Goal: Task Accomplishment & Management: Complete application form

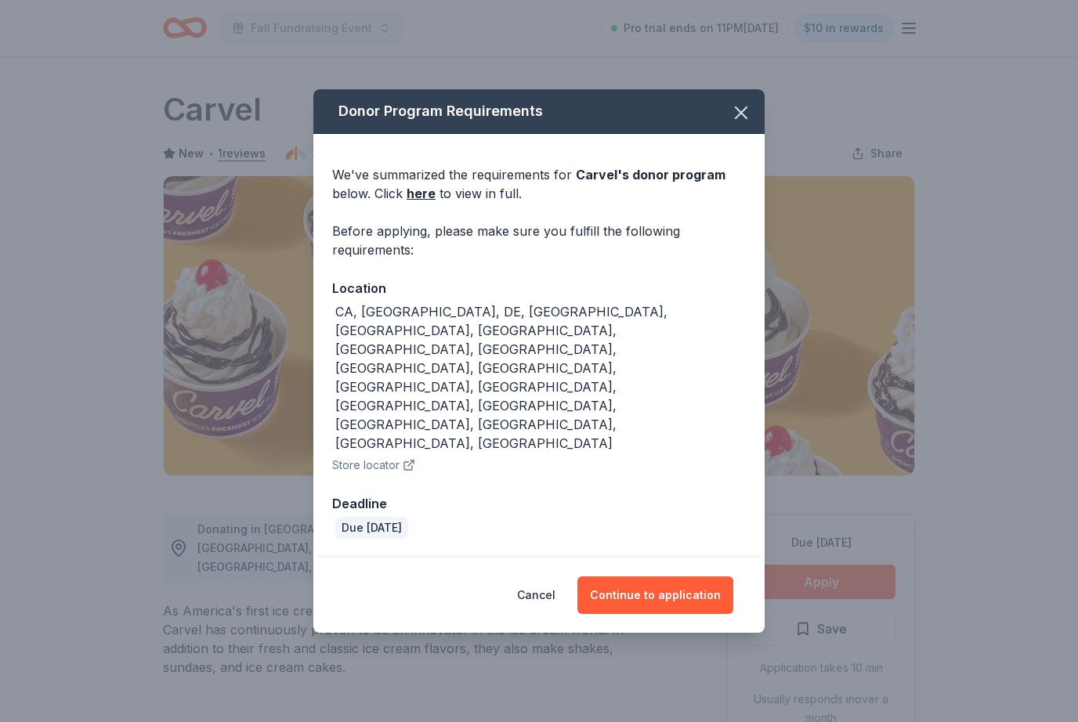
click at [670, 576] on button "Continue to application" at bounding box center [655, 595] width 156 height 38
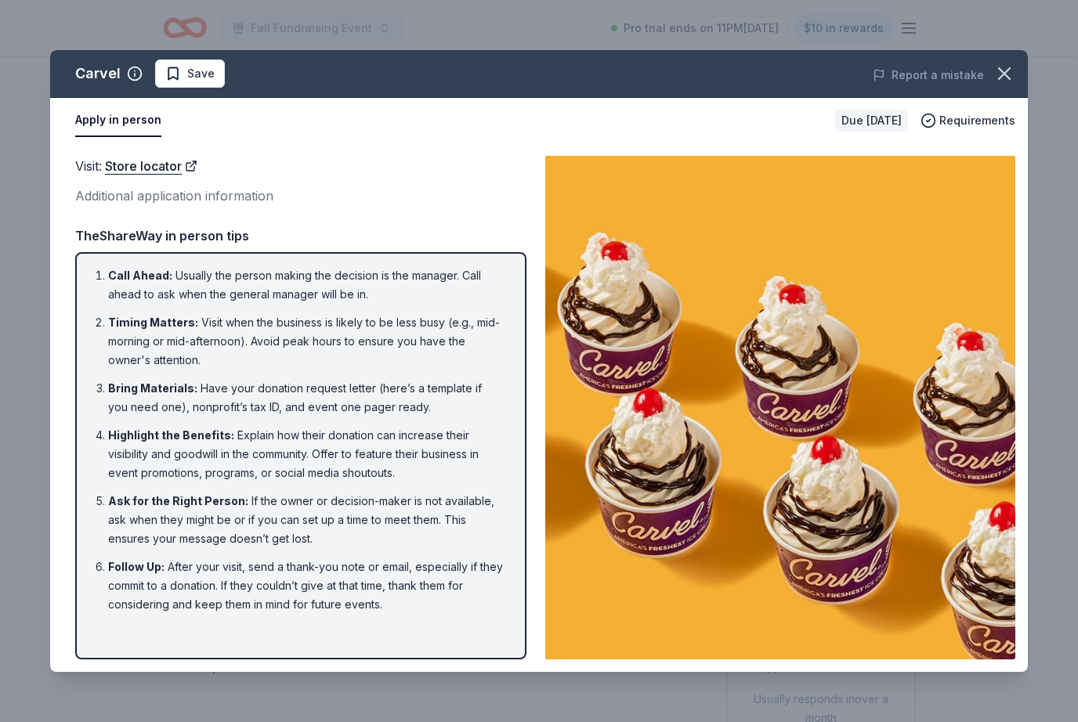
click at [995, 70] on icon "button" at bounding box center [1004, 74] width 22 height 22
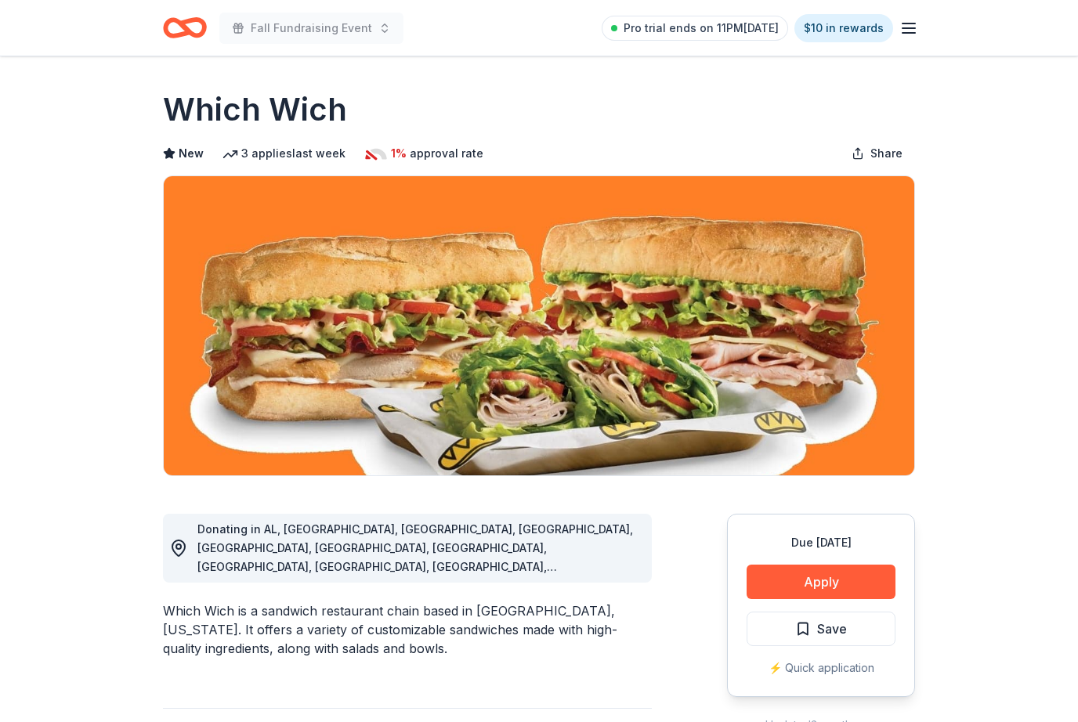
click at [843, 579] on button "Apply" at bounding box center [820, 582] width 149 height 34
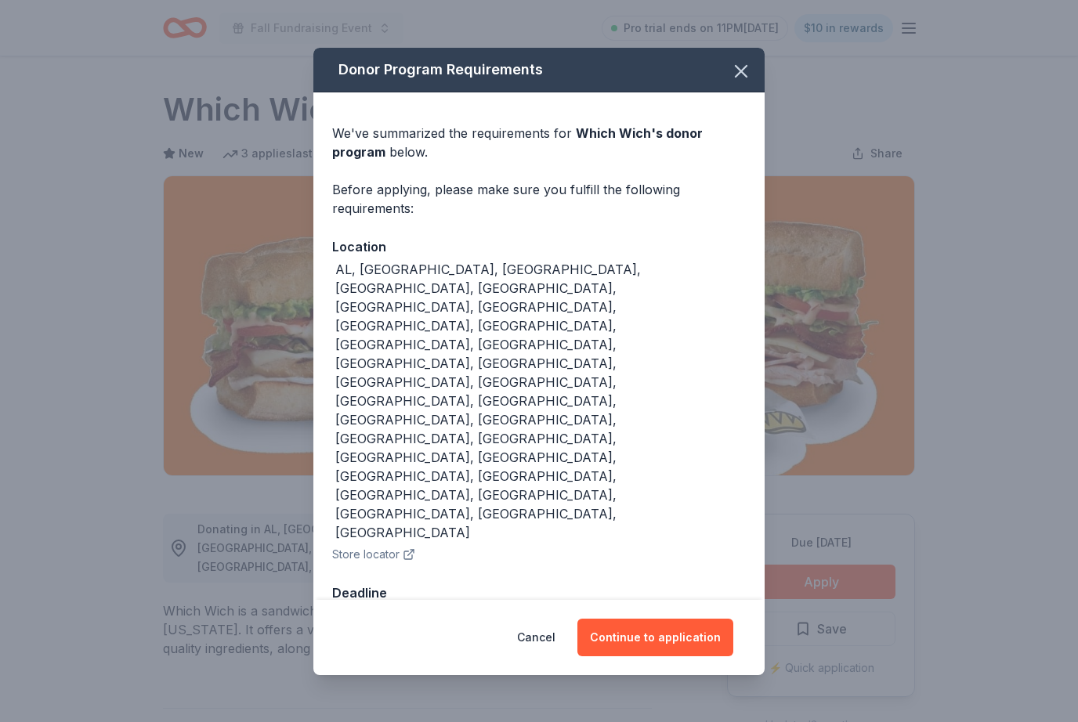
click at [681, 619] on button "Continue to application" at bounding box center [655, 638] width 156 height 38
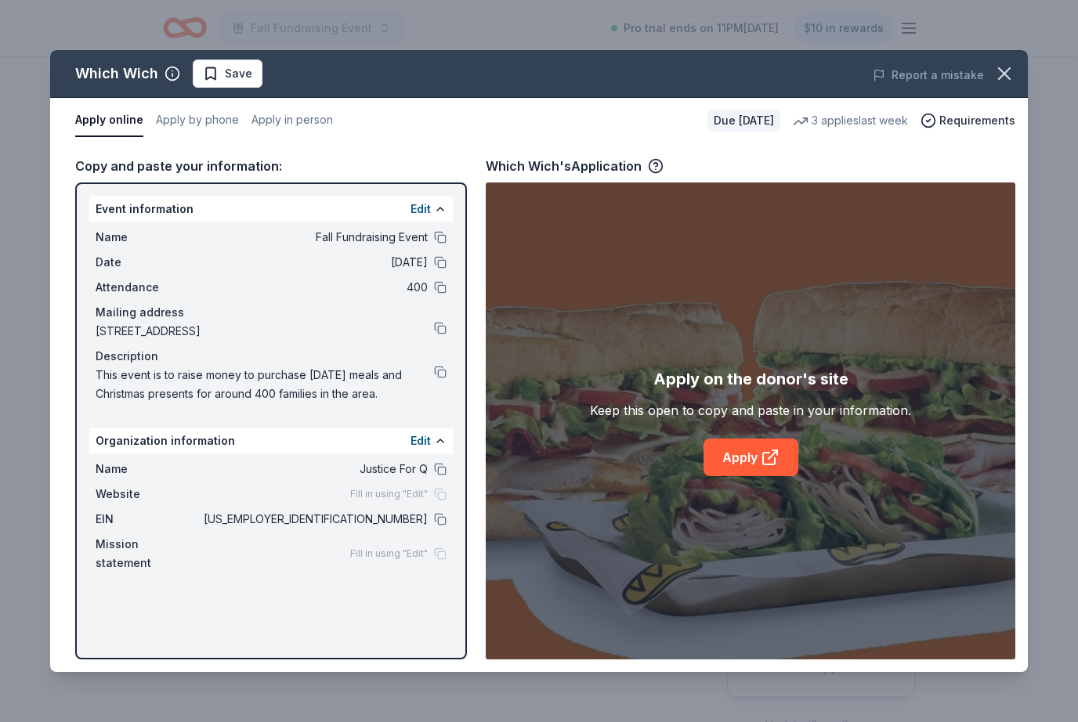
click at [773, 444] on link "Apply" at bounding box center [750, 458] width 95 height 38
click at [1001, 73] on icon "button" at bounding box center [1004, 74] width 22 height 22
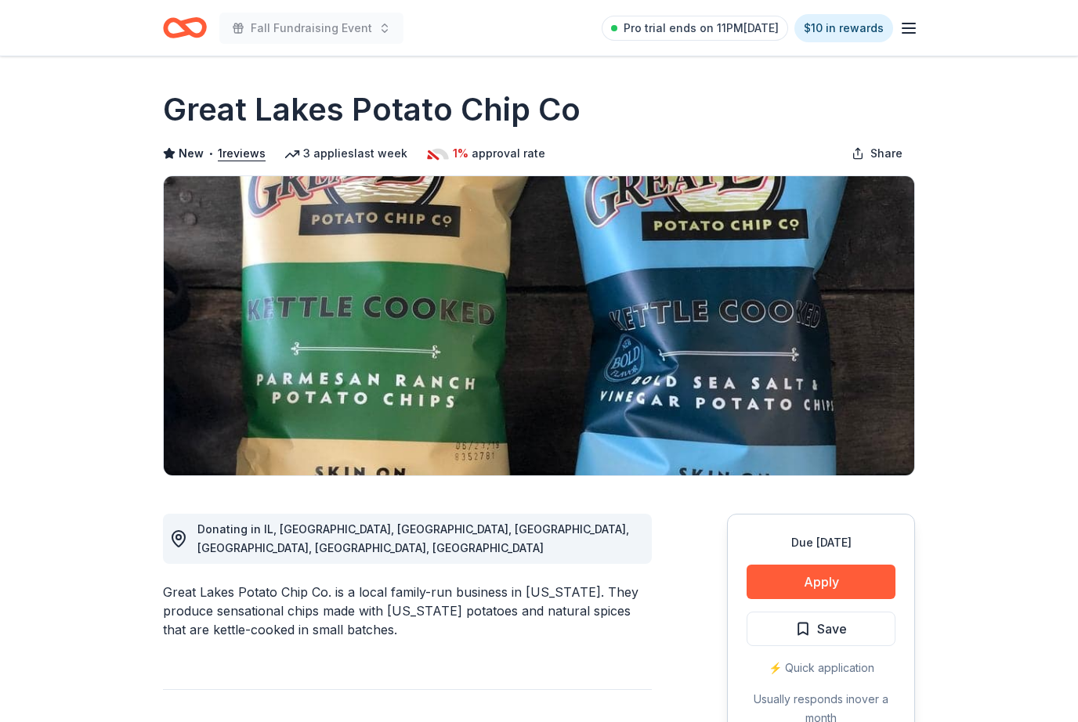
click at [837, 575] on button "Apply" at bounding box center [820, 582] width 149 height 34
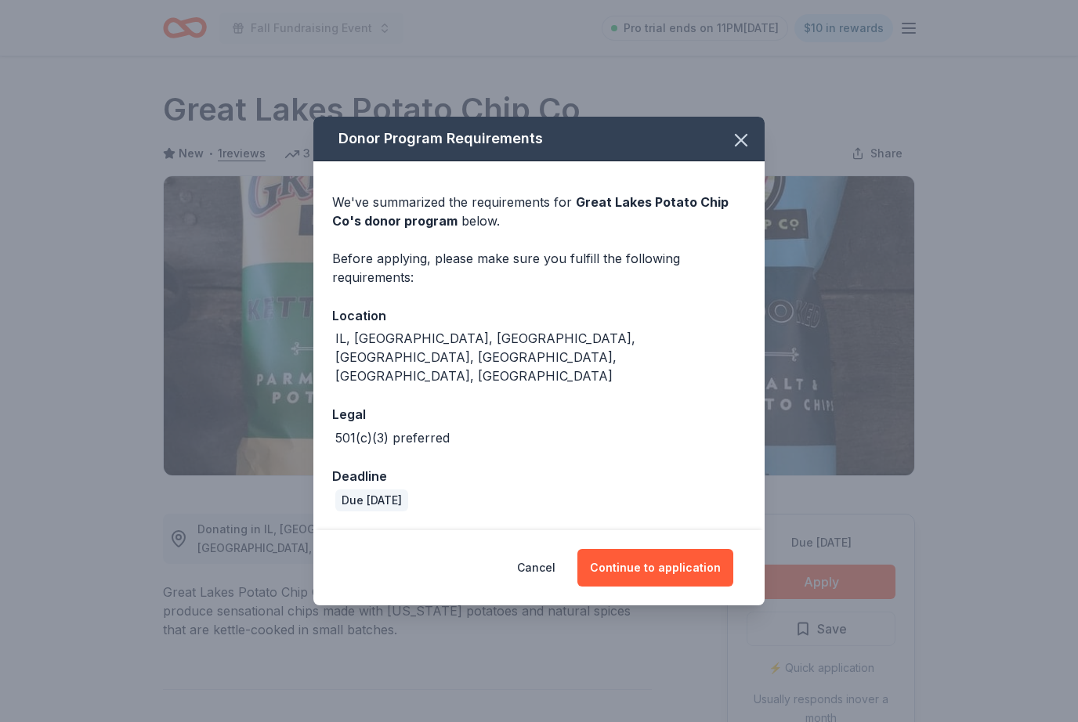
click at [688, 549] on button "Continue to application" at bounding box center [655, 568] width 156 height 38
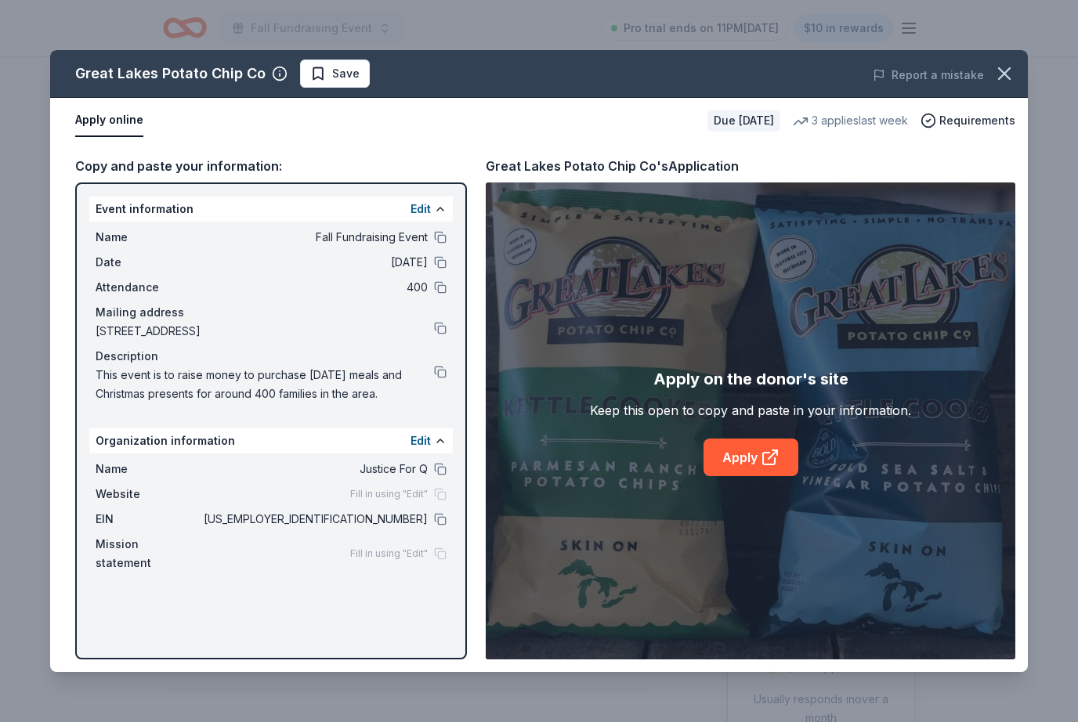
click at [765, 463] on icon at bounding box center [769, 457] width 19 height 19
click at [739, 468] on link "Apply" at bounding box center [750, 458] width 95 height 38
click at [1013, 78] on icon "button" at bounding box center [1004, 74] width 22 height 22
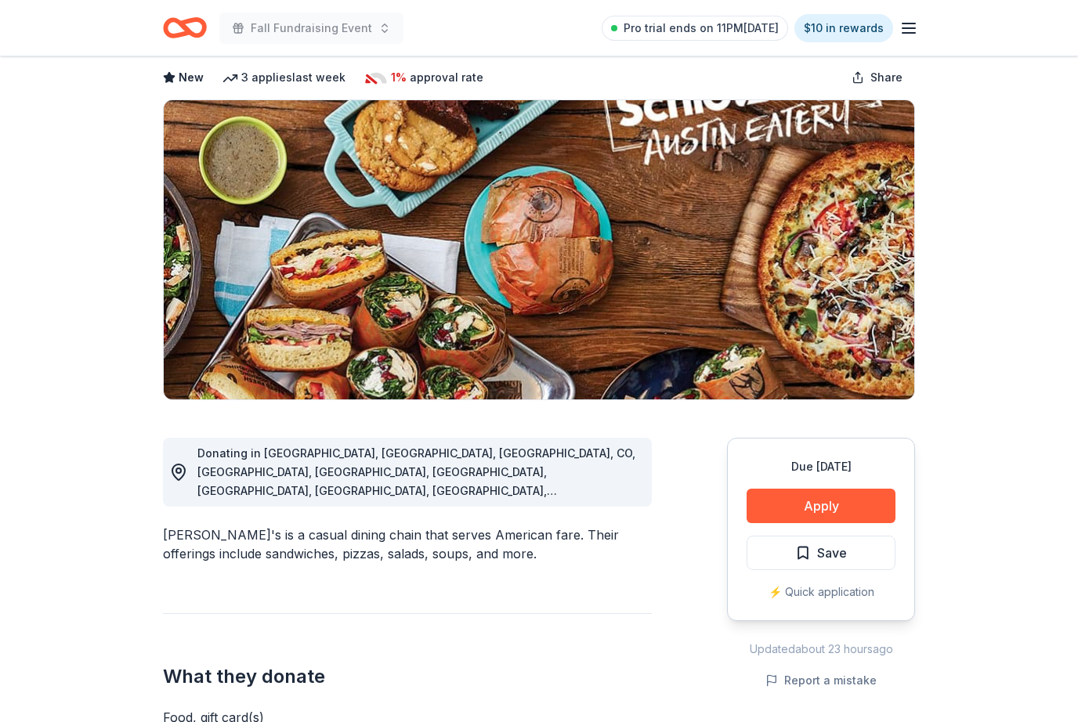
scroll to position [77, 0]
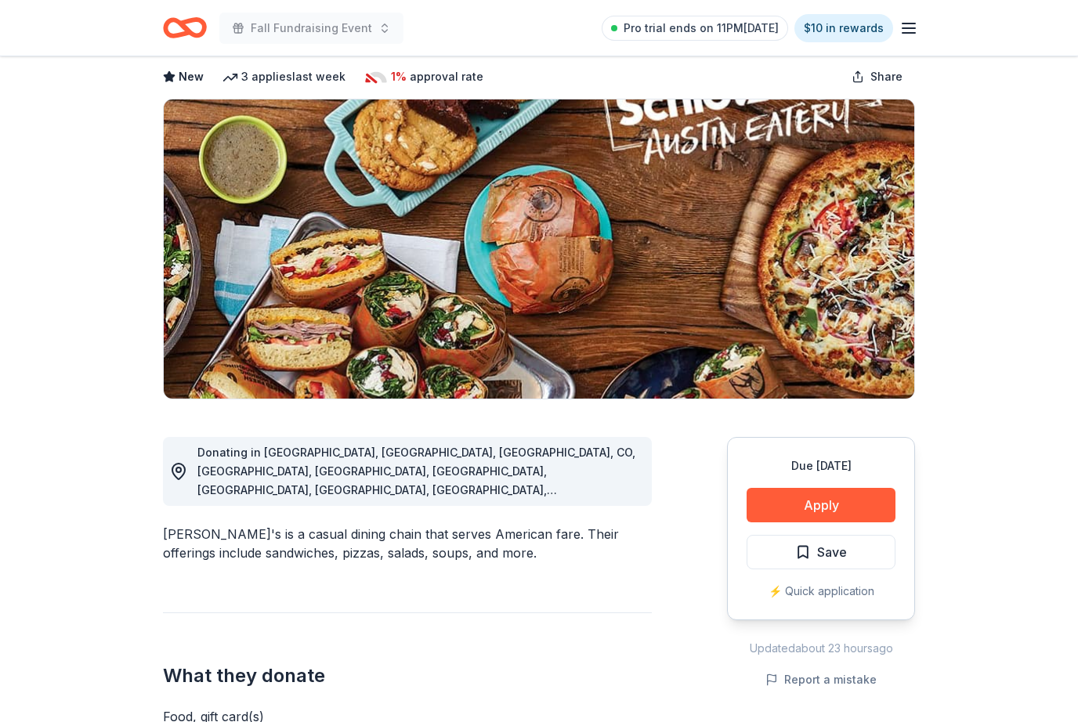
click at [878, 497] on button "Apply" at bounding box center [820, 505] width 149 height 34
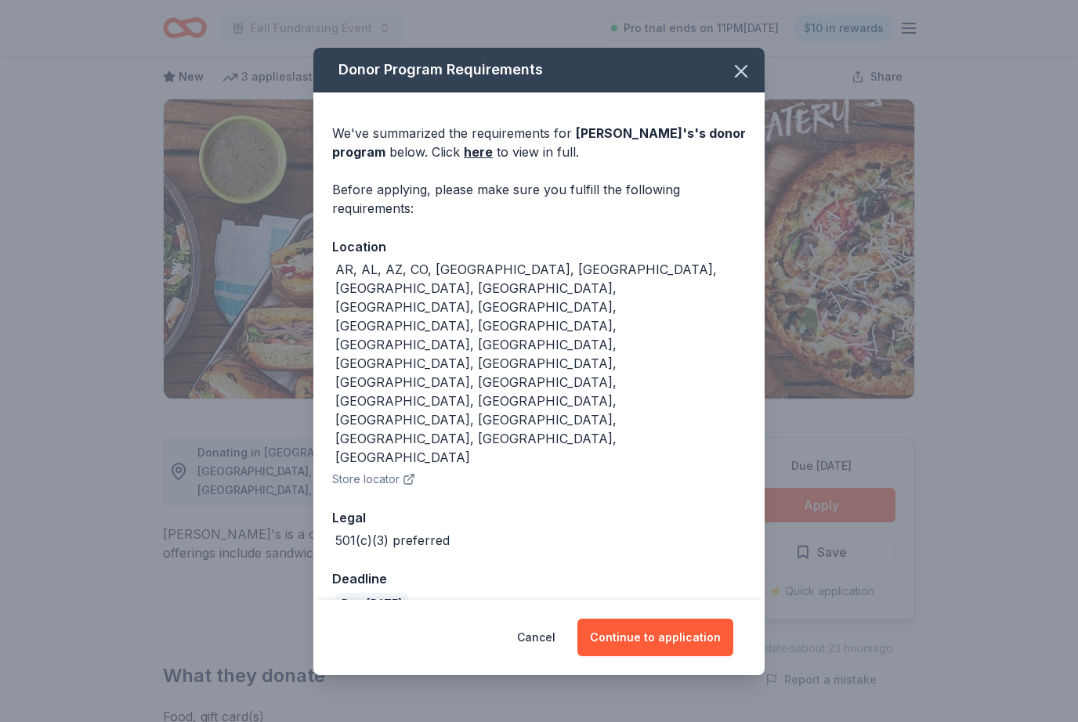
click at [711, 619] on button "Continue to application" at bounding box center [655, 638] width 156 height 38
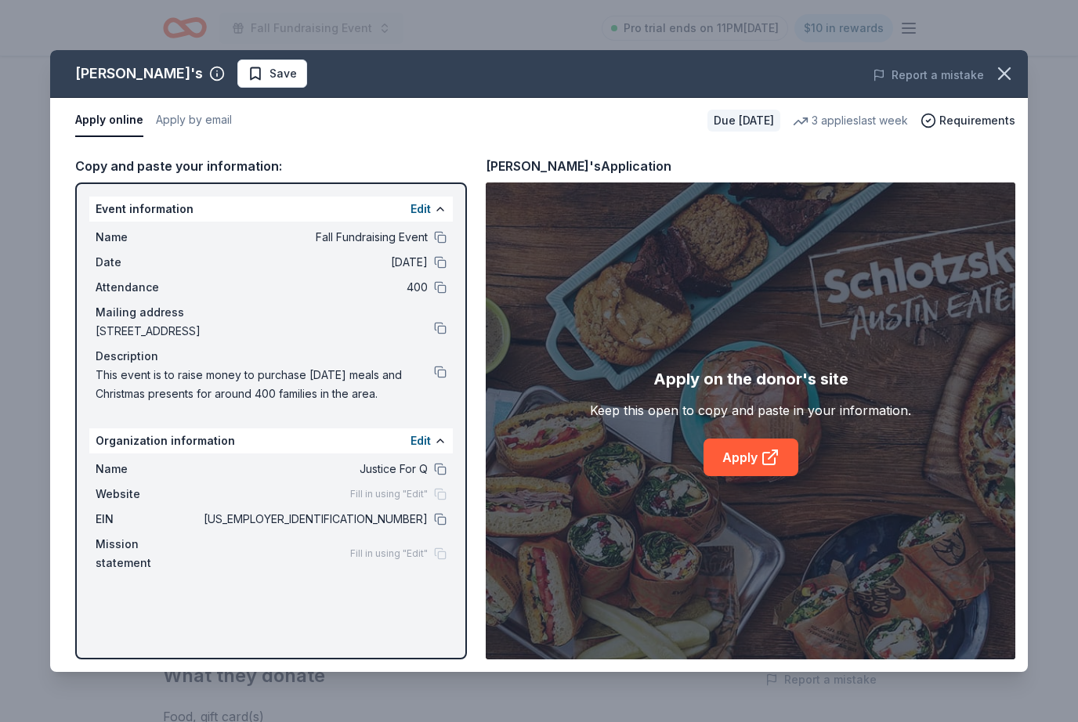
click at [754, 476] on link "Apply" at bounding box center [750, 458] width 95 height 38
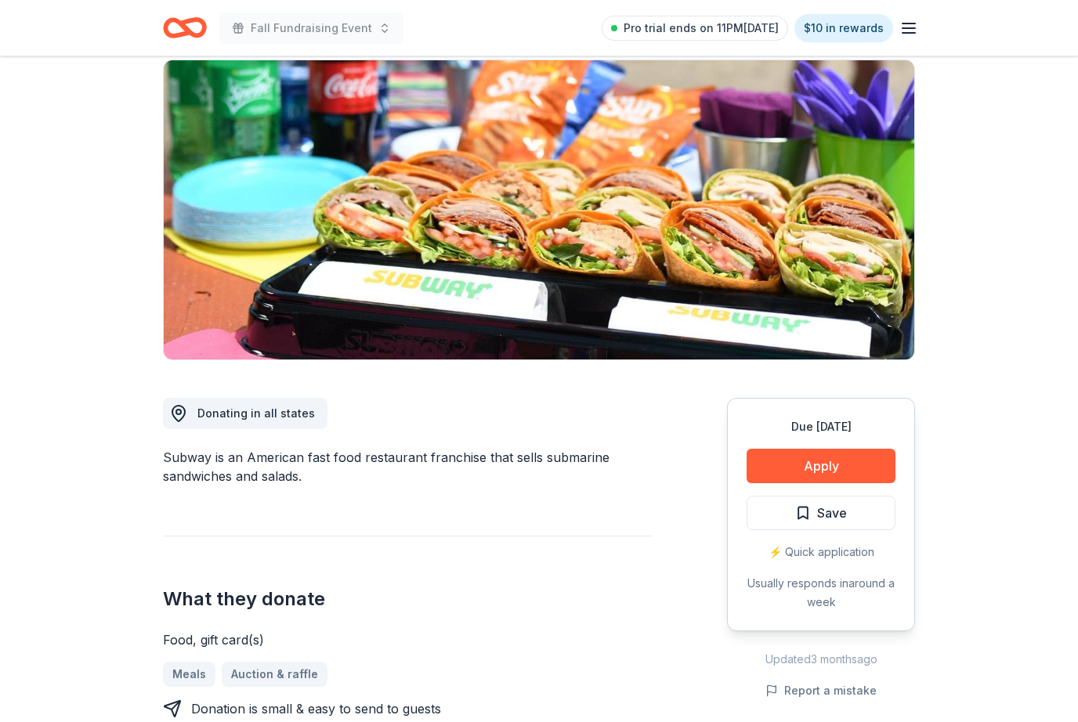
scroll to position [127, 0]
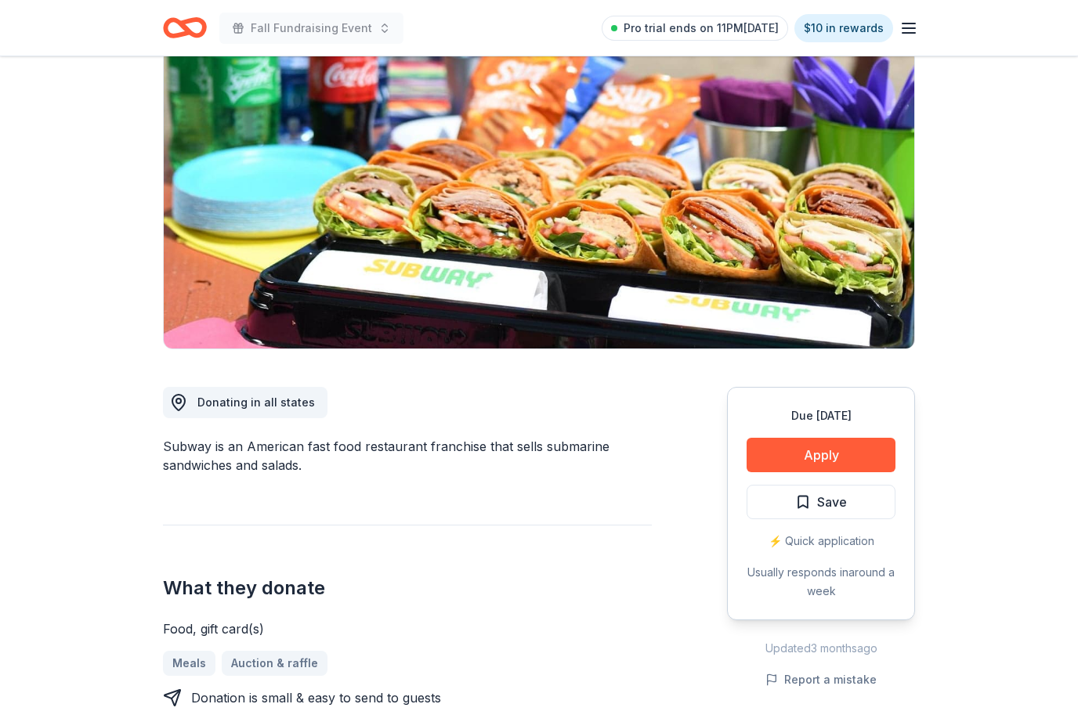
click at [872, 447] on button "Apply" at bounding box center [820, 455] width 149 height 34
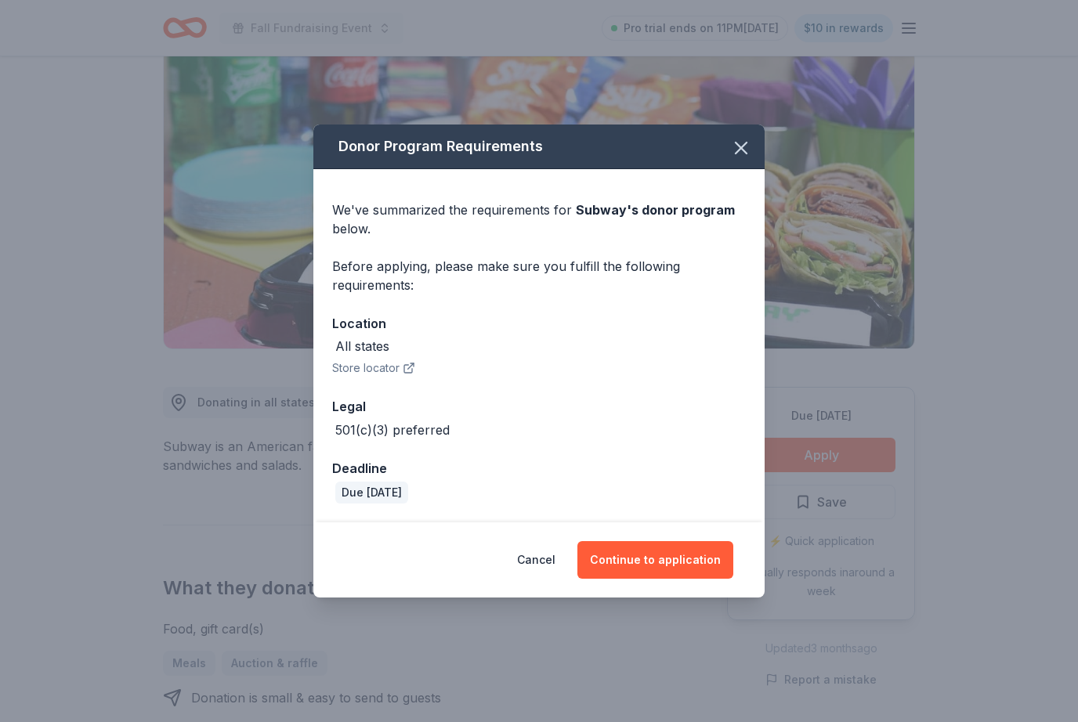
click at [675, 579] on button "Continue to application" at bounding box center [655, 560] width 156 height 38
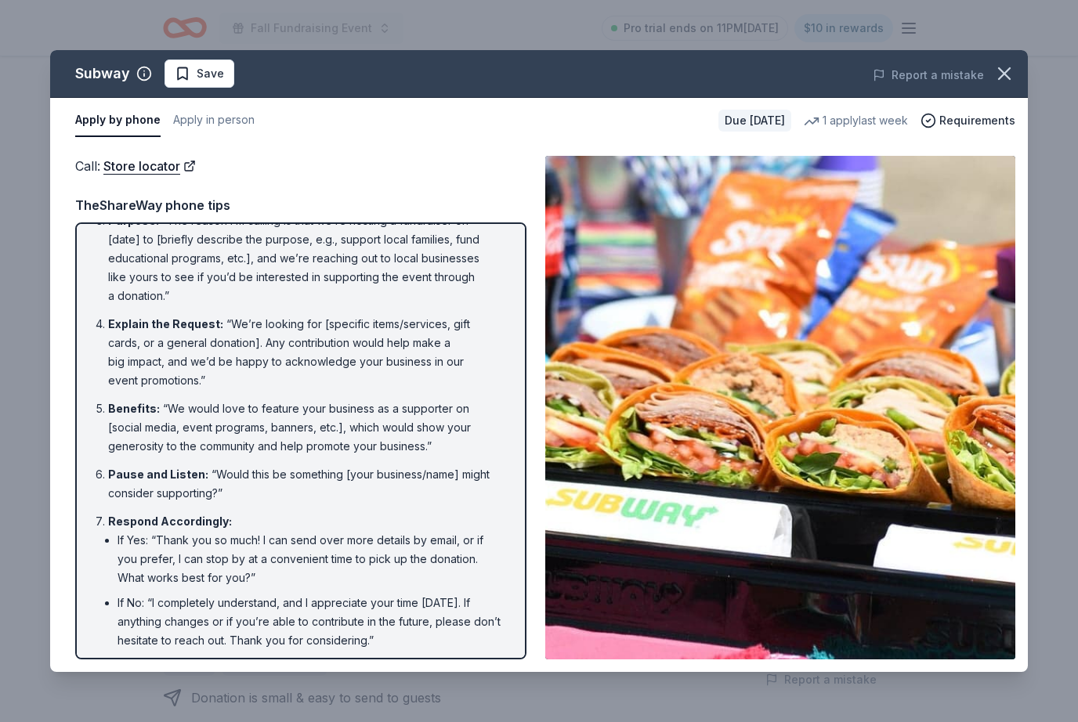
click at [1004, 73] on icon "button" at bounding box center [1003, 73] width 11 height 11
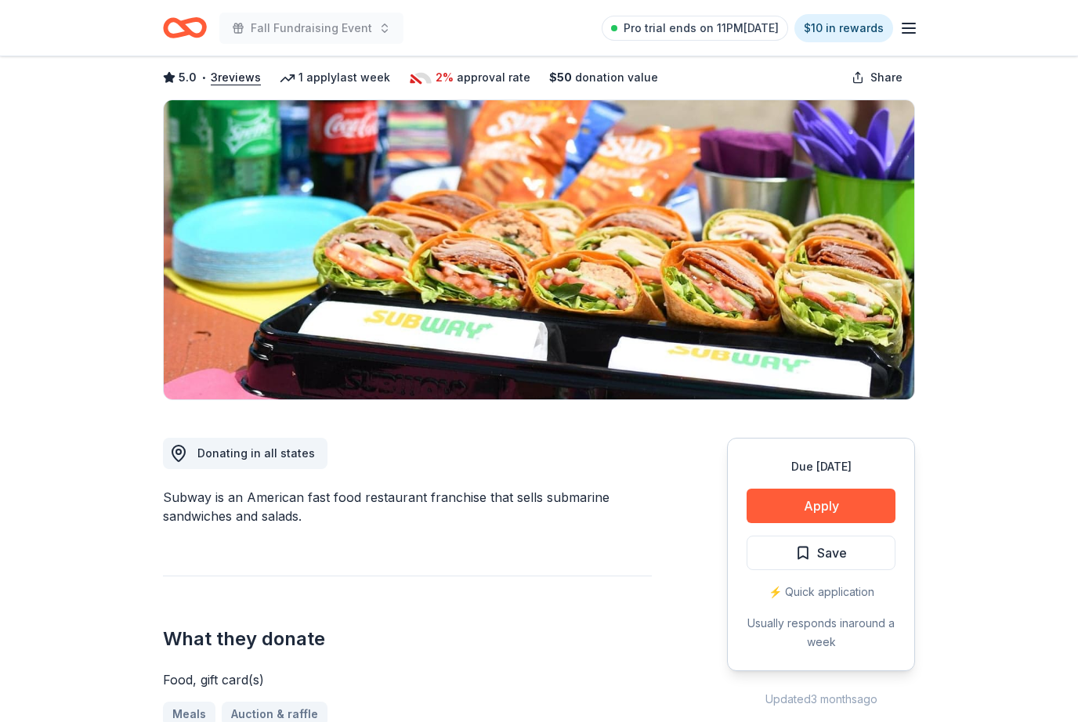
scroll to position [0, 0]
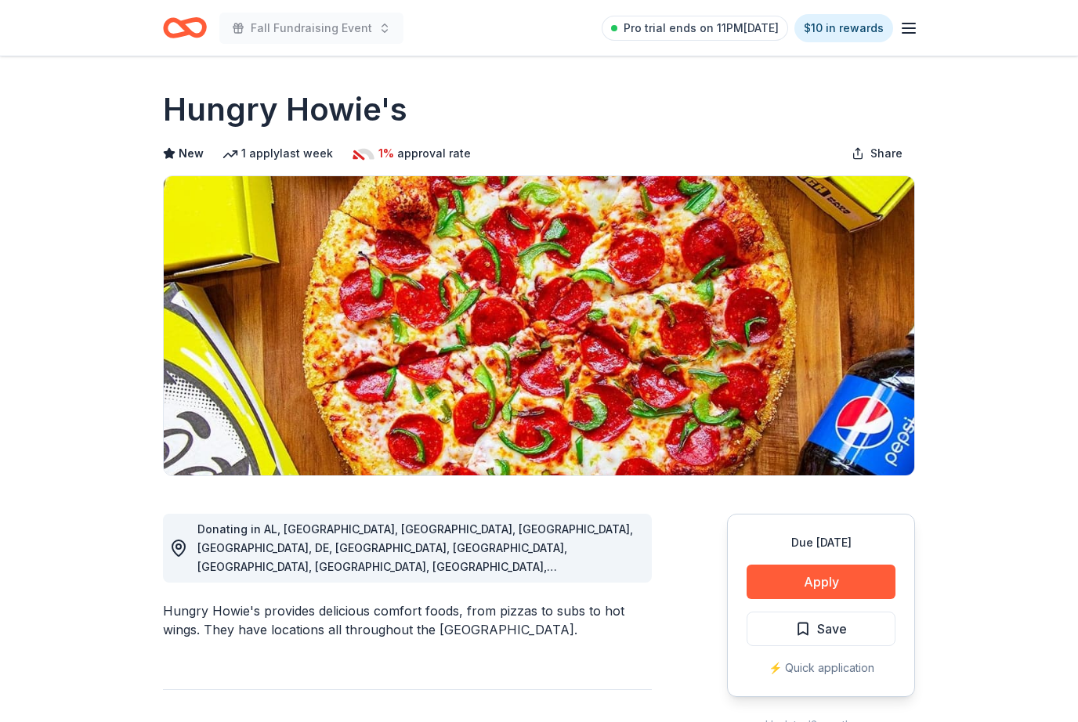
click at [842, 594] on button "Apply" at bounding box center [820, 582] width 149 height 34
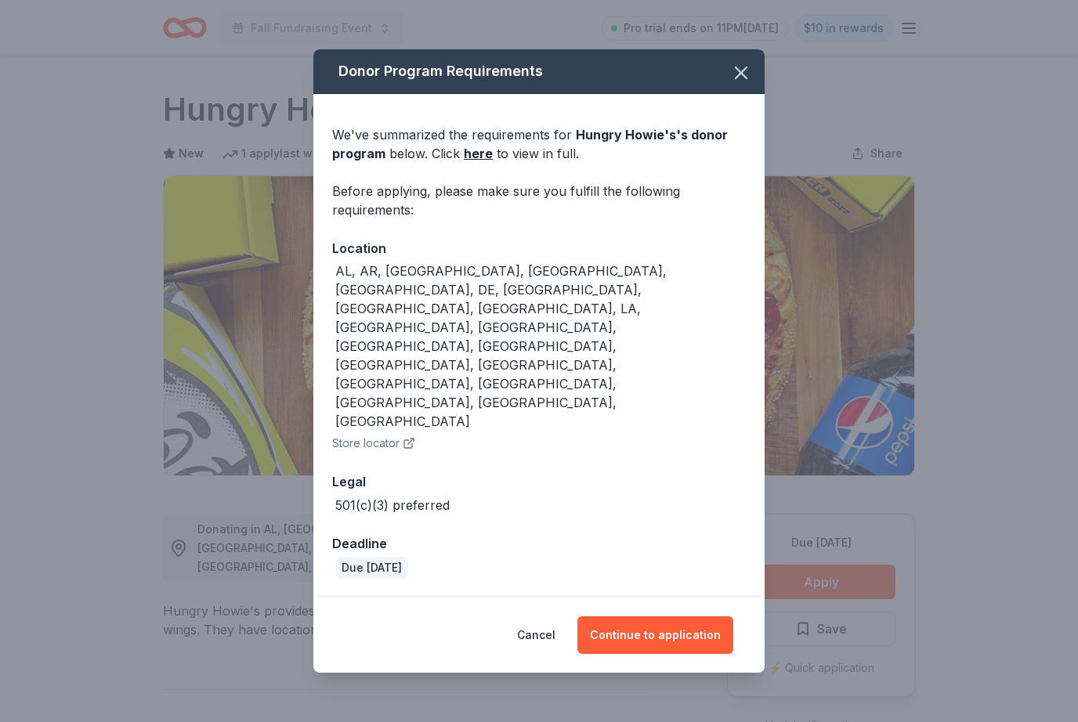
click at [663, 616] on button "Continue to application" at bounding box center [655, 635] width 156 height 38
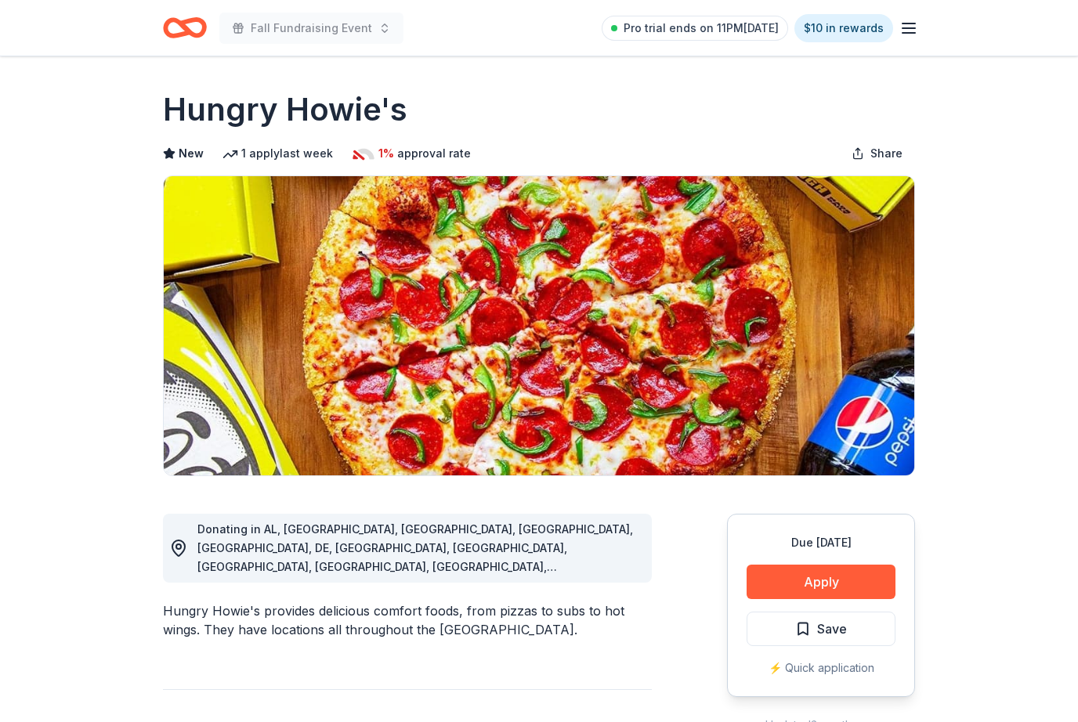
click at [807, 573] on button "Apply" at bounding box center [820, 582] width 149 height 34
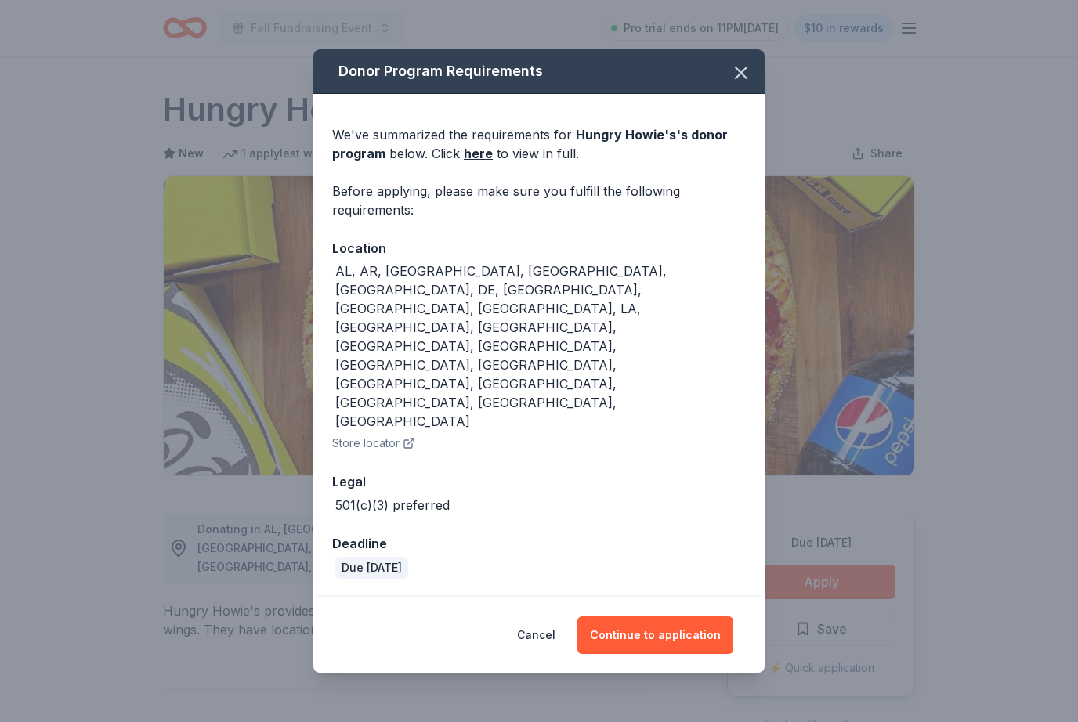
click at [656, 616] on button "Continue to application" at bounding box center [655, 635] width 156 height 38
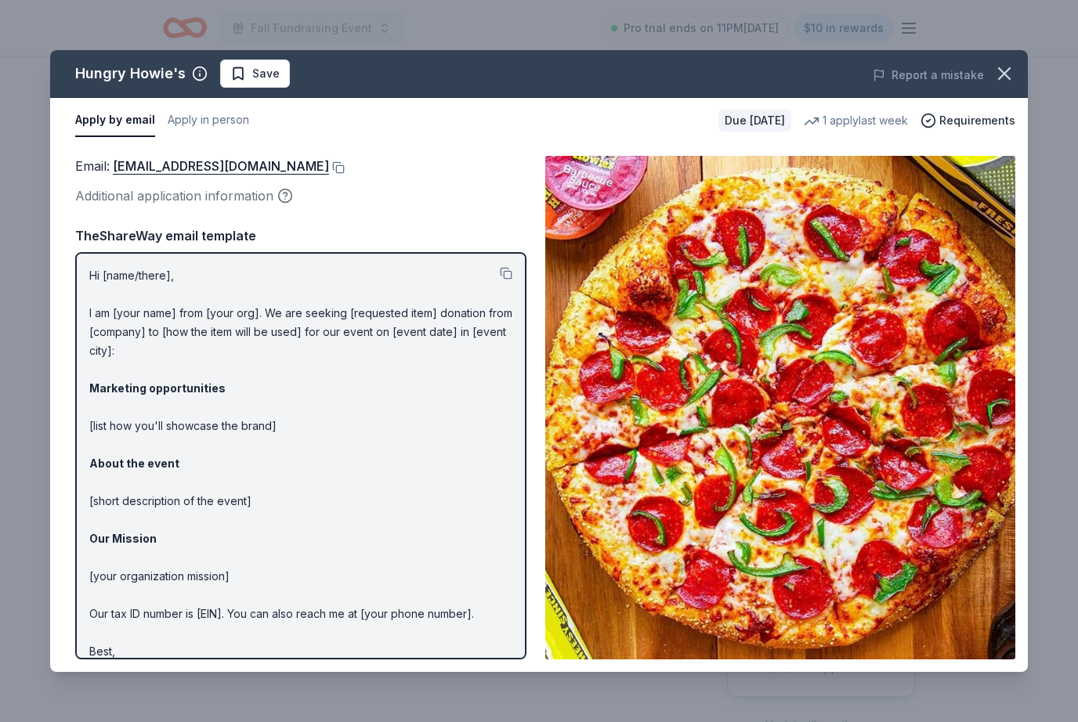
click at [93, 280] on p "Hi [name/there], I am [your name] from [your org]. We are seeking [requested it…" at bounding box center [300, 472] width 423 height 413
click at [509, 273] on button at bounding box center [506, 273] width 13 height 13
click at [329, 173] on button at bounding box center [337, 167] width 16 height 13
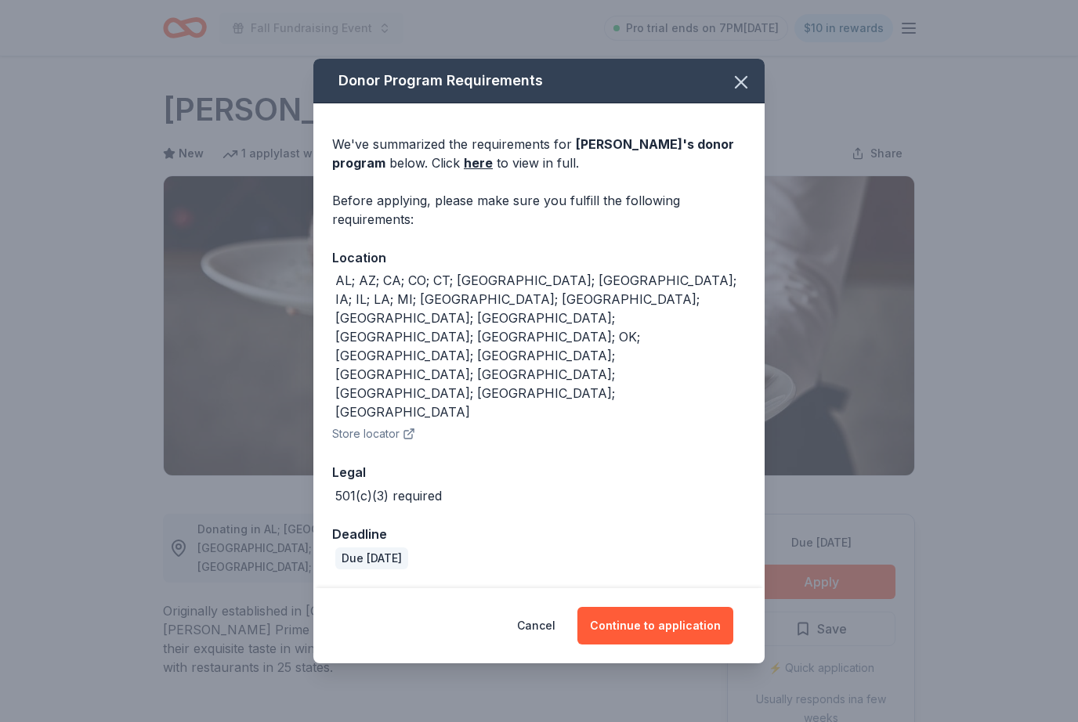
click at [706, 607] on button "Continue to application" at bounding box center [655, 626] width 156 height 38
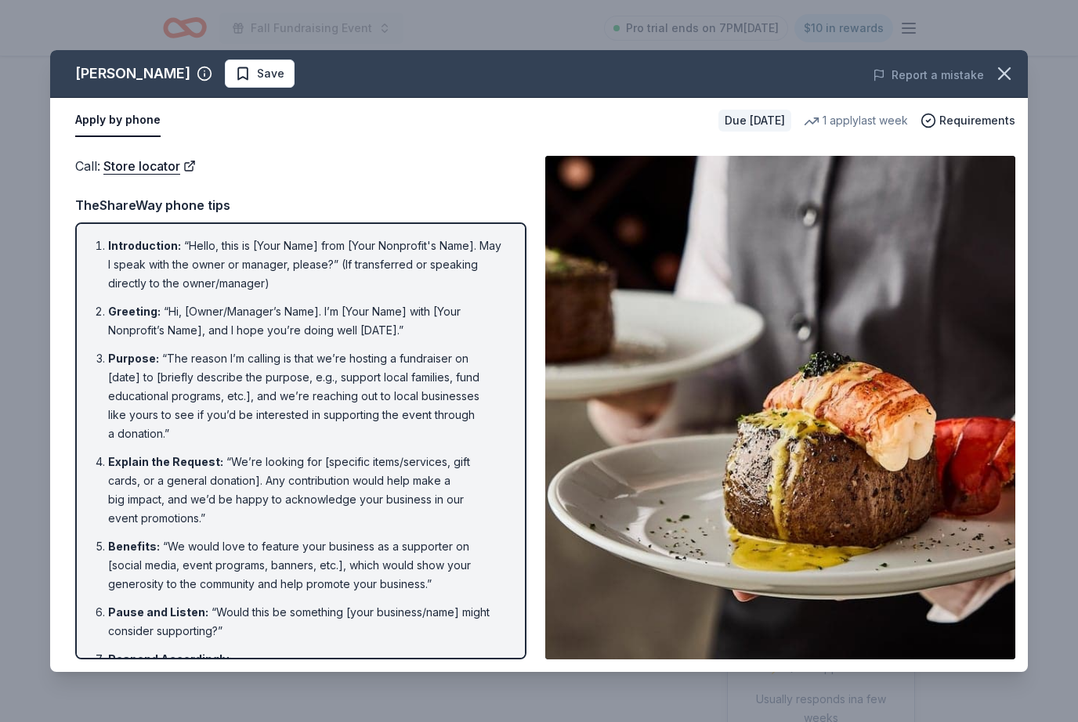
click at [1011, 73] on icon "button" at bounding box center [1004, 74] width 22 height 22
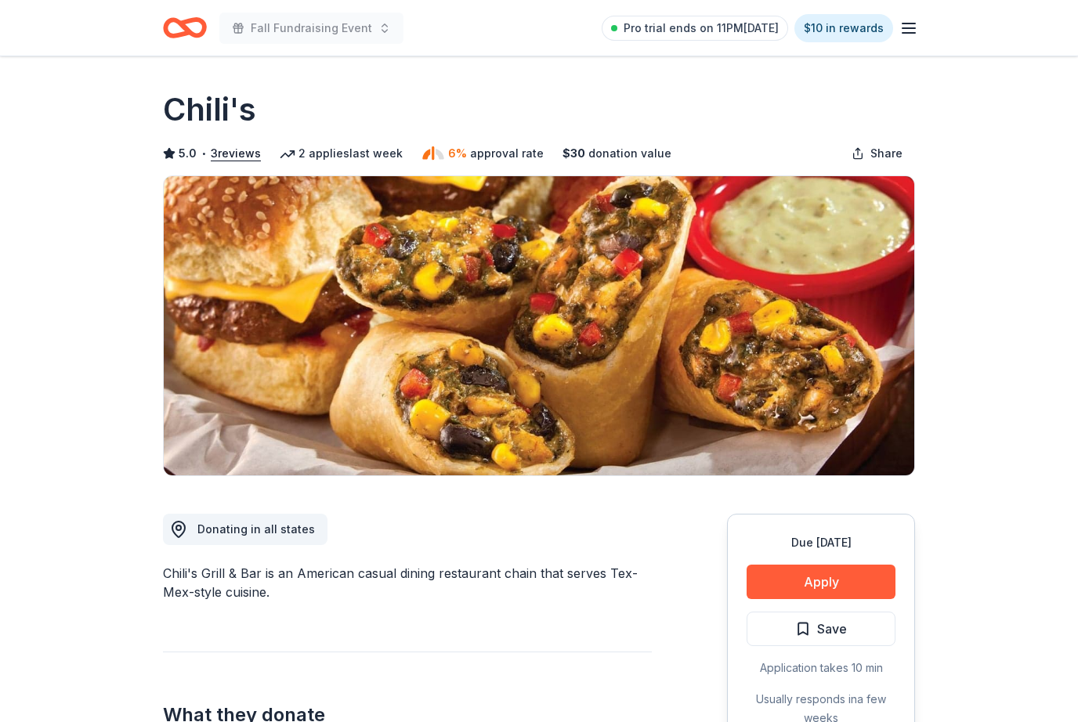
click at [796, 566] on button "Apply" at bounding box center [820, 582] width 149 height 34
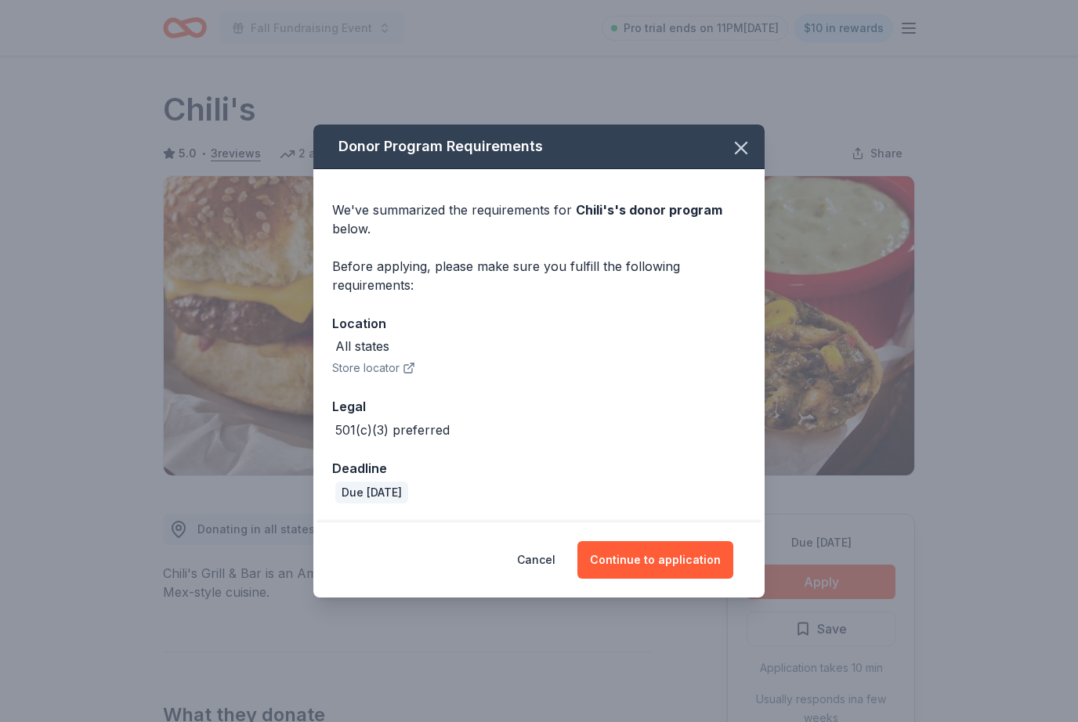
click at [684, 576] on button "Continue to application" at bounding box center [655, 560] width 156 height 38
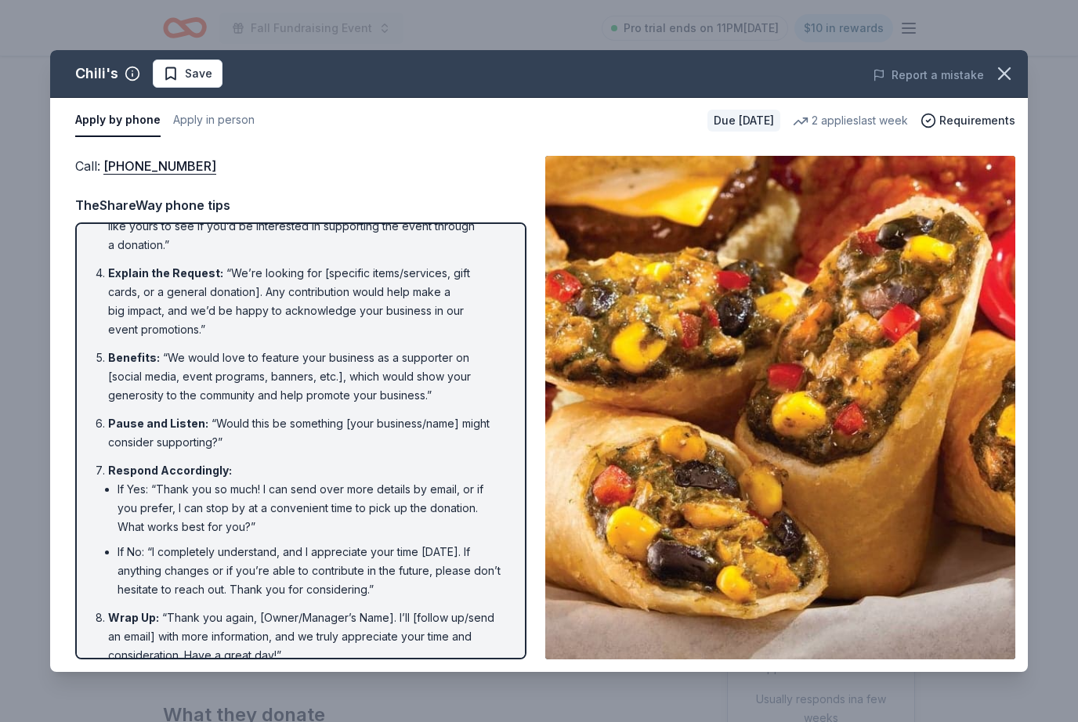
scroll to position [189, 0]
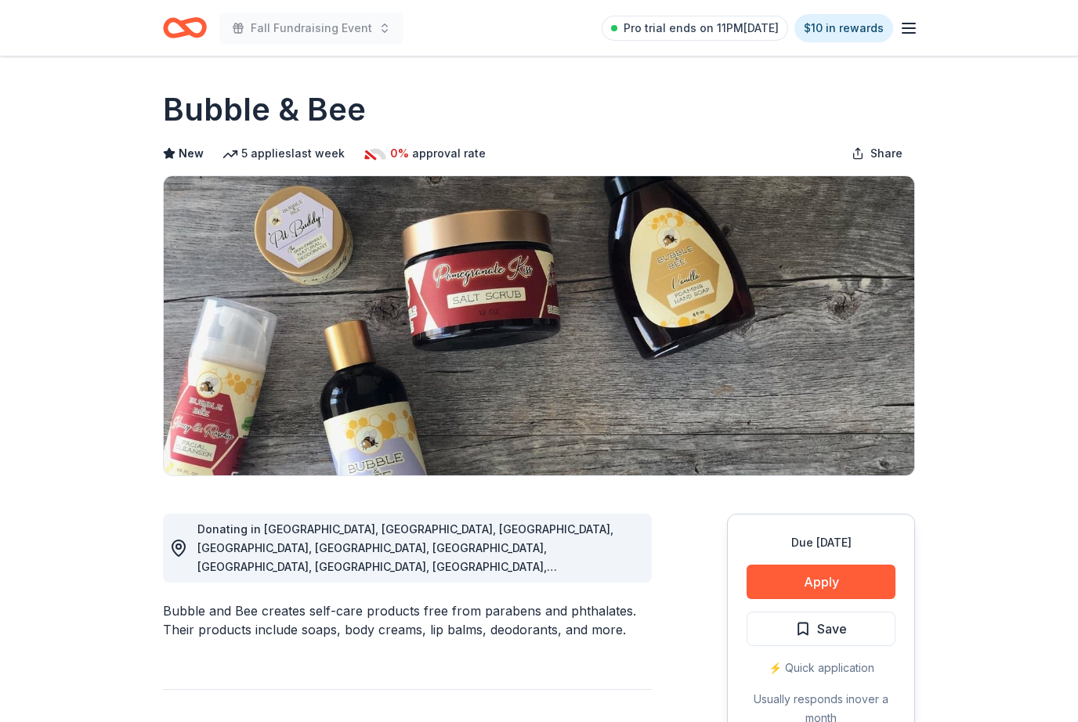
click at [849, 589] on button "Apply" at bounding box center [820, 582] width 149 height 34
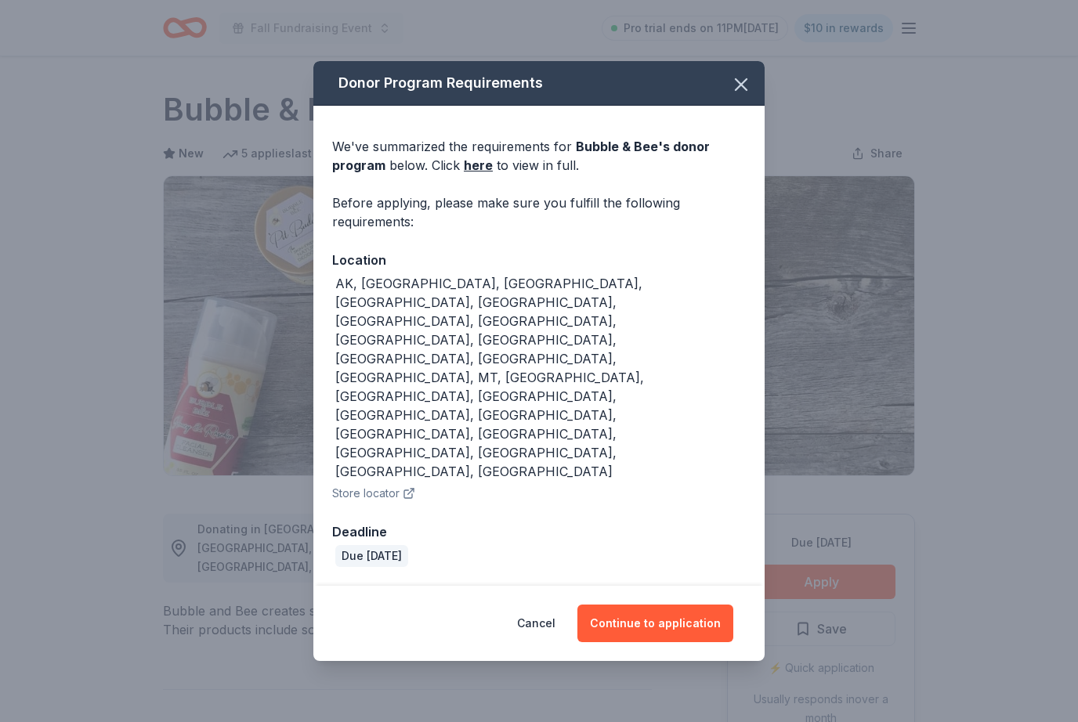
click at [683, 605] on button "Continue to application" at bounding box center [655, 624] width 156 height 38
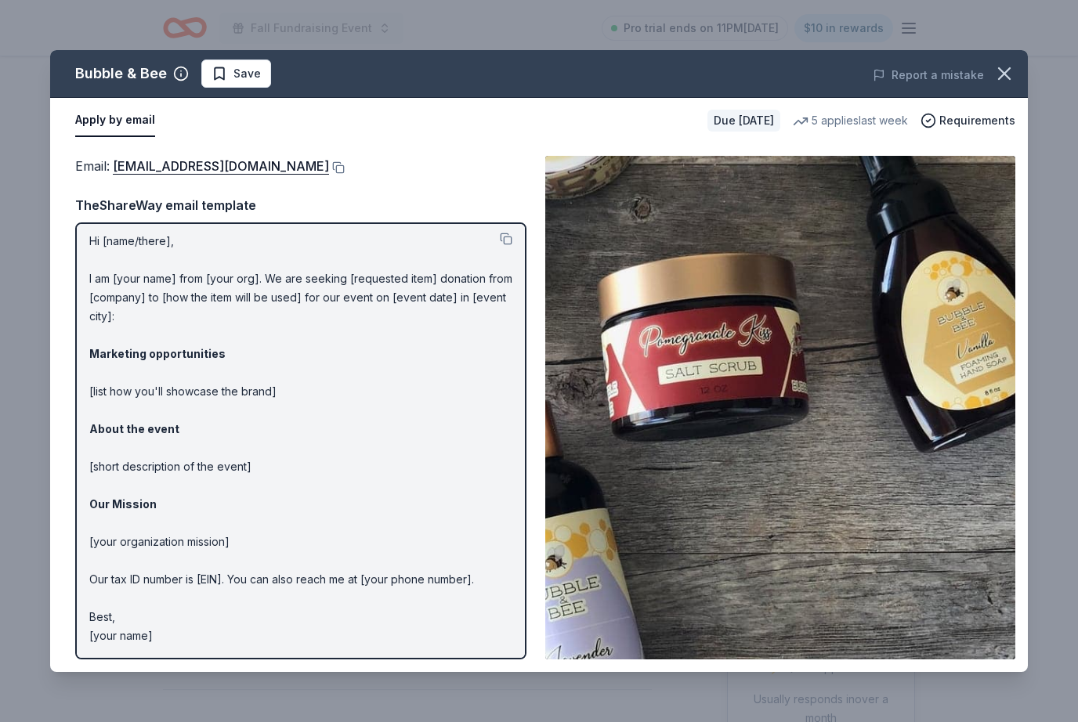
scroll to position [4, 0]
click at [996, 78] on icon "button" at bounding box center [1004, 74] width 22 height 22
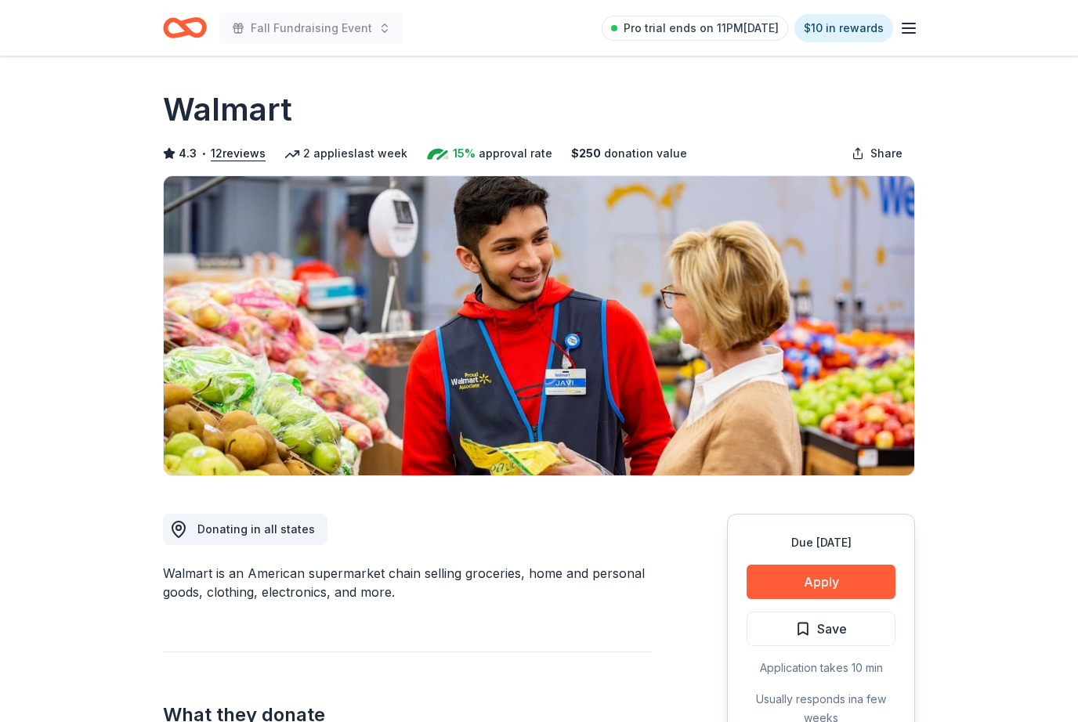
click at [842, 587] on button "Apply" at bounding box center [820, 582] width 149 height 34
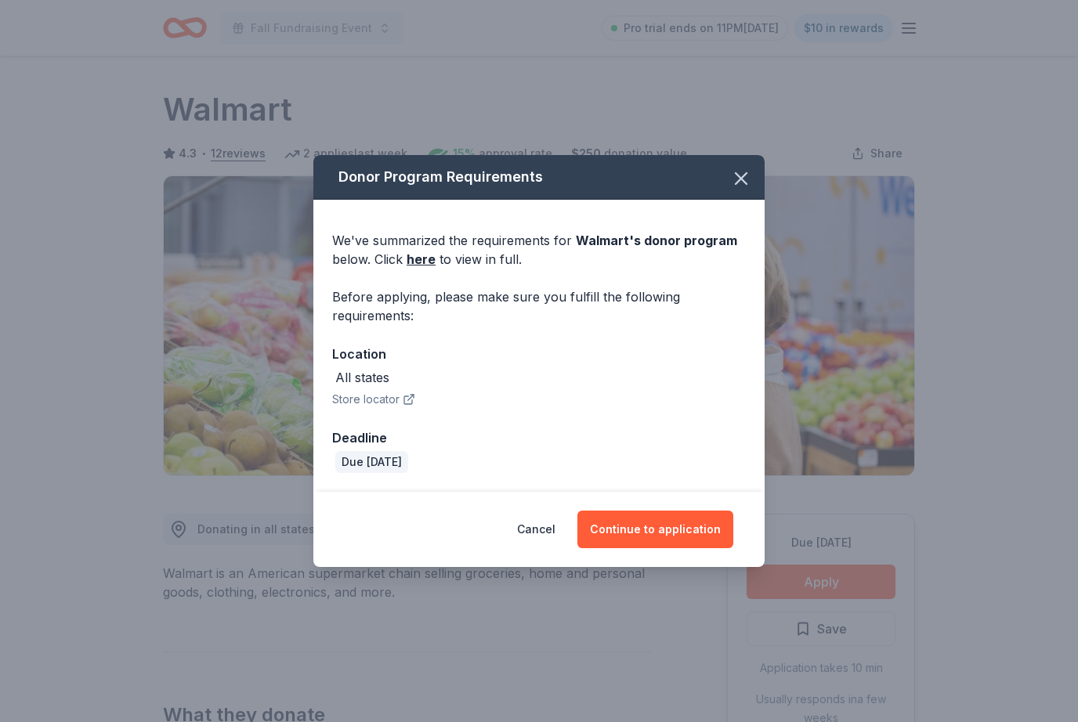
click at [688, 547] on button "Continue to application" at bounding box center [655, 530] width 156 height 38
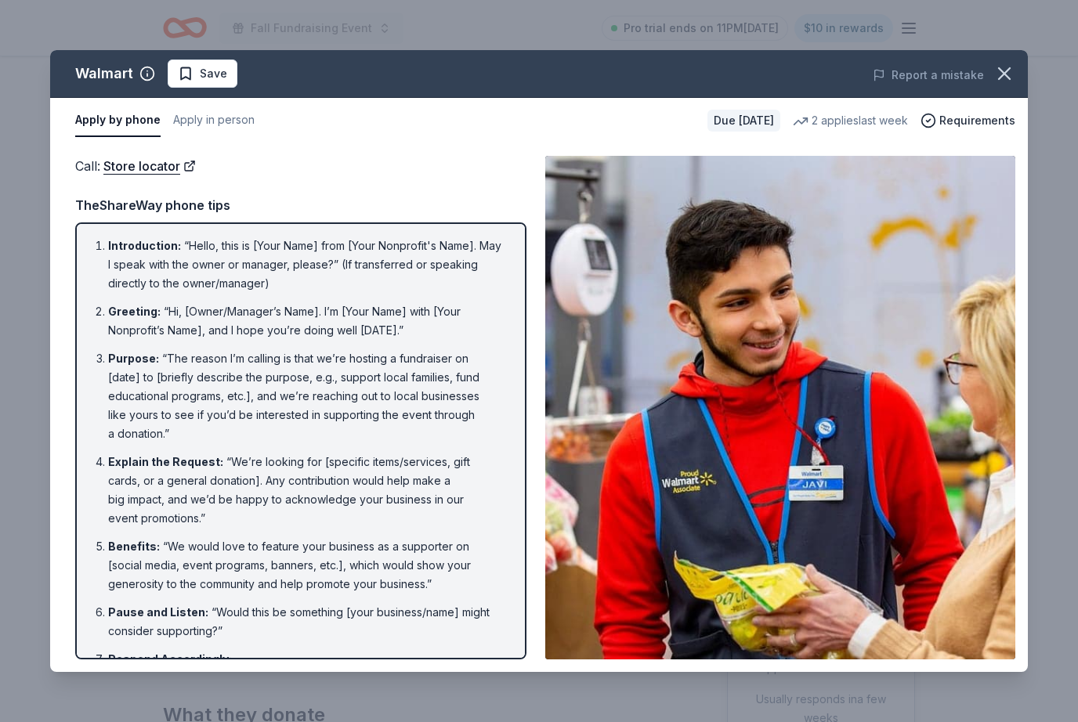
click at [1023, 61] on div "Report a mistake" at bounding box center [838, 75] width 378 height 44
click at [1023, 60] on div "Report a mistake" at bounding box center [838, 75] width 378 height 44
click at [1018, 71] on button "button" at bounding box center [1004, 73] width 34 height 34
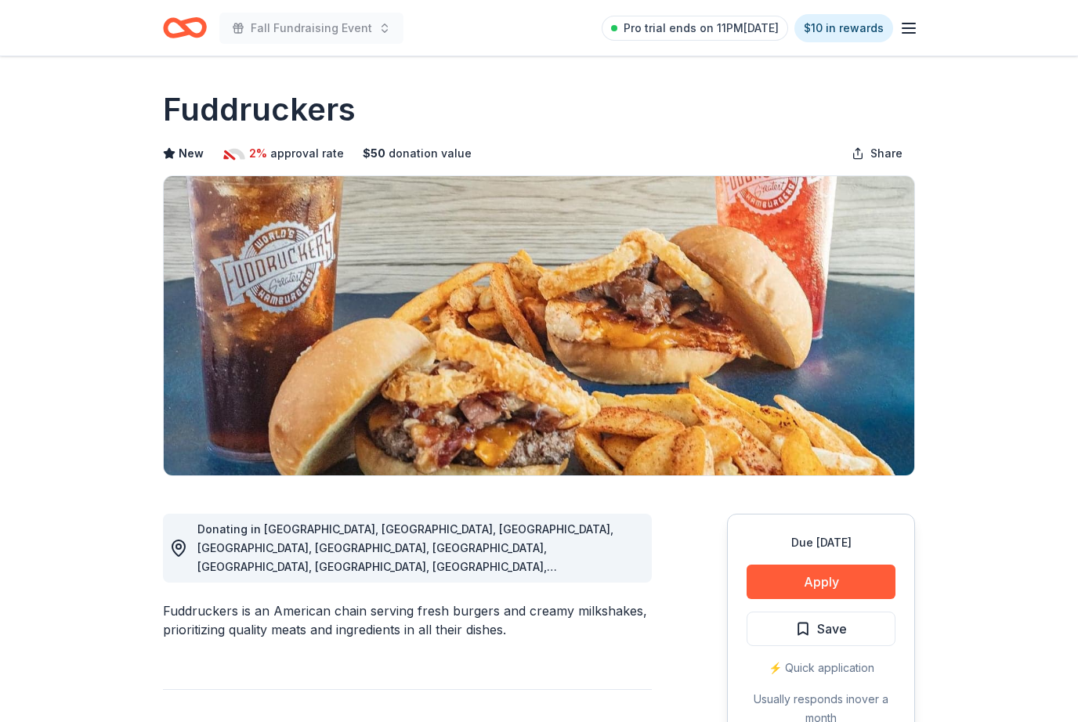
click at [843, 580] on button "Apply" at bounding box center [820, 582] width 149 height 34
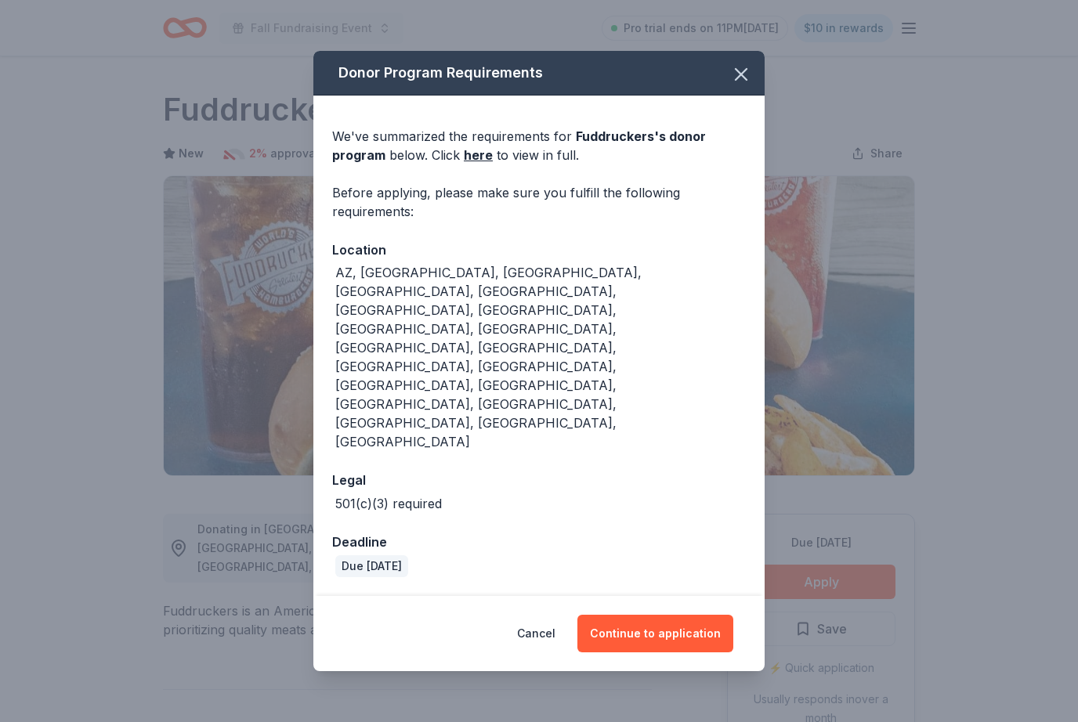
click at [703, 615] on button "Continue to application" at bounding box center [655, 634] width 156 height 38
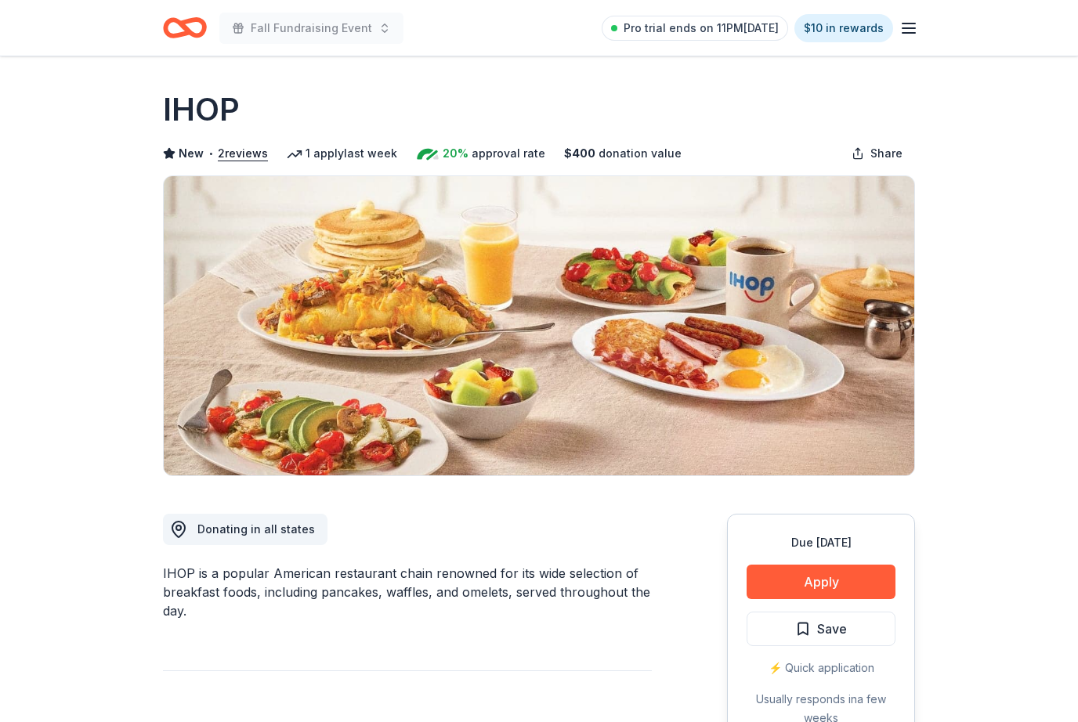
click at [863, 586] on button "Apply" at bounding box center [820, 582] width 149 height 34
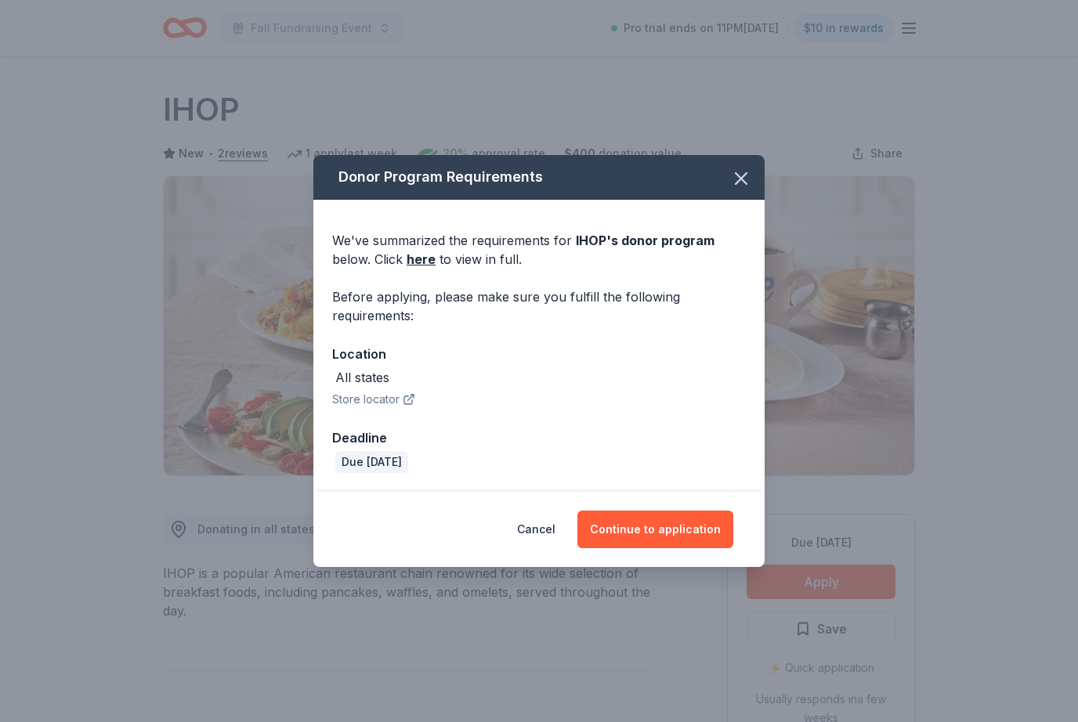
click at [702, 517] on button "Continue to application" at bounding box center [655, 530] width 156 height 38
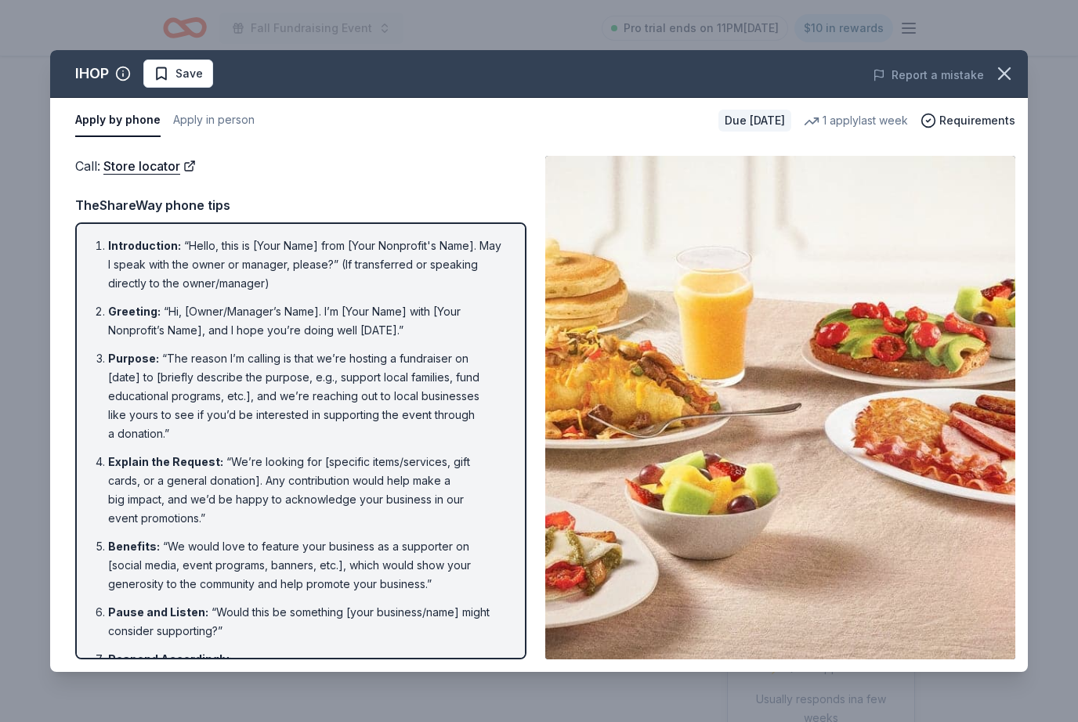
click at [1016, 67] on button "button" at bounding box center [1004, 73] width 34 height 34
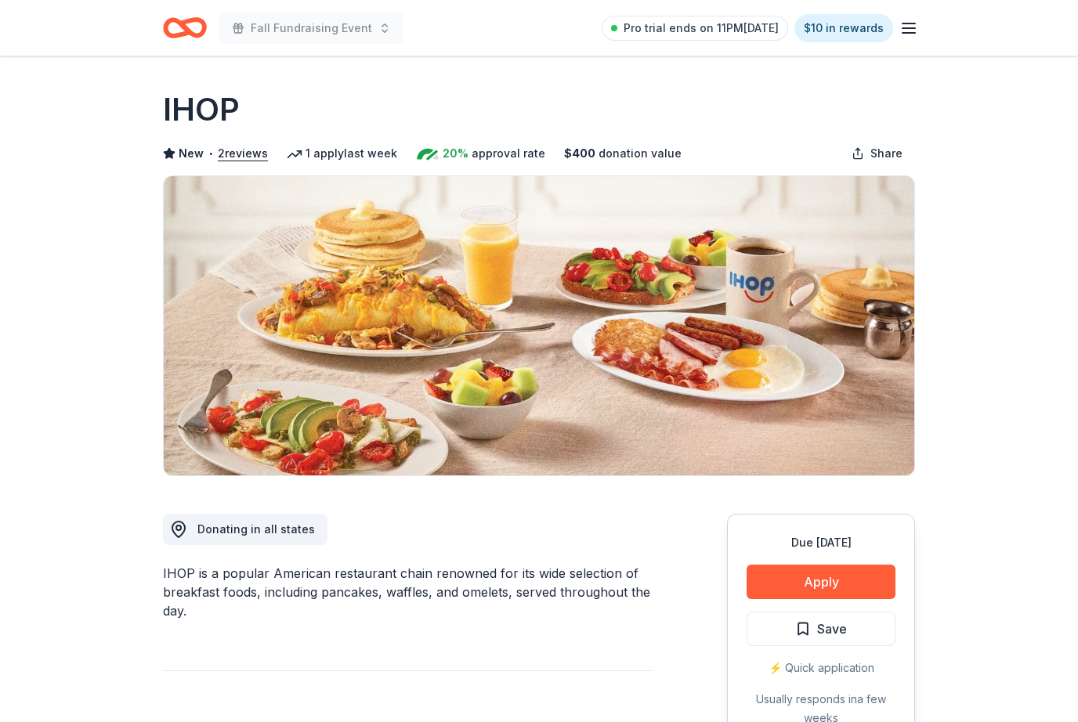
click at [252, 1] on div "Fall Fundraising Event Pro trial ends on 11PM, 8/31 $10 in rewards" at bounding box center [539, 28] width 802 height 56
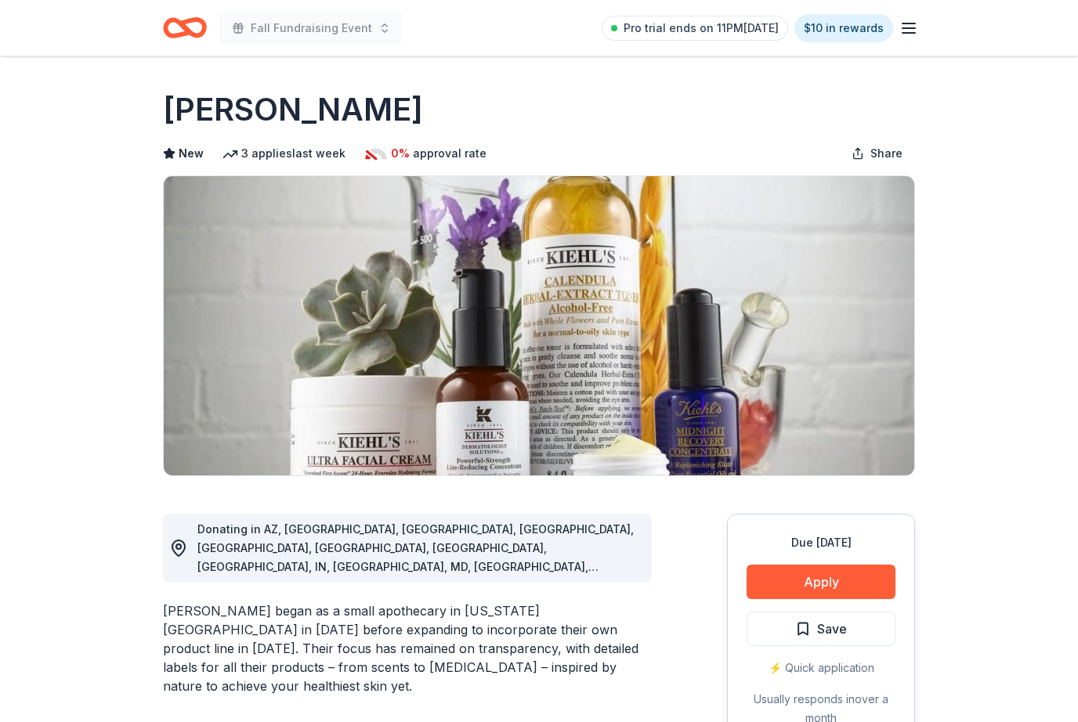
click at [856, 565] on button "Apply" at bounding box center [820, 582] width 149 height 34
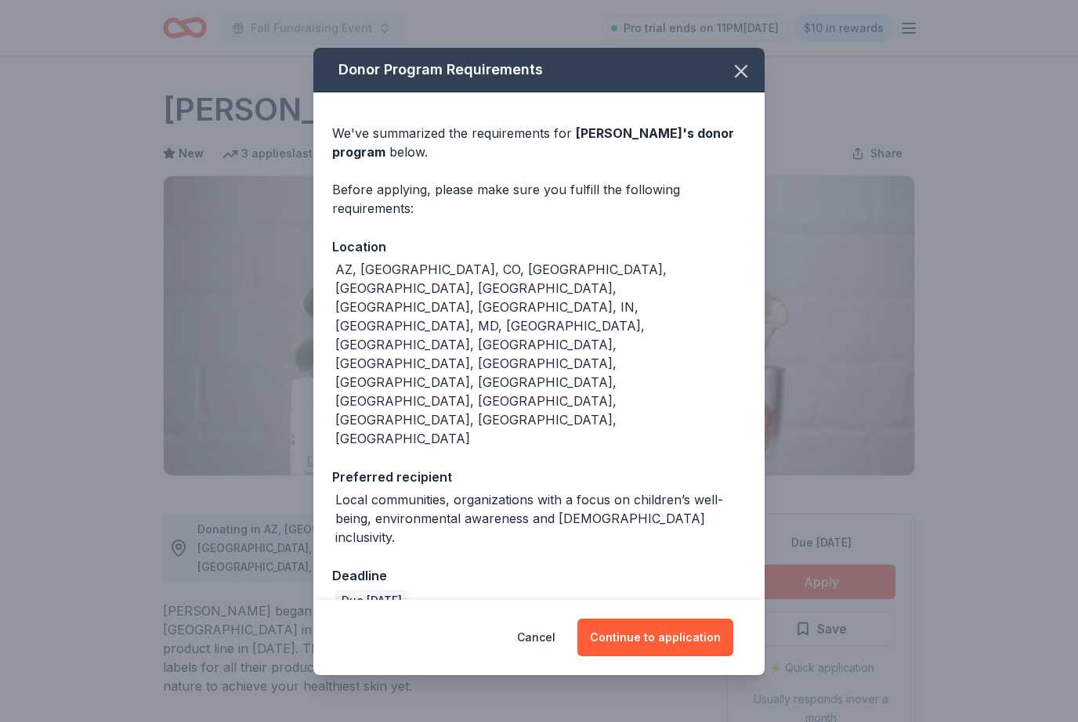
click at [675, 619] on button "Continue to application" at bounding box center [655, 638] width 156 height 38
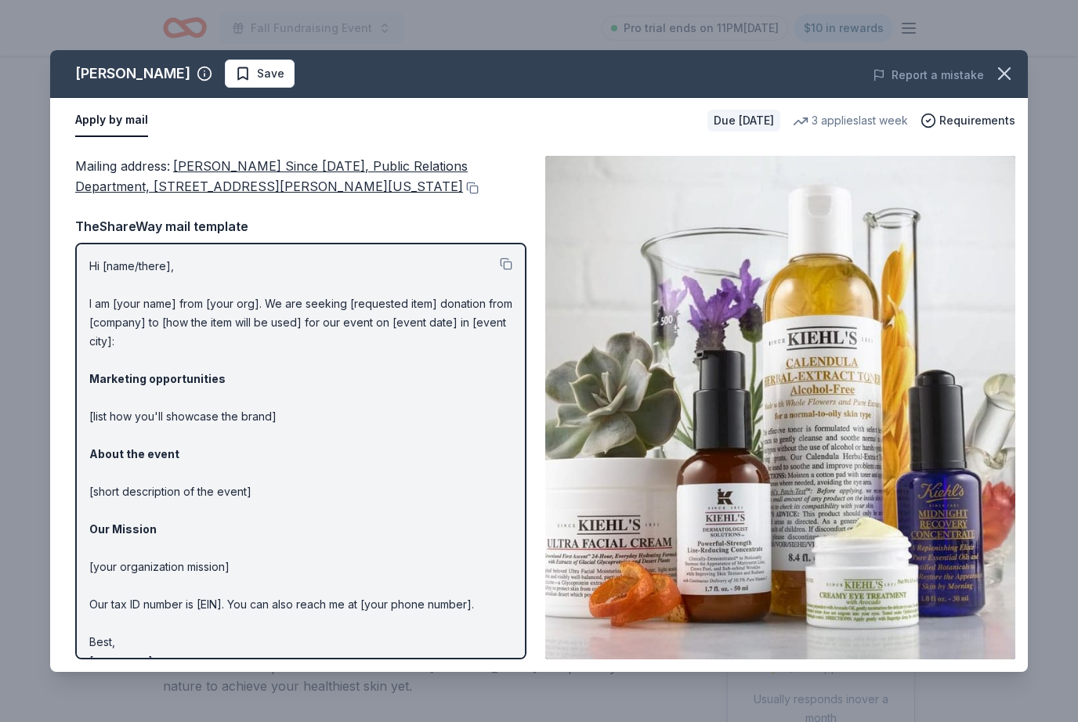
click at [1006, 70] on icon "button" at bounding box center [1004, 74] width 22 height 22
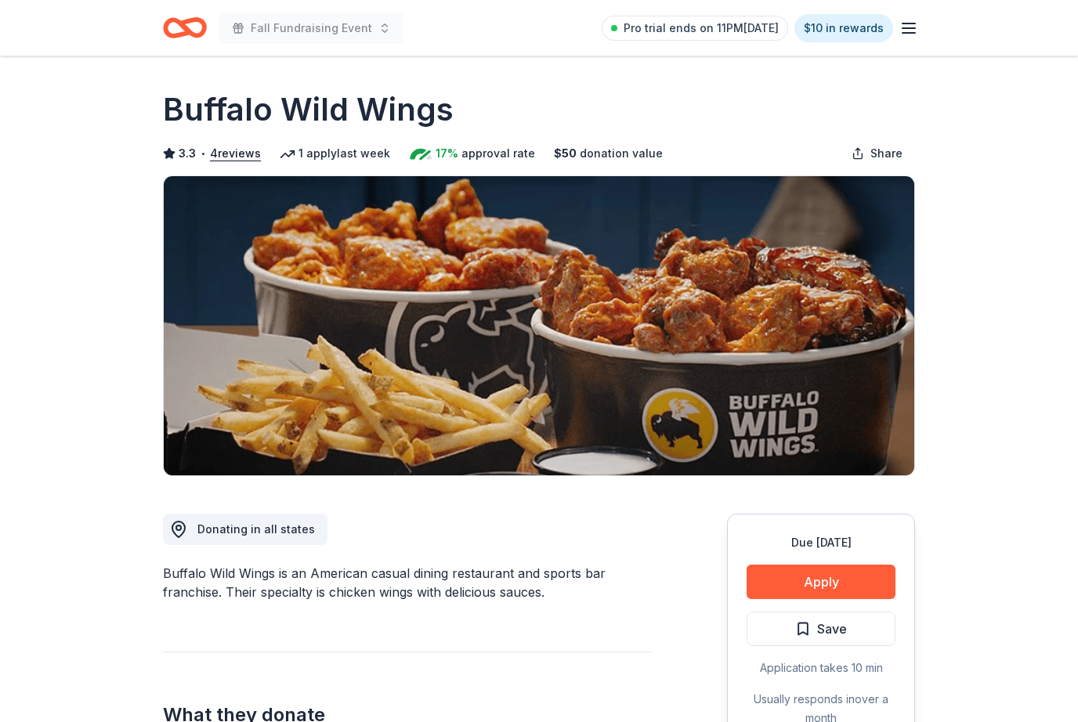
click at [803, 597] on button "Apply" at bounding box center [820, 582] width 149 height 34
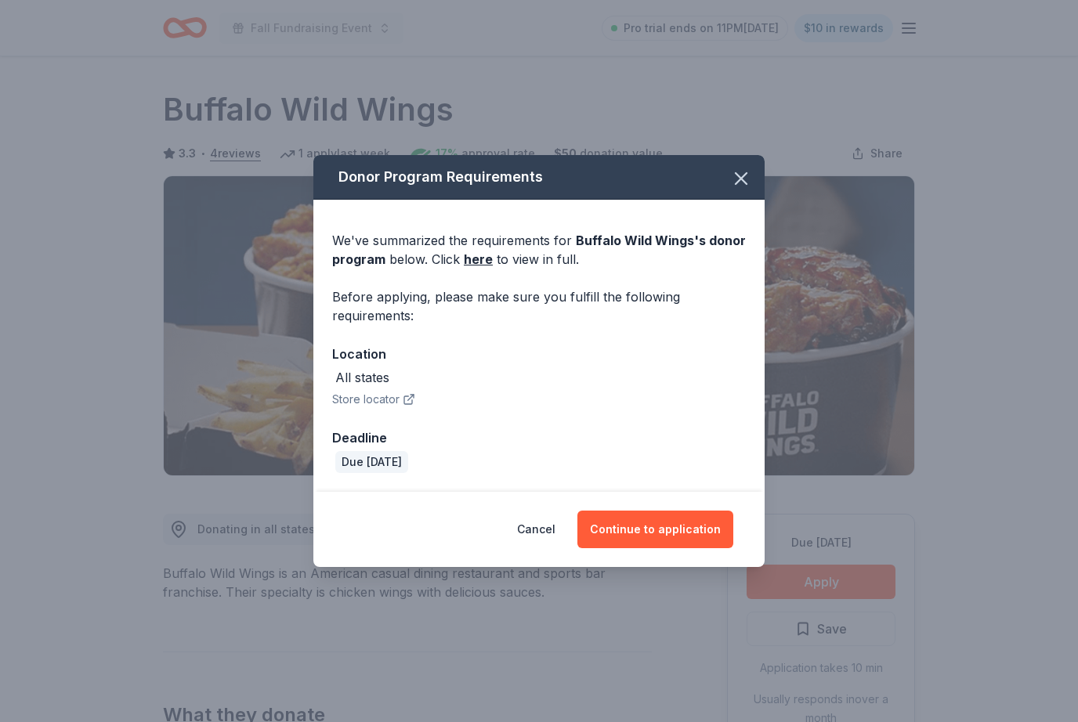
click at [685, 538] on button "Continue to application" at bounding box center [655, 530] width 156 height 38
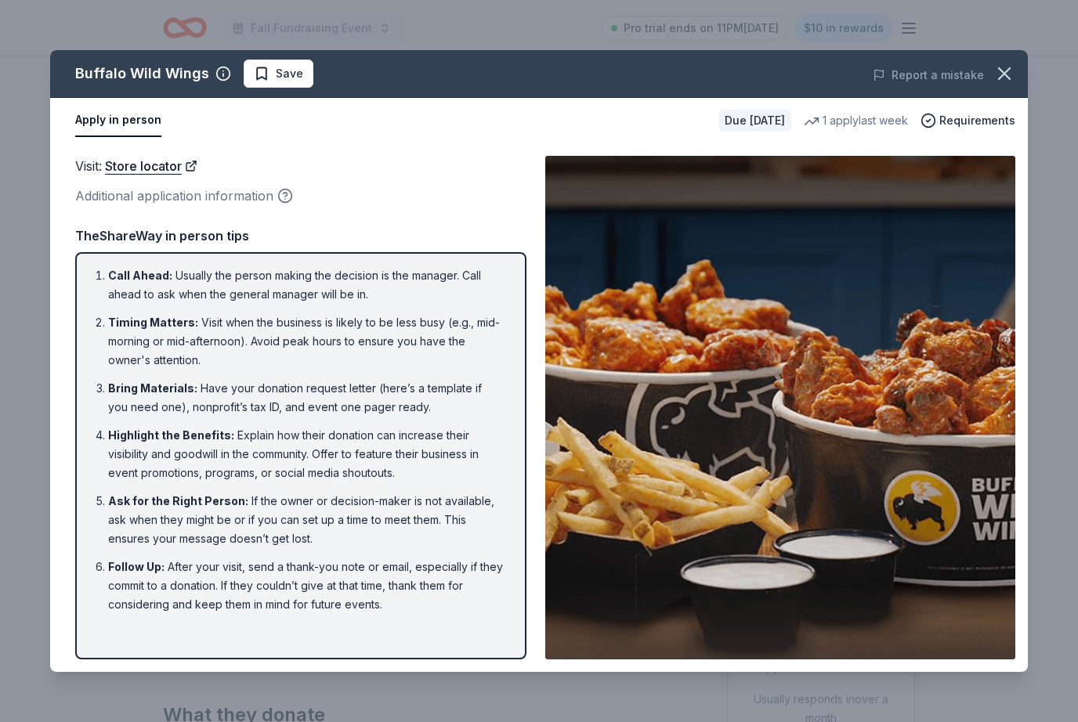
click at [1017, 64] on button "button" at bounding box center [1004, 73] width 34 height 34
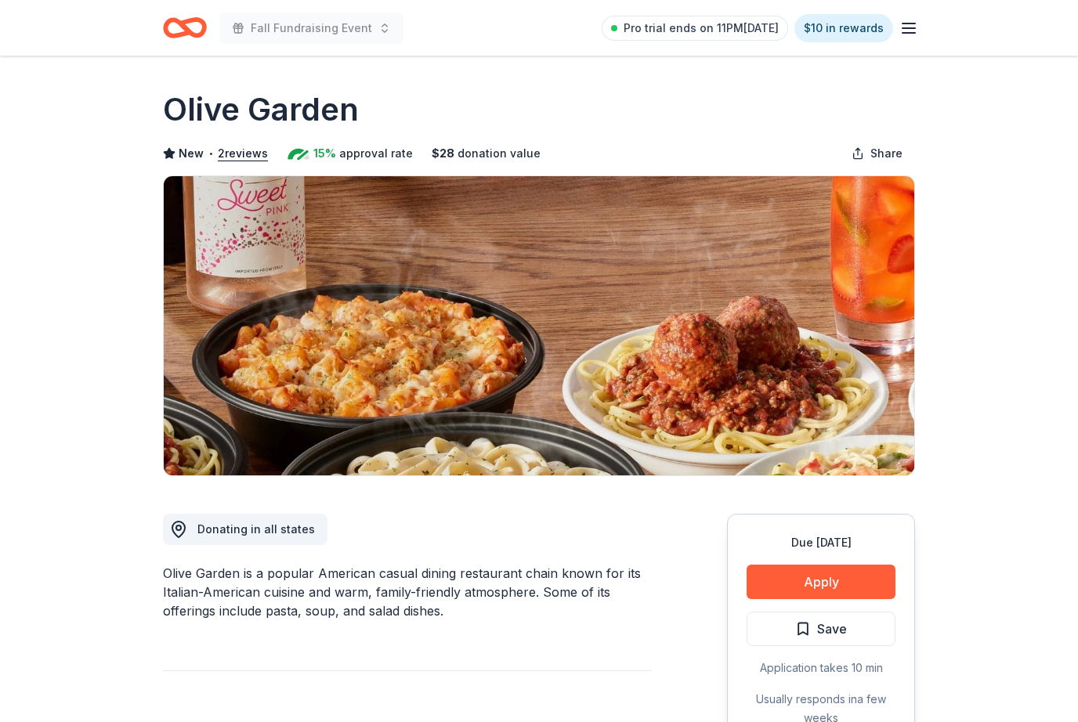
click at [848, 575] on button "Apply" at bounding box center [820, 582] width 149 height 34
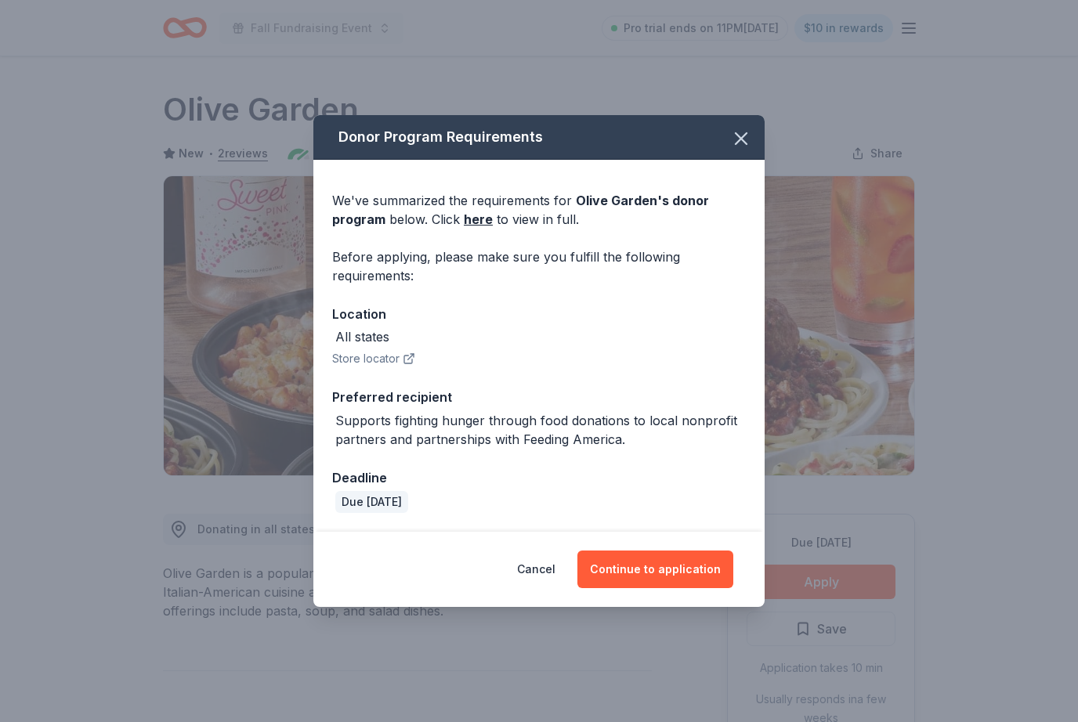
click at [659, 576] on button "Continue to application" at bounding box center [655, 570] width 156 height 38
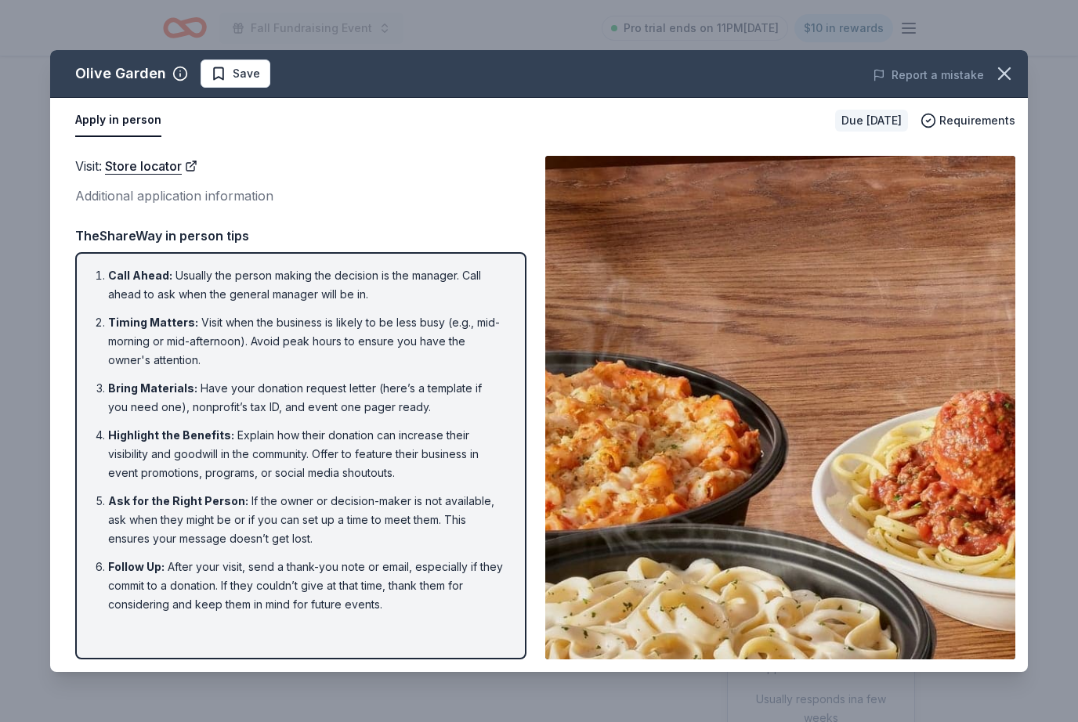
click at [1005, 77] on icon "button" at bounding box center [1004, 74] width 22 height 22
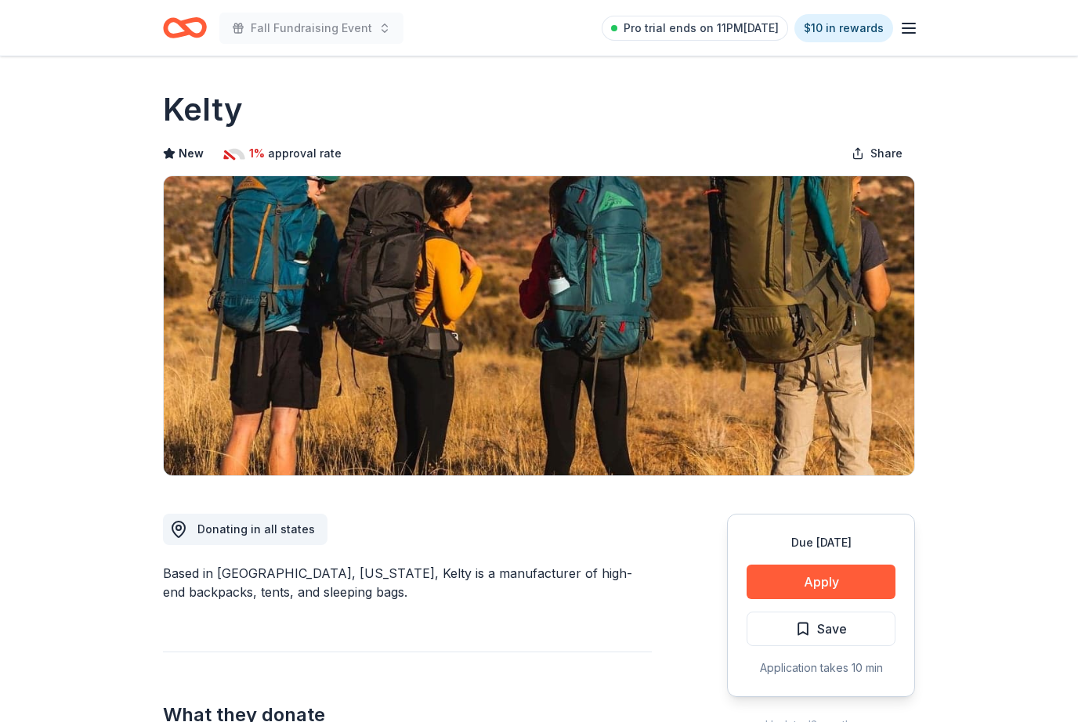
click at [829, 580] on button "Apply" at bounding box center [820, 582] width 149 height 34
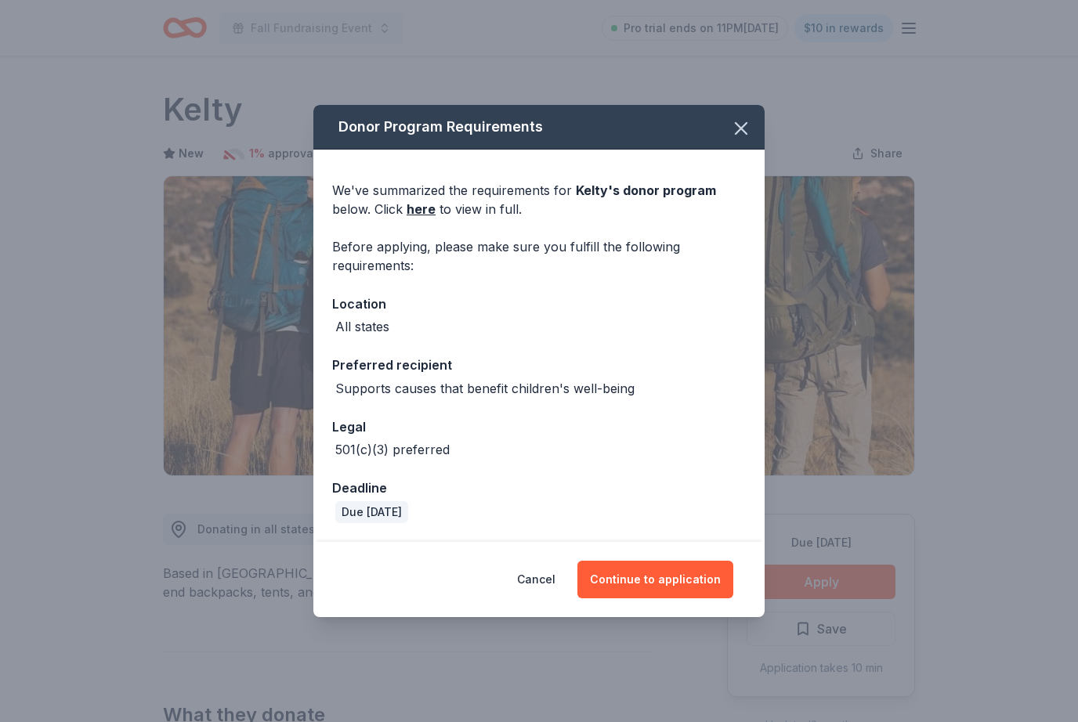
click at [692, 577] on button "Continue to application" at bounding box center [655, 580] width 156 height 38
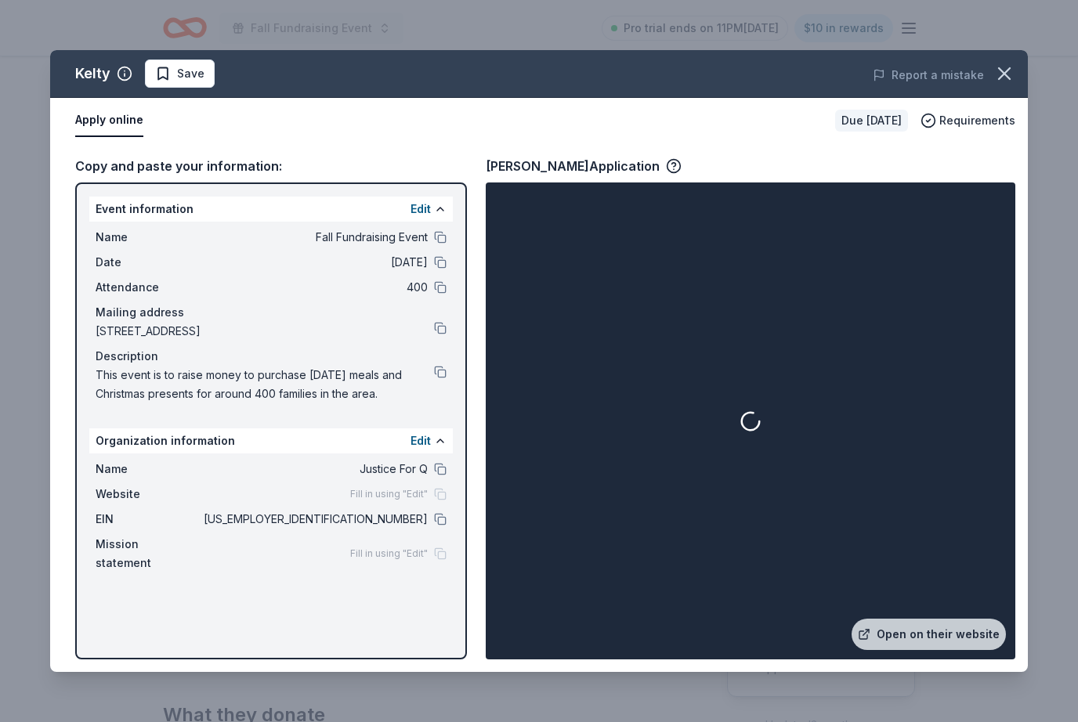
click at [445, 519] on button at bounding box center [440, 519] width 13 height 13
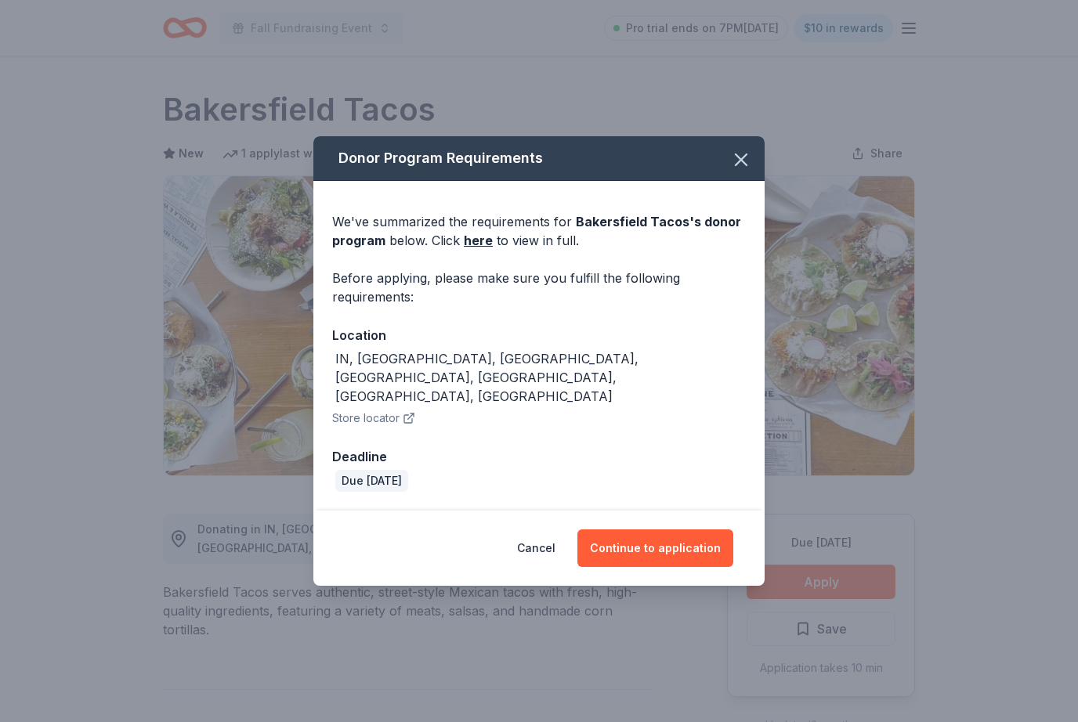
scroll to position [254, 0]
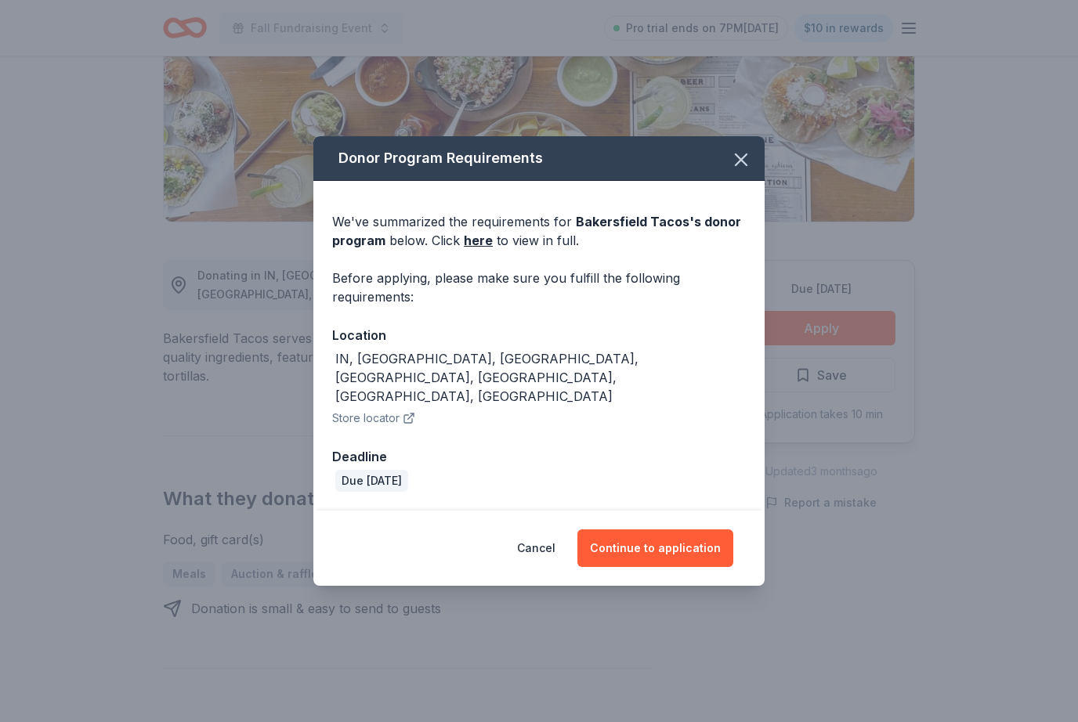
click at [751, 171] on icon "button" at bounding box center [741, 160] width 22 height 22
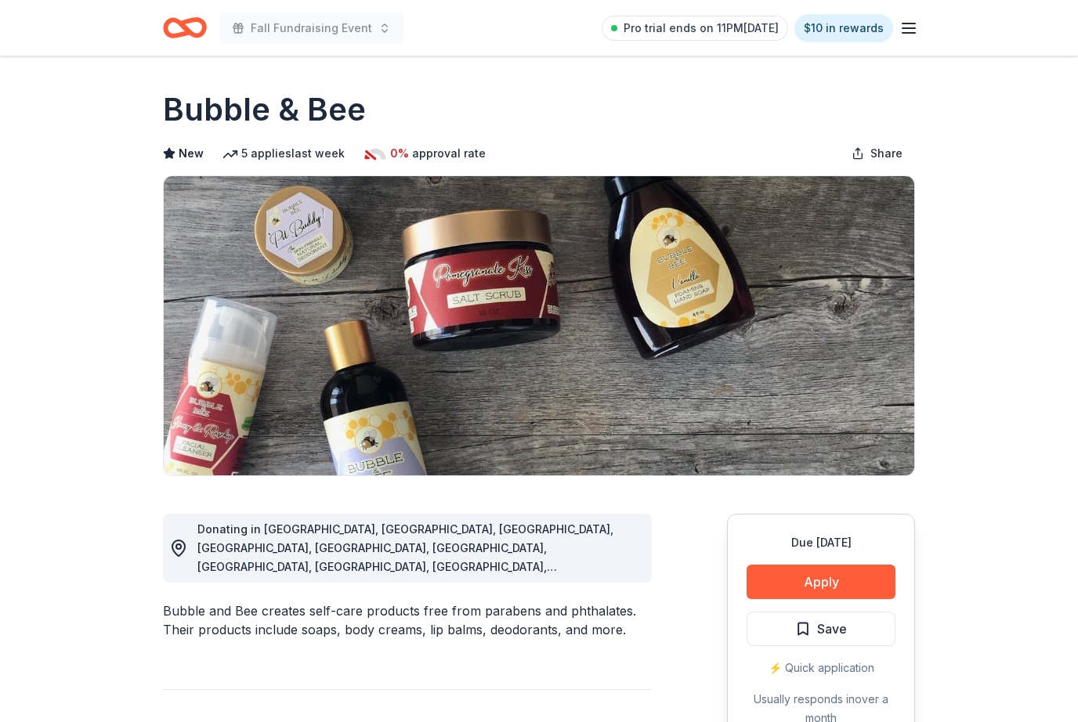
click at [820, 578] on button "Apply" at bounding box center [820, 582] width 149 height 34
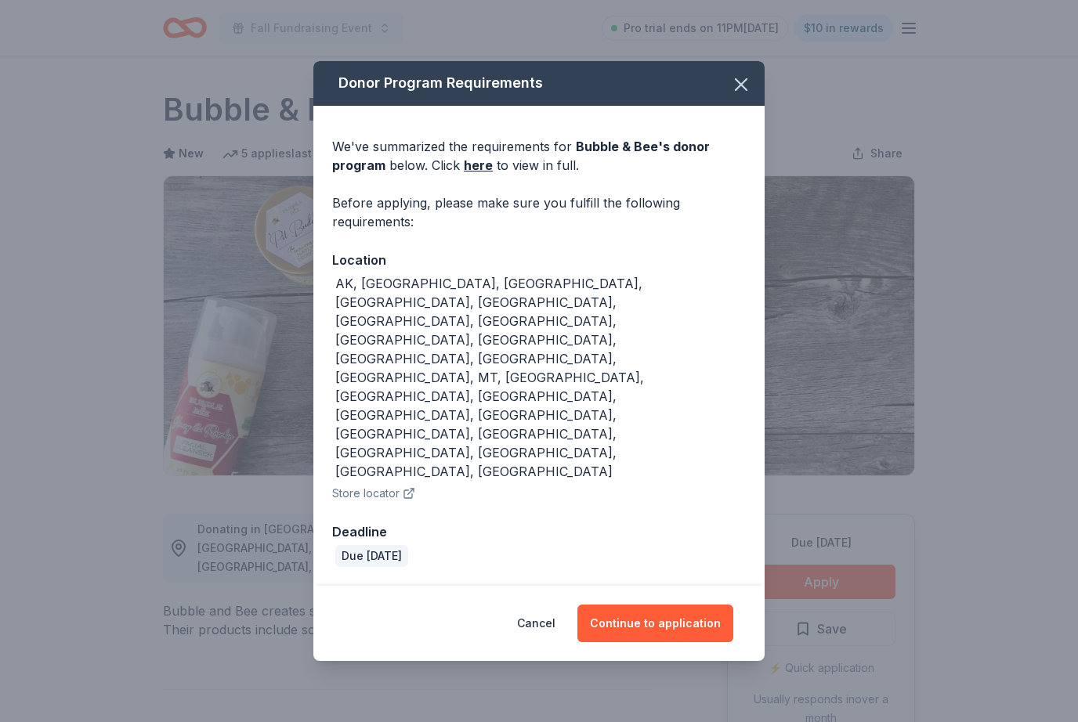
click at [641, 605] on button "Continue to application" at bounding box center [655, 624] width 156 height 38
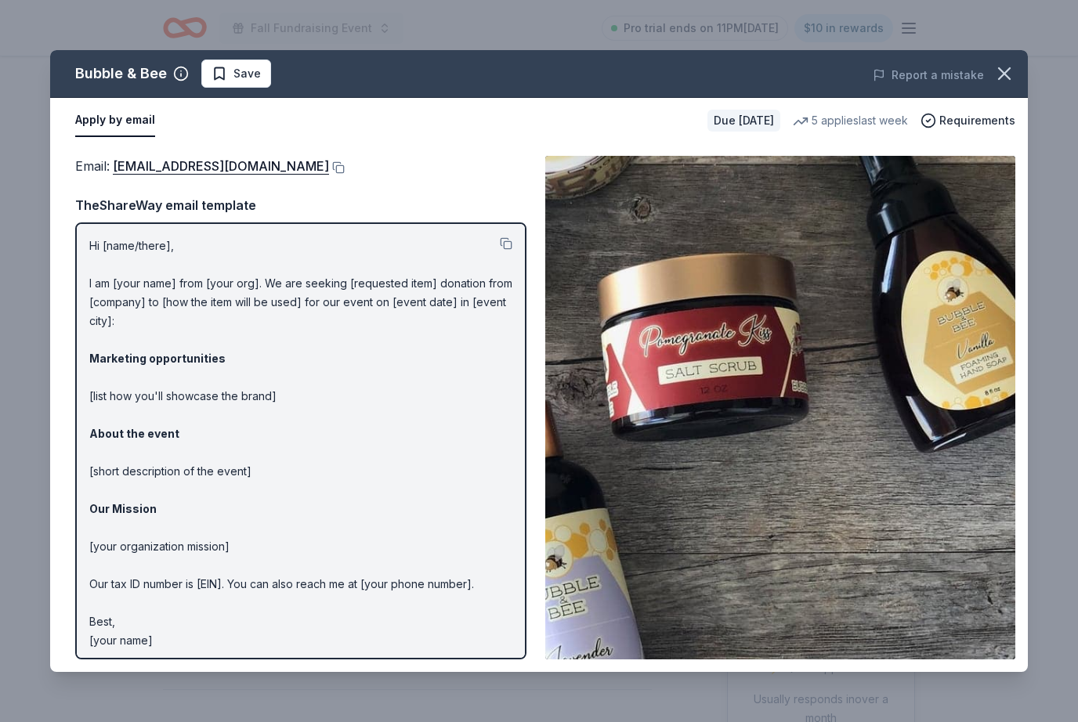
click at [514, 227] on div "Hi [name/there], I am [your name] from [your org]. We are seeking [requested it…" at bounding box center [300, 440] width 451 height 437
click at [499, 249] on p "Hi [name/there], I am [your name] from [your org]. We are seeking [requested it…" at bounding box center [300, 443] width 423 height 413
click at [492, 250] on p "Hi [name/there], I am [your name] from [your org]. We are seeking [requested it…" at bounding box center [300, 443] width 423 height 413
click at [504, 237] on button at bounding box center [506, 243] width 13 height 13
click at [1006, 85] on button "button" at bounding box center [1004, 73] width 34 height 34
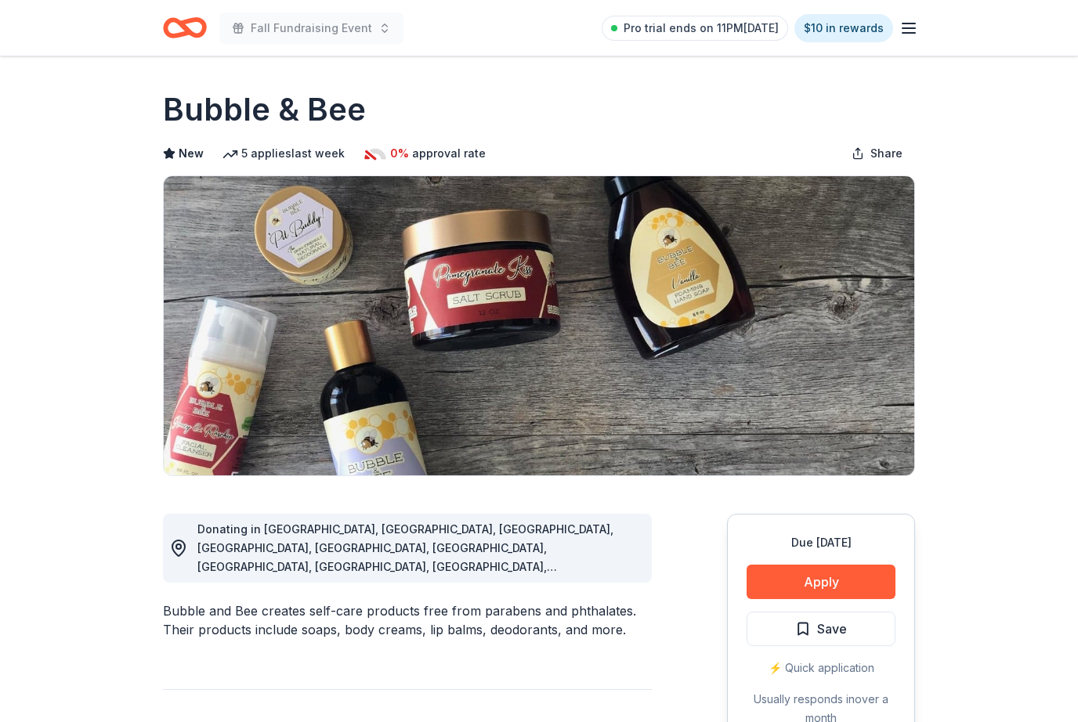
click at [185, 35] on icon "Home" at bounding box center [177, 28] width 24 height 16
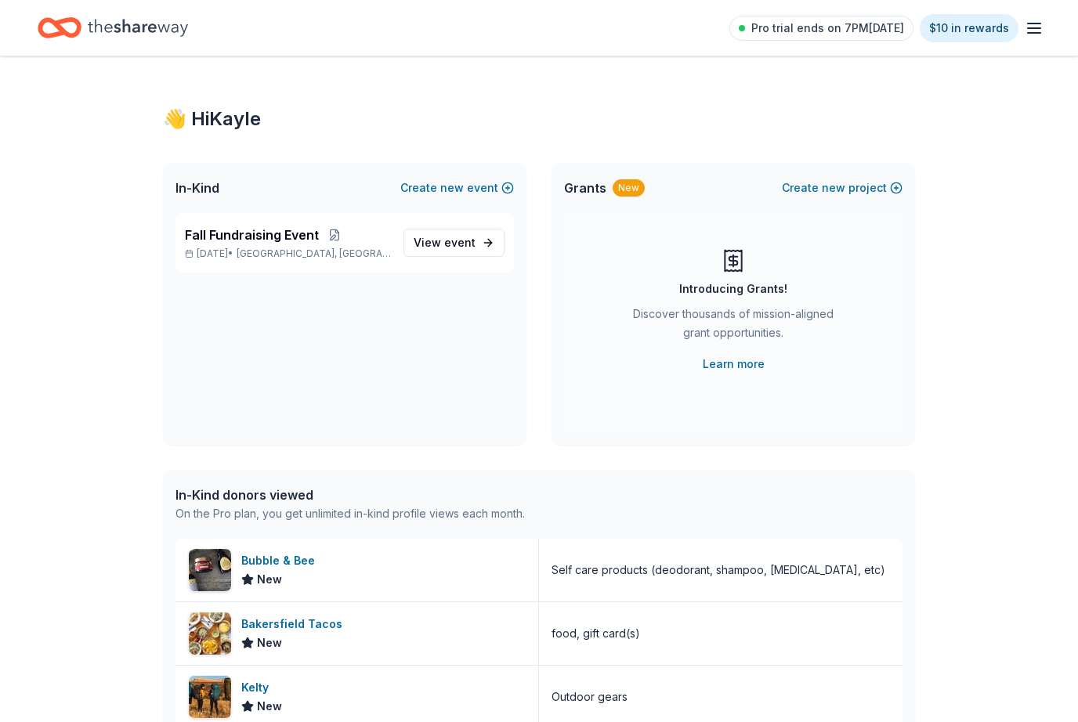
click at [1037, 45] on div "Pro trial ends on 7PM, 8/31 $10 in rewards" at bounding box center [886, 27] width 314 height 37
click at [1036, 26] on icon "button" at bounding box center [1033, 28] width 19 height 19
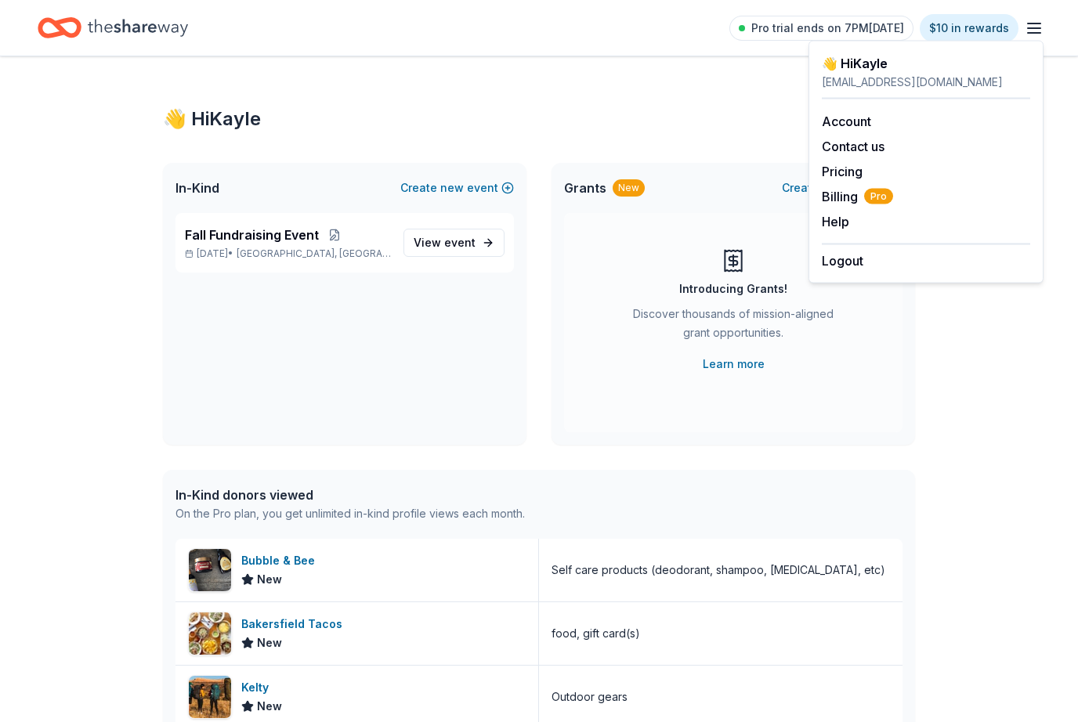
click at [850, 117] on link "Account" at bounding box center [846, 122] width 49 height 16
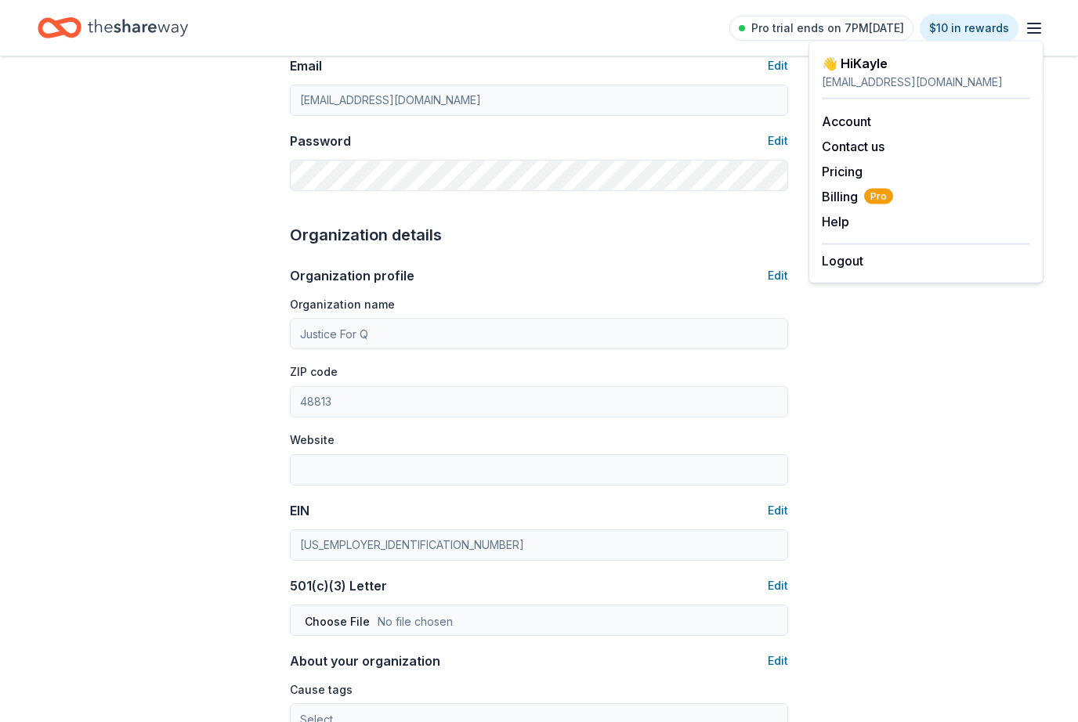
scroll to position [342, 0]
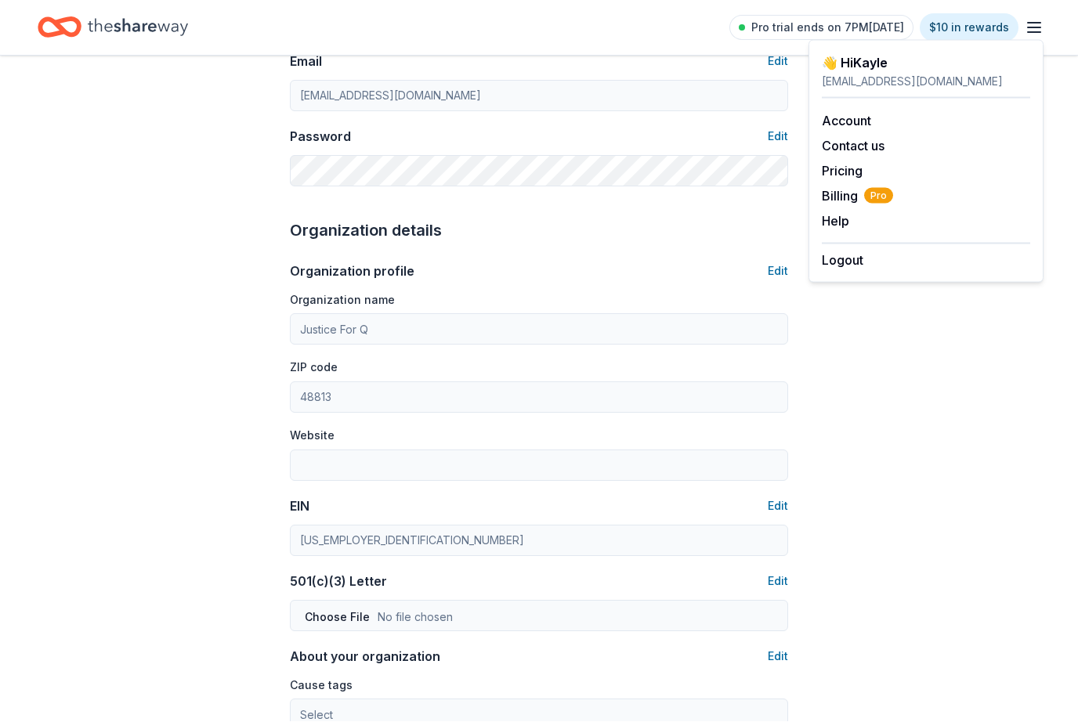
click at [1041, 20] on icon "button" at bounding box center [1033, 28] width 19 height 19
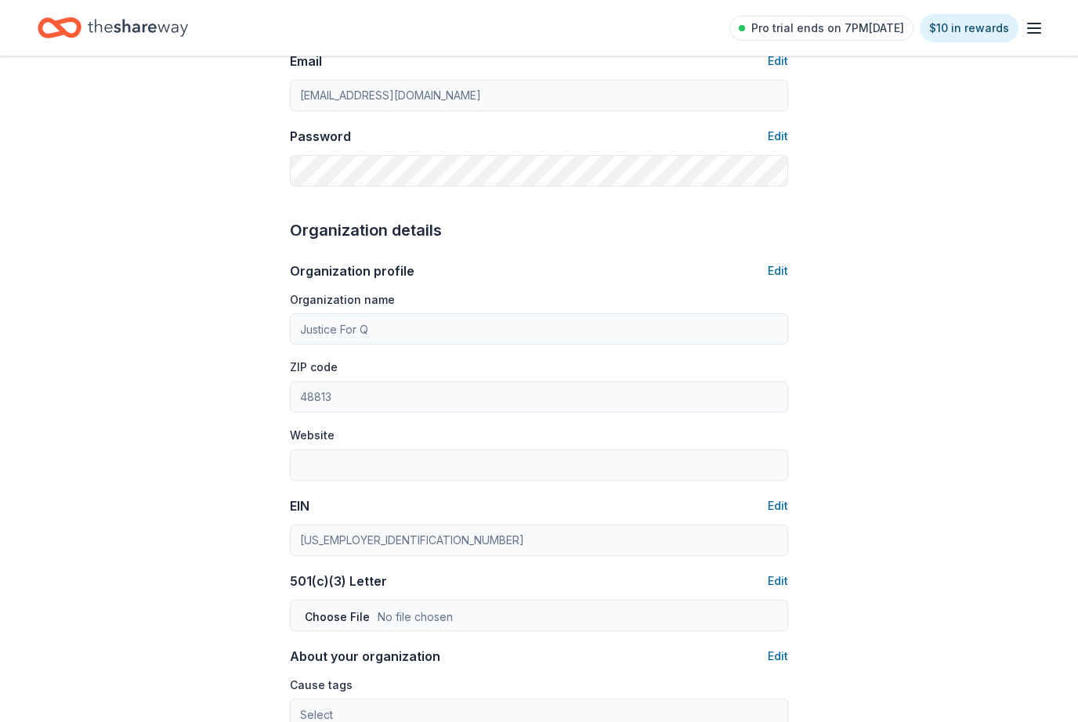
click at [63, 26] on icon "Home" at bounding box center [60, 27] width 44 height 37
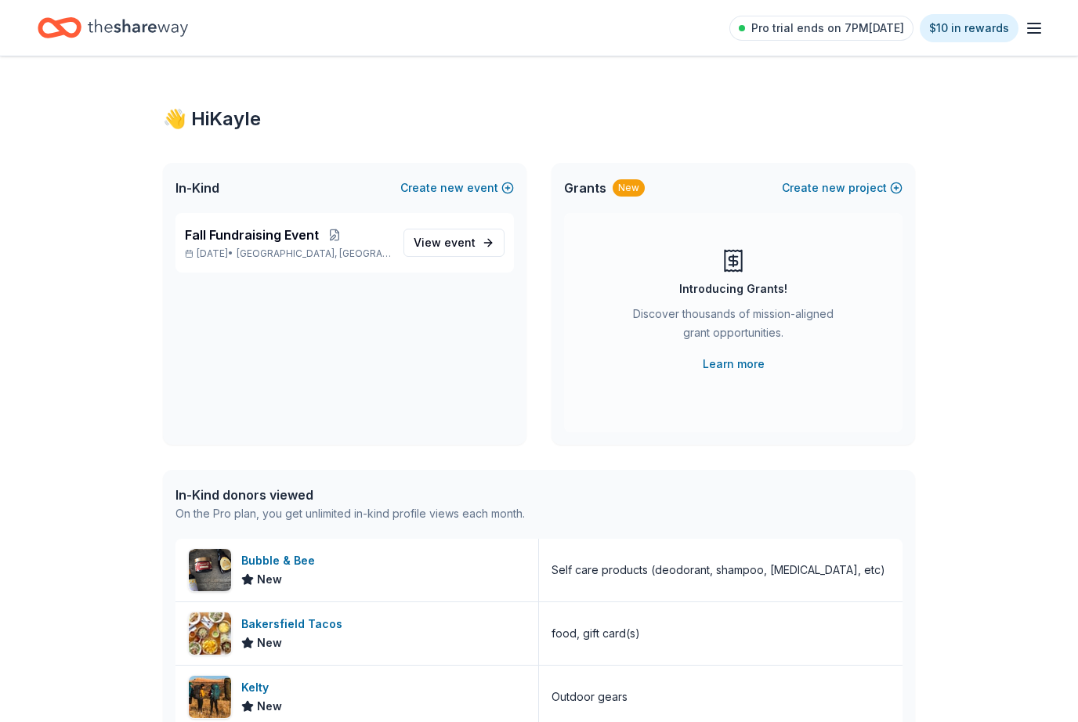
click at [283, 557] on div "Bubble & Bee" at bounding box center [281, 560] width 80 height 19
click at [1028, 43] on div "Pro trial ends on 7PM, 8/31 $10 in rewards" at bounding box center [886, 27] width 314 height 37
click at [1038, 30] on icon "button" at bounding box center [1033, 28] width 19 height 19
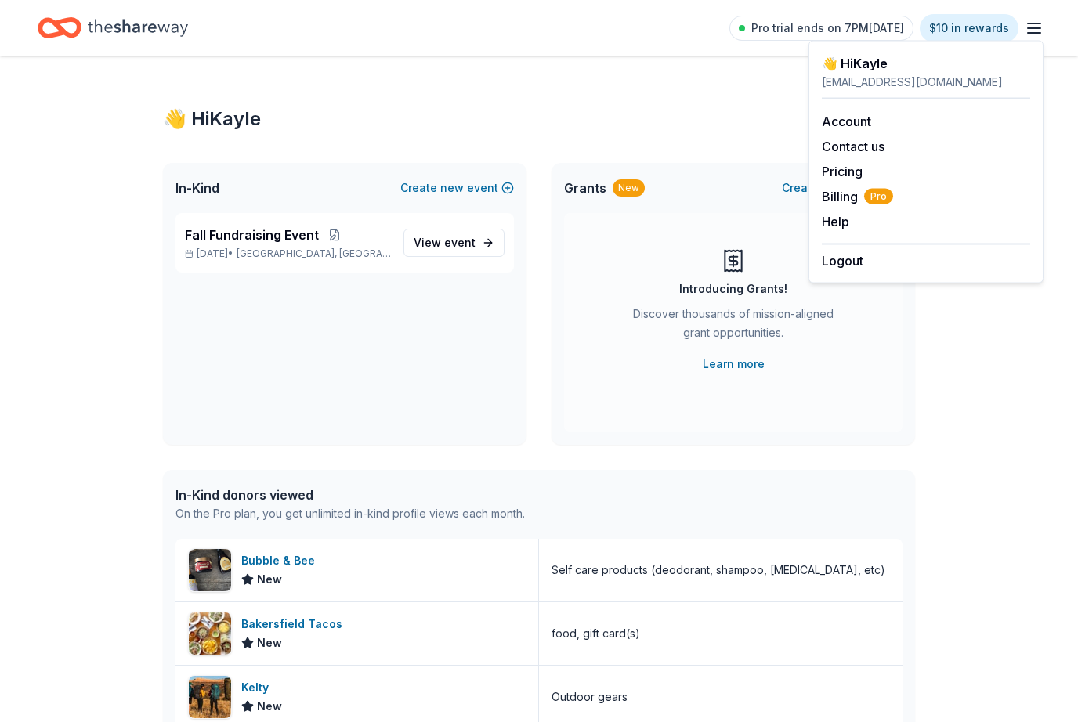
click at [871, 117] on link "Account" at bounding box center [846, 122] width 49 height 16
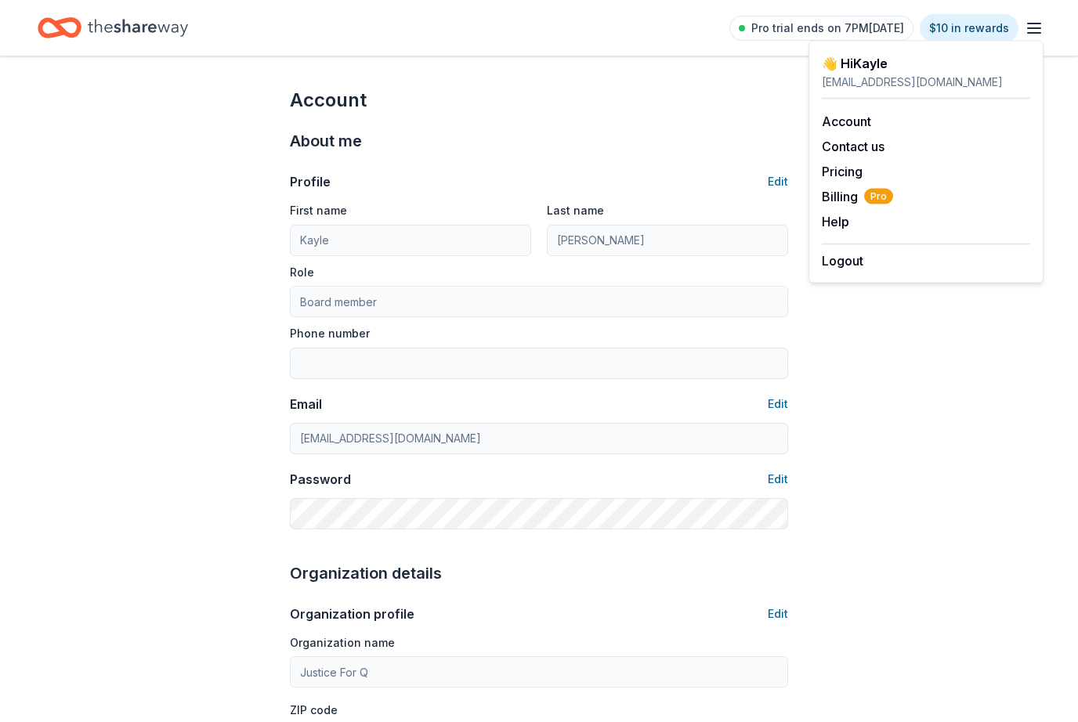
click at [63, 24] on icon "Home" at bounding box center [60, 27] width 44 height 37
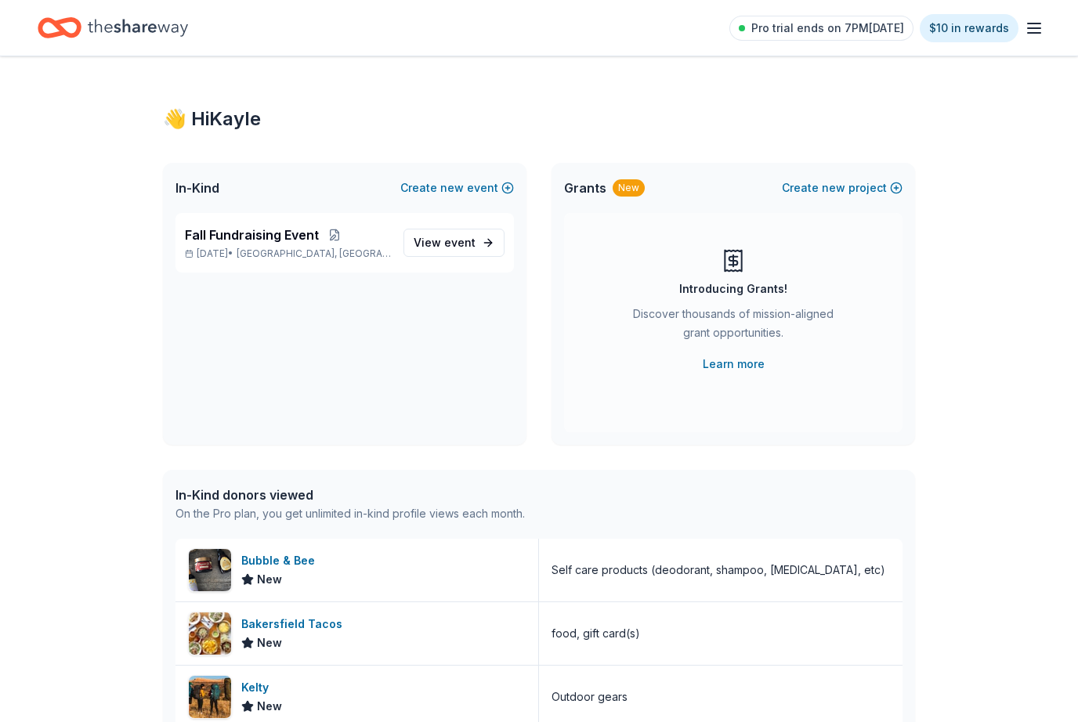
click at [470, 251] on span "View event" at bounding box center [444, 242] width 62 height 19
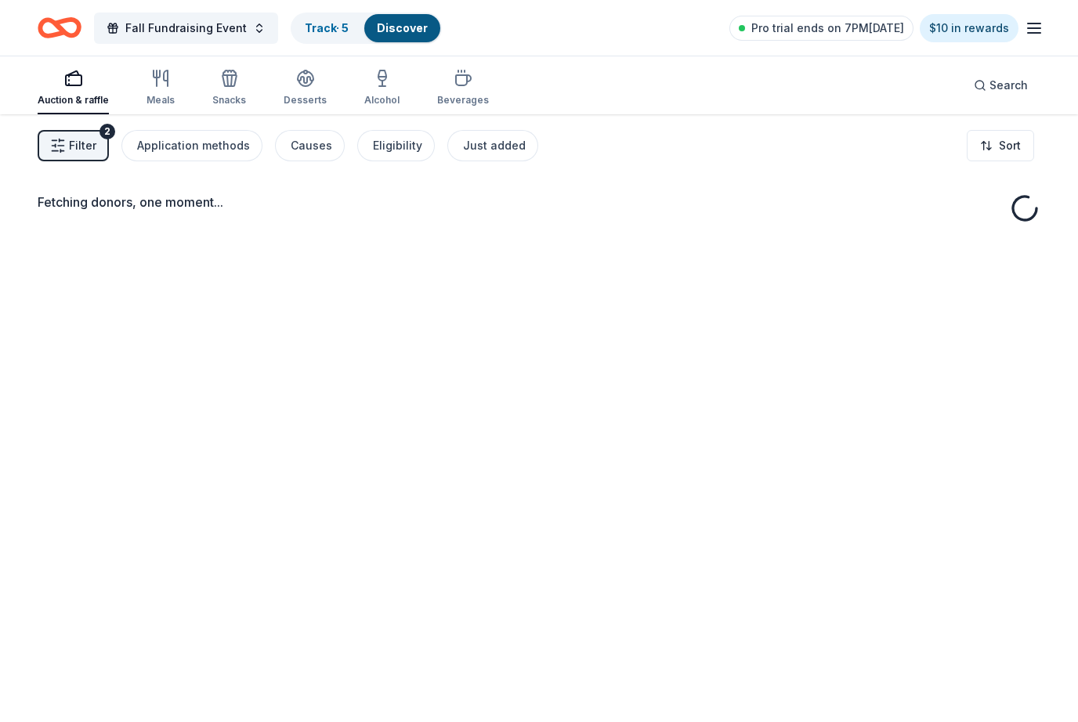
click at [231, 158] on button "Application methods" at bounding box center [191, 145] width 141 height 31
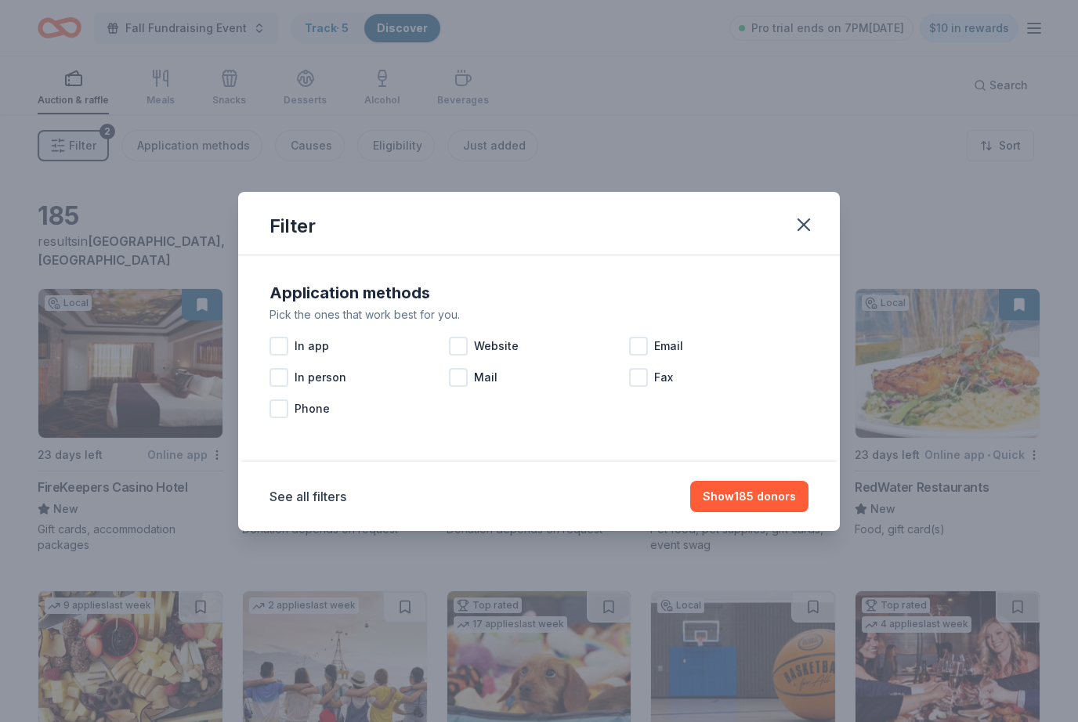
click at [481, 343] on span "Website" at bounding box center [496, 346] width 45 height 19
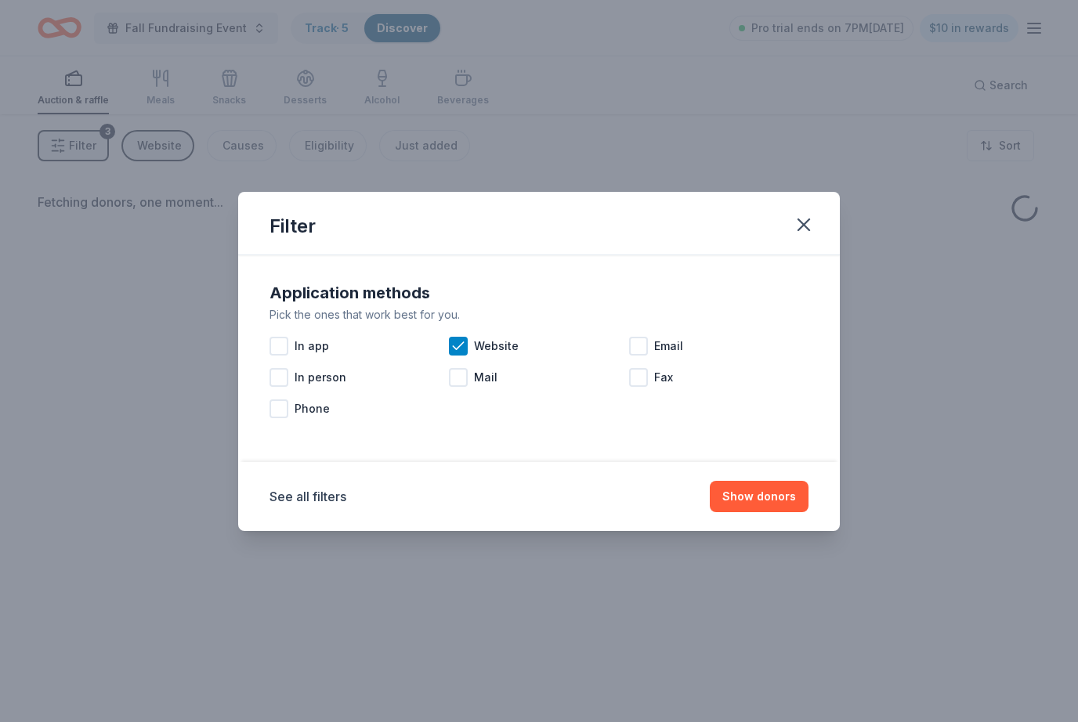
click at [645, 346] on div at bounding box center [638, 346] width 19 height 19
click at [795, 491] on button "Show donors" at bounding box center [759, 496] width 99 height 31
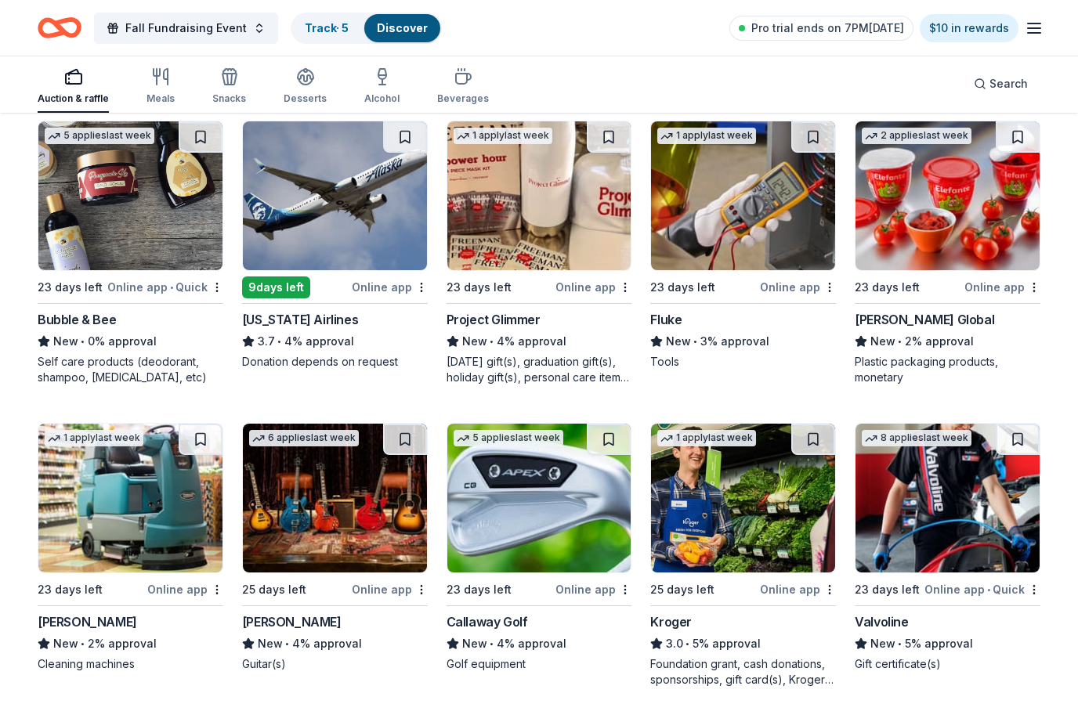
scroll to position [4978, 0]
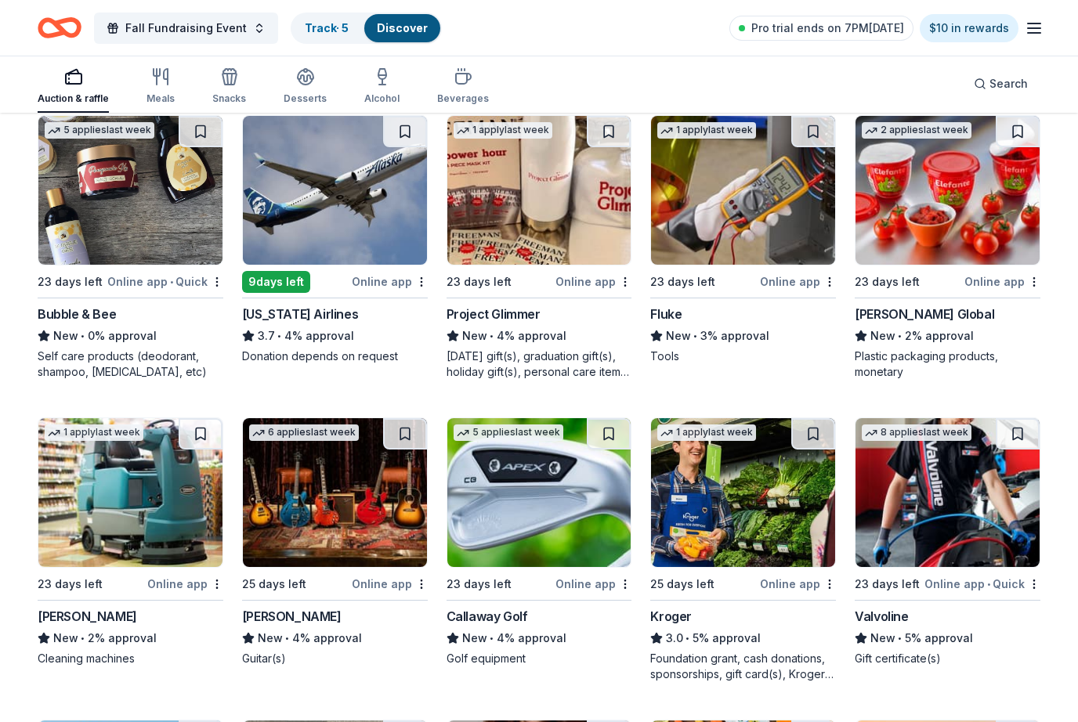
click at [381, 237] on img at bounding box center [335, 191] width 184 height 149
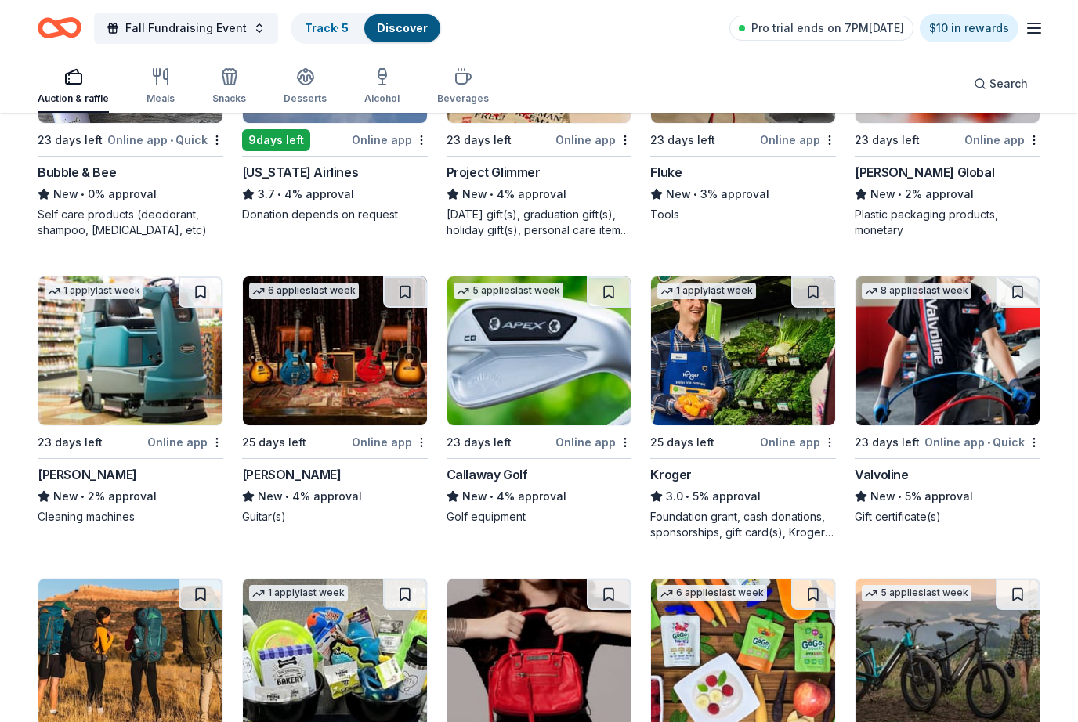
scroll to position [5120, 0]
click at [962, 374] on img at bounding box center [947, 350] width 184 height 149
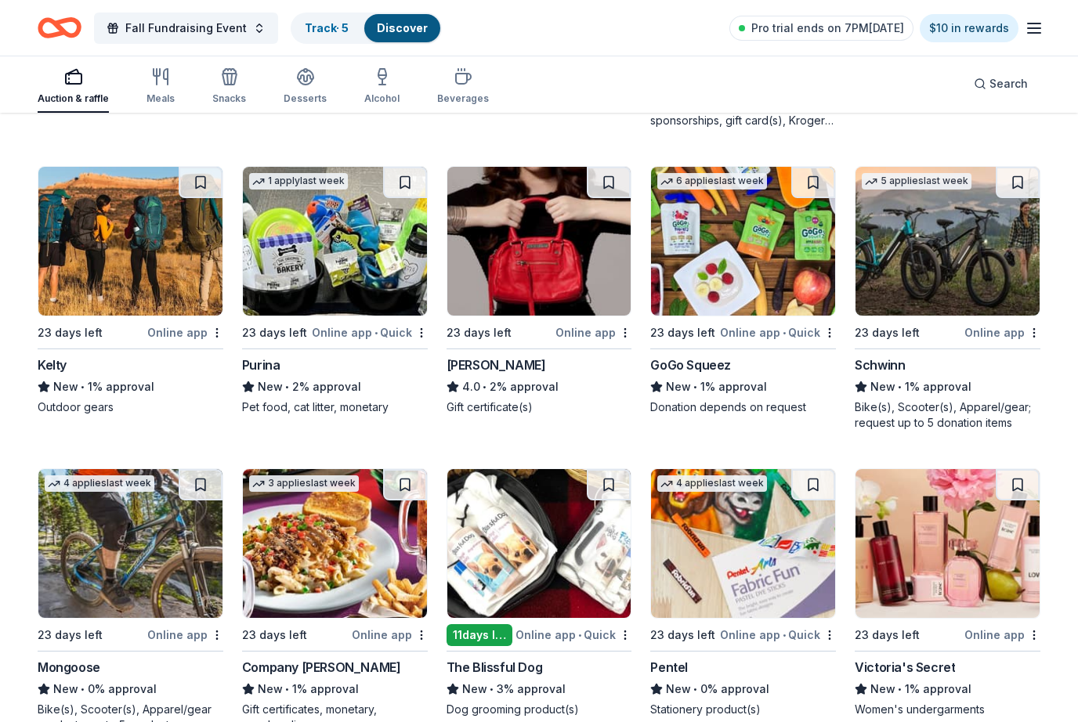
scroll to position [5533, 0]
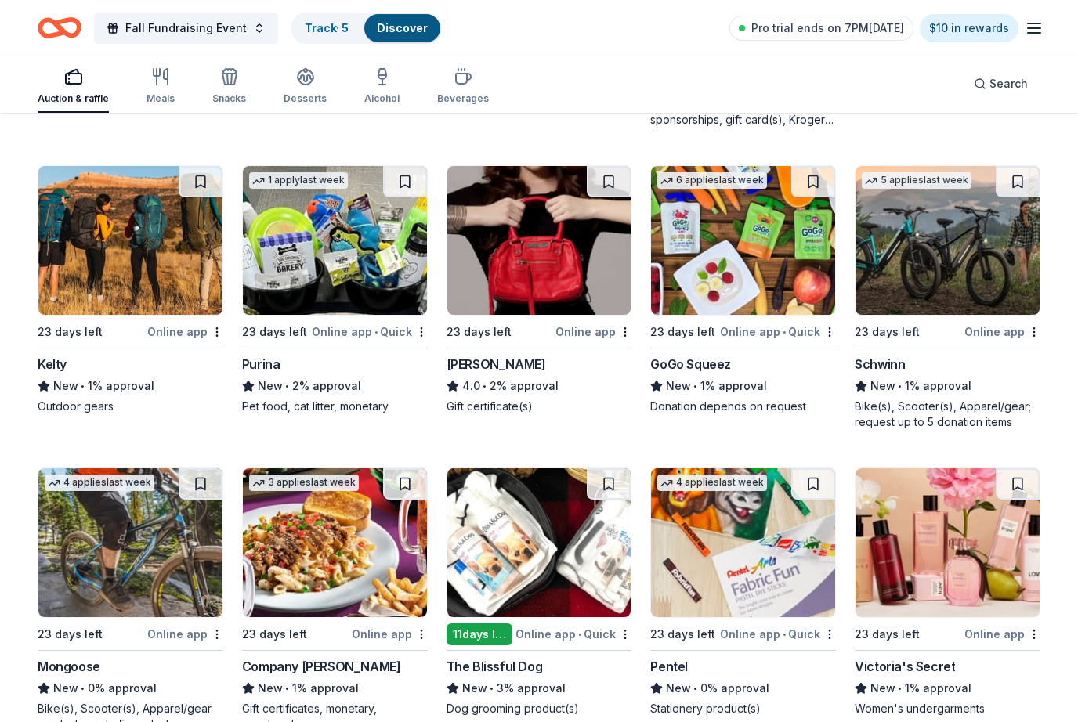
click at [161, 286] on img at bounding box center [130, 240] width 184 height 149
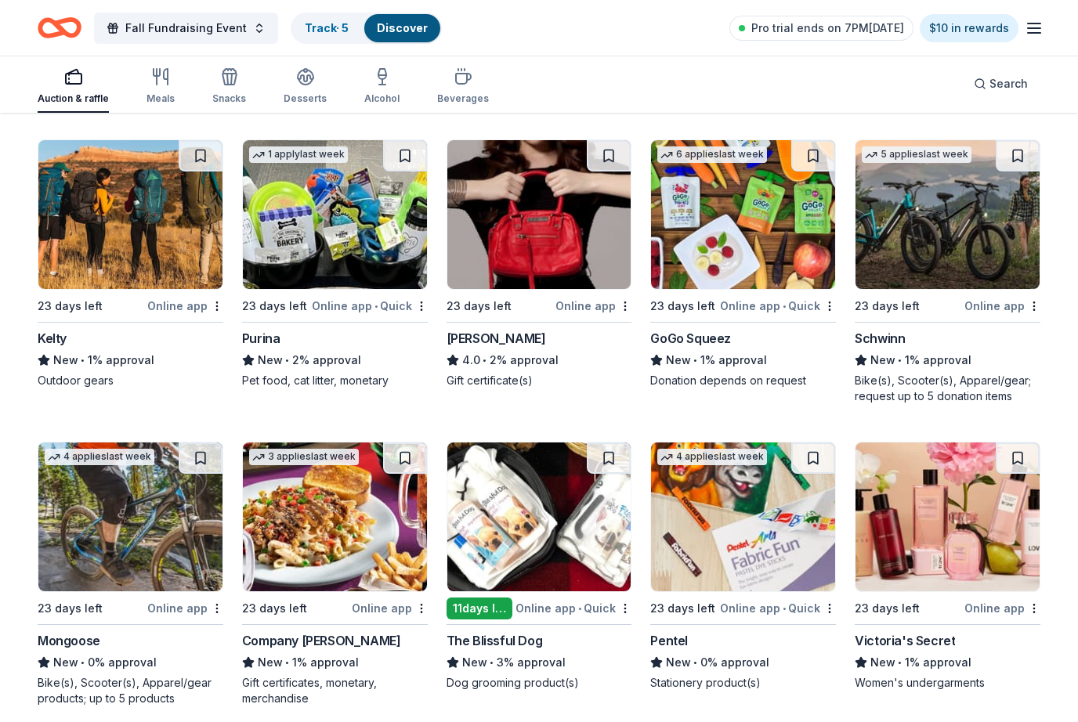
click at [535, 276] on img at bounding box center [539, 214] width 184 height 149
click at [210, 1] on div "Fall Fundraising Event Track · 5 Discover Pro trial ends on 7PM, 8/31 $10 in re…" at bounding box center [539, 28] width 1078 height 56
click at [771, 247] on img at bounding box center [743, 214] width 184 height 149
click at [973, 275] on img at bounding box center [947, 214] width 184 height 149
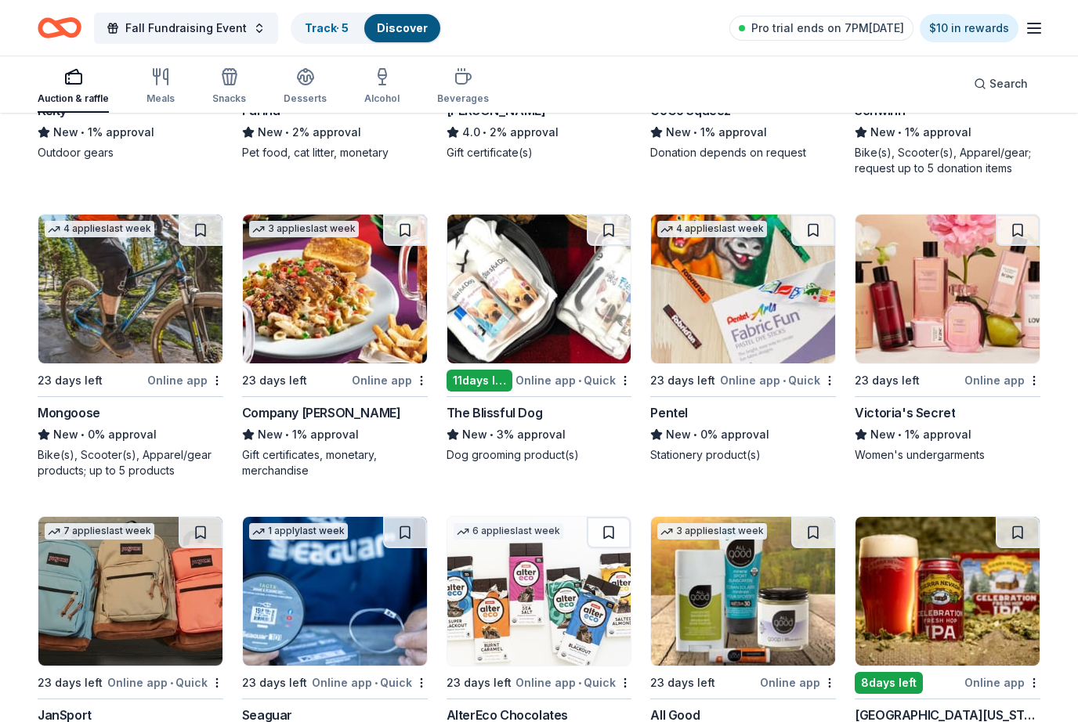
scroll to position [5789, 0]
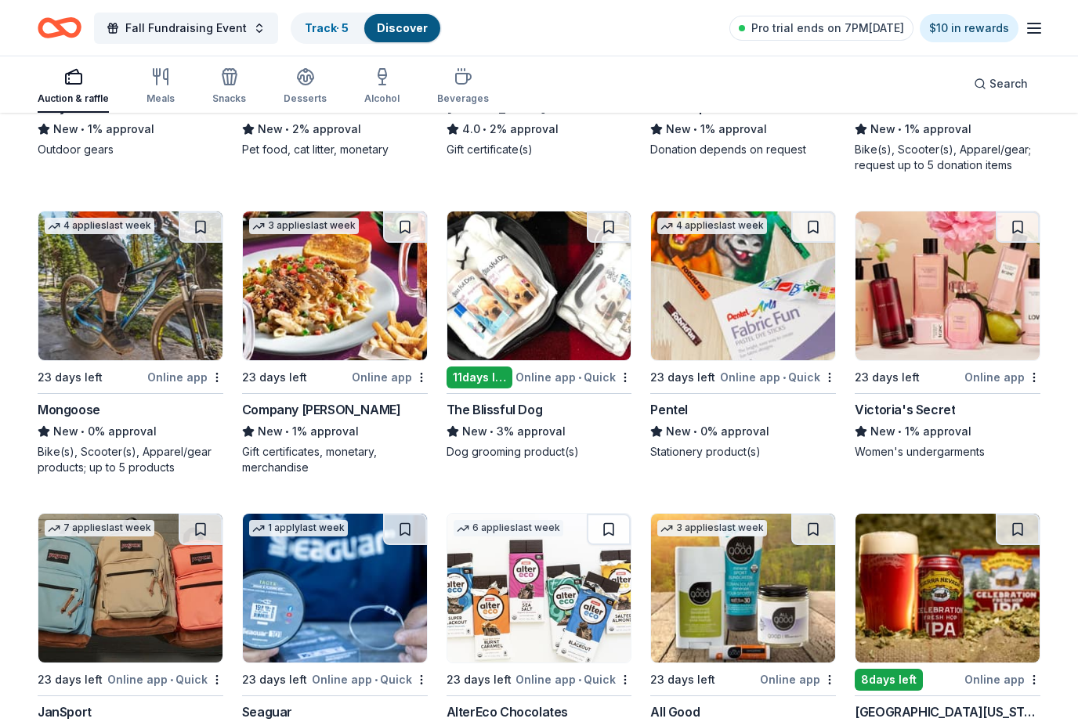
click at [359, 392] on div "3 applies last week 23 days left Online app Company Brinker New • 1% approval G…" at bounding box center [335, 343] width 186 height 265
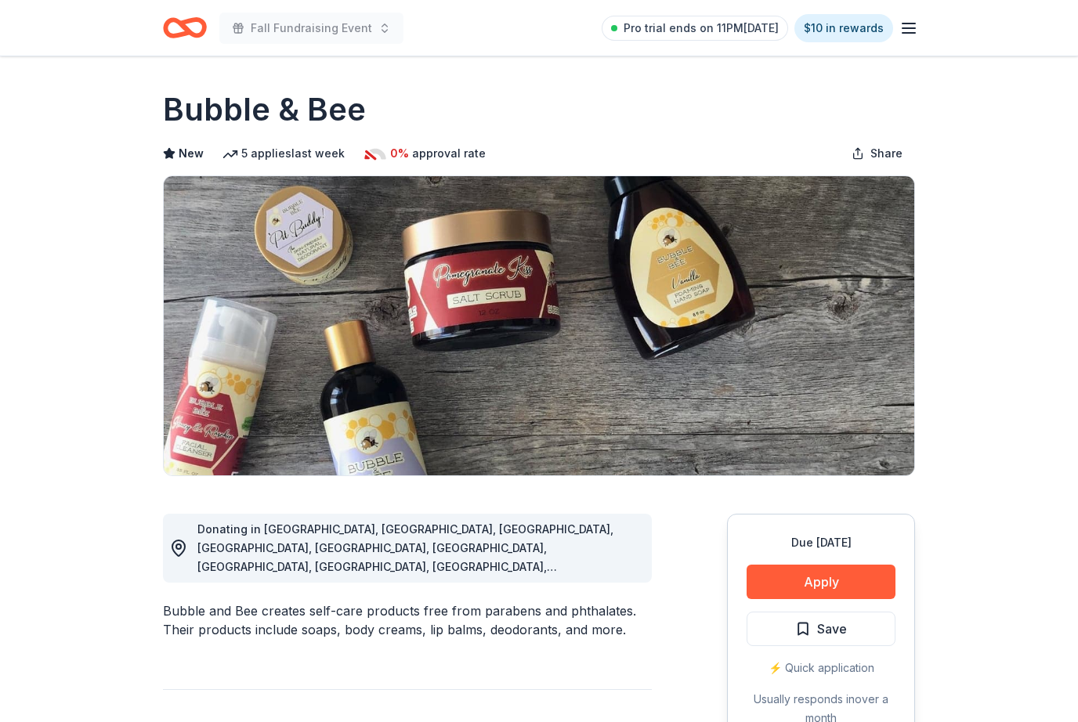
click at [833, 578] on button "Apply" at bounding box center [820, 582] width 149 height 34
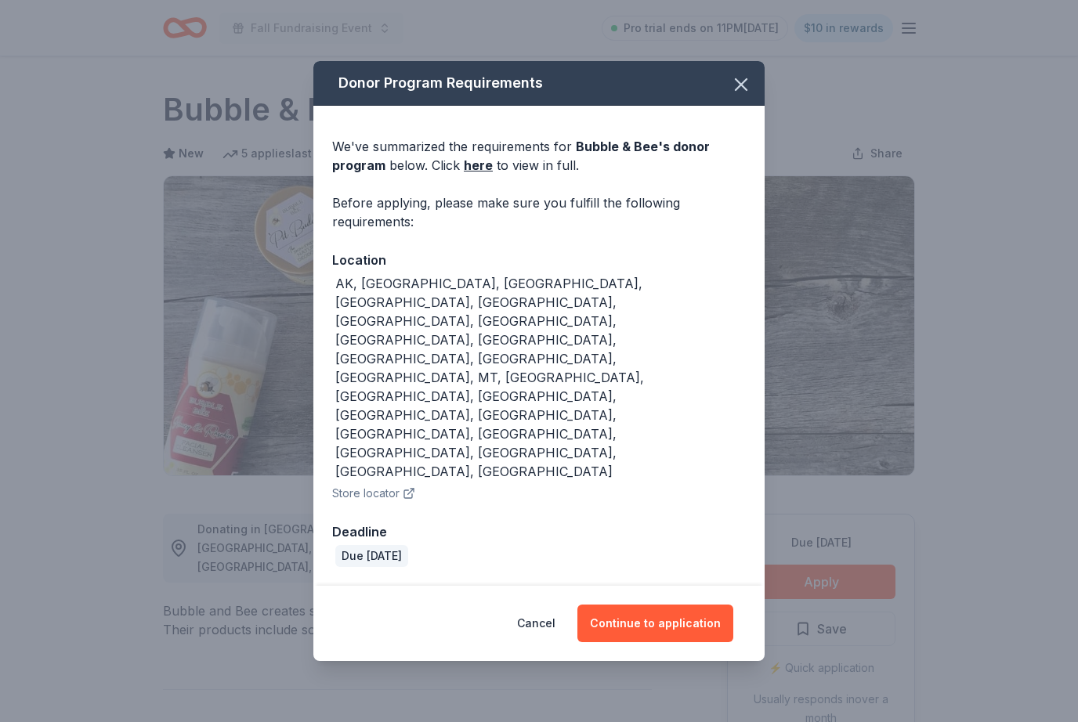
click at [681, 605] on button "Continue to application" at bounding box center [655, 624] width 156 height 38
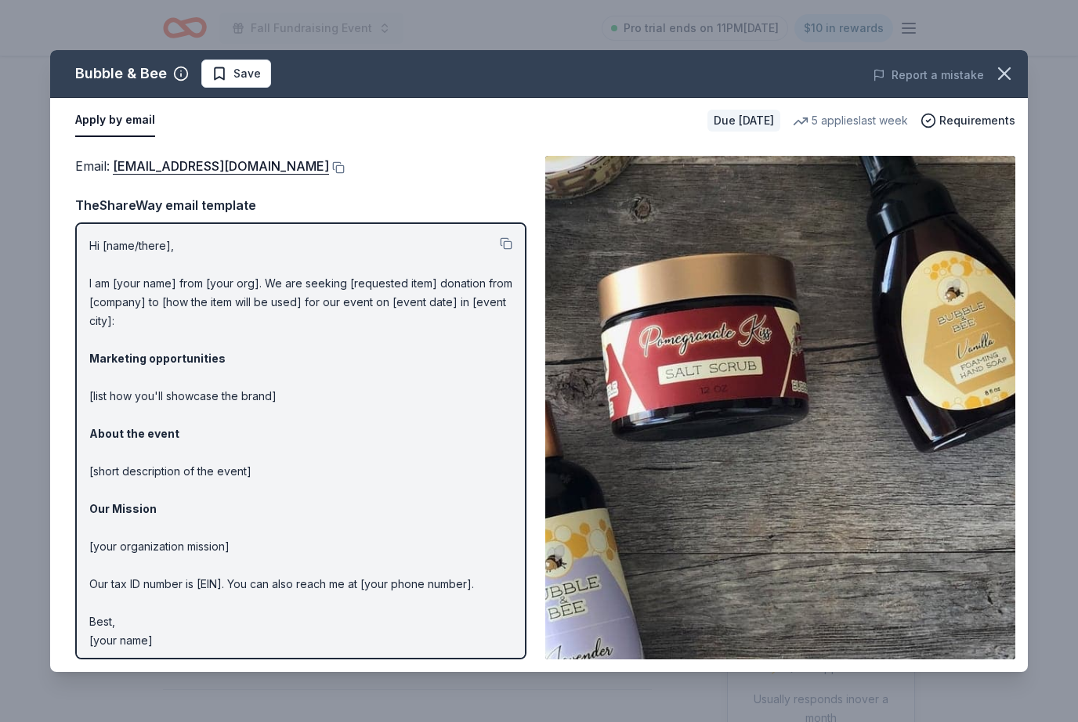
click at [329, 163] on button at bounding box center [337, 167] width 16 height 13
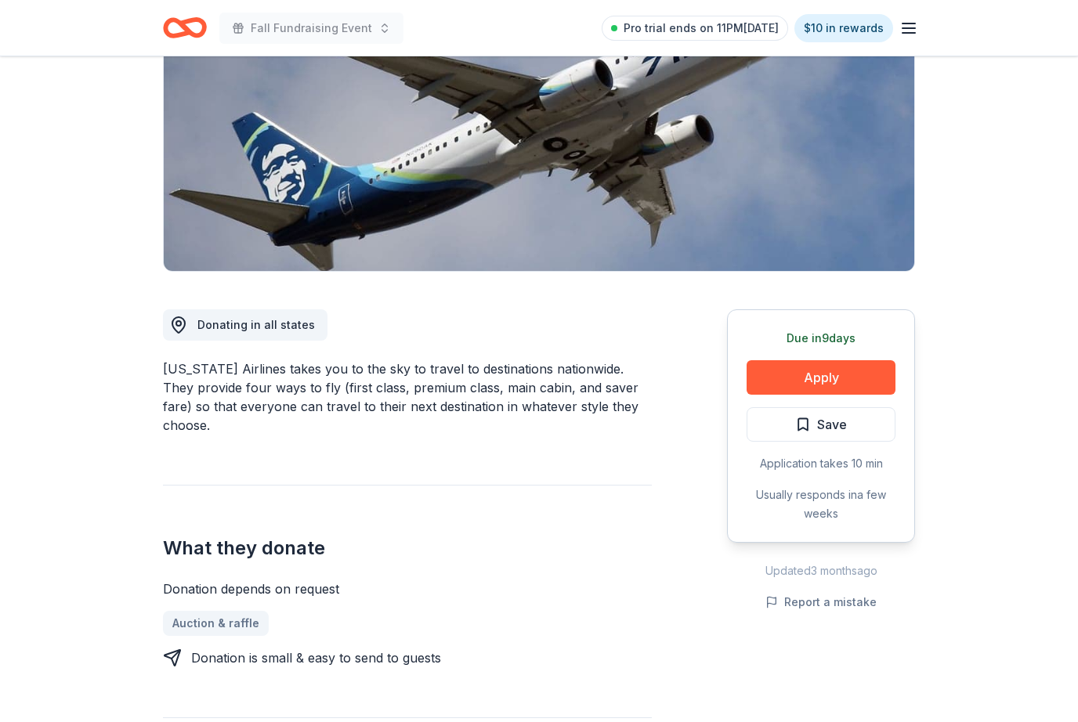
click at [862, 377] on button "Apply" at bounding box center [820, 378] width 149 height 34
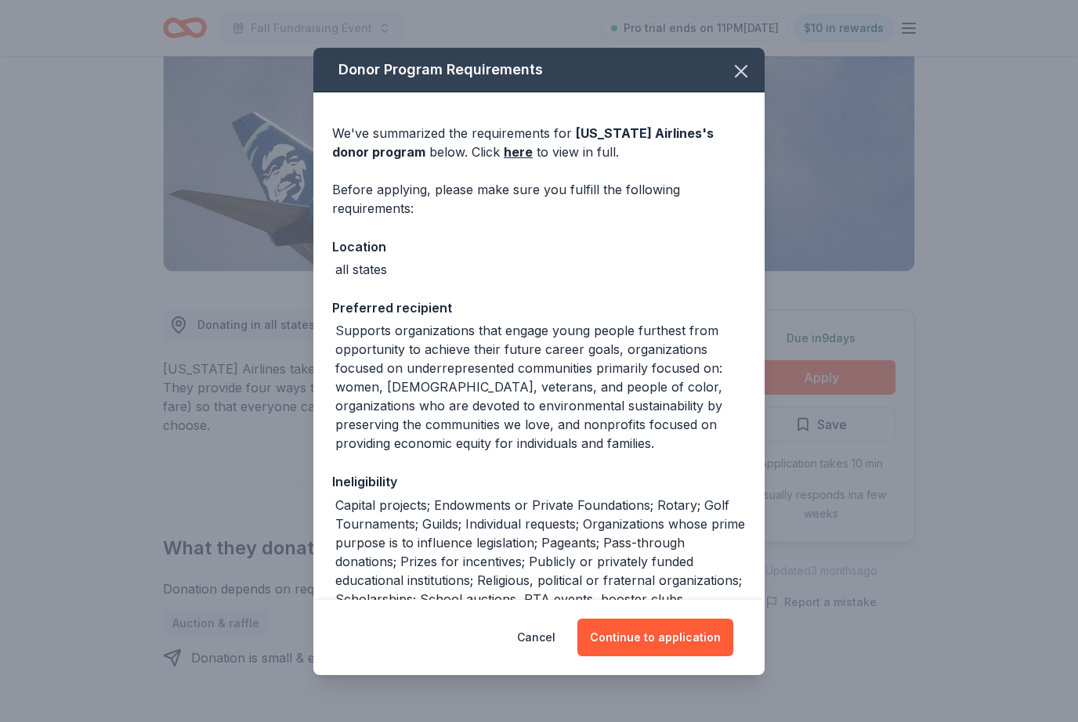
click at [670, 656] on button "Continue to application" at bounding box center [655, 638] width 156 height 38
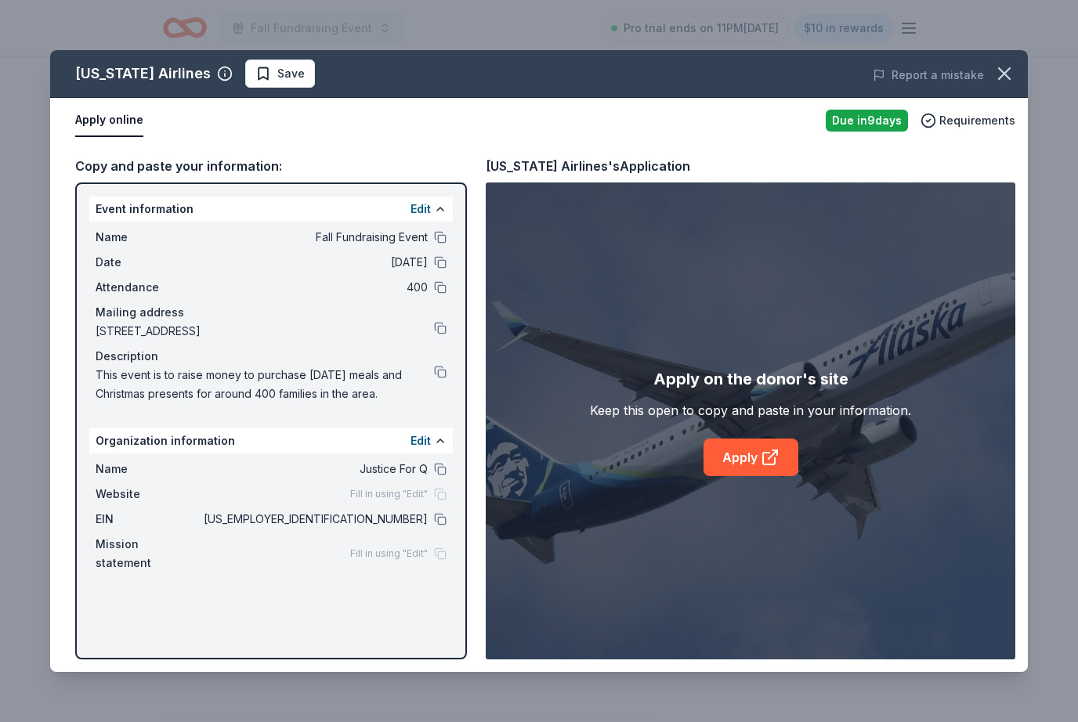
click at [771, 467] on icon at bounding box center [769, 457] width 19 height 19
click at [439, 506] on div "Name Justice For Q Website Fill in using "Edit" EIN [US_EMPLOYER_IDENTIFICATION…" at bounding box center [270, 515] width 363 height 125
click at [439, 517] on button at bounding box center [440, 519] width 13 height 13
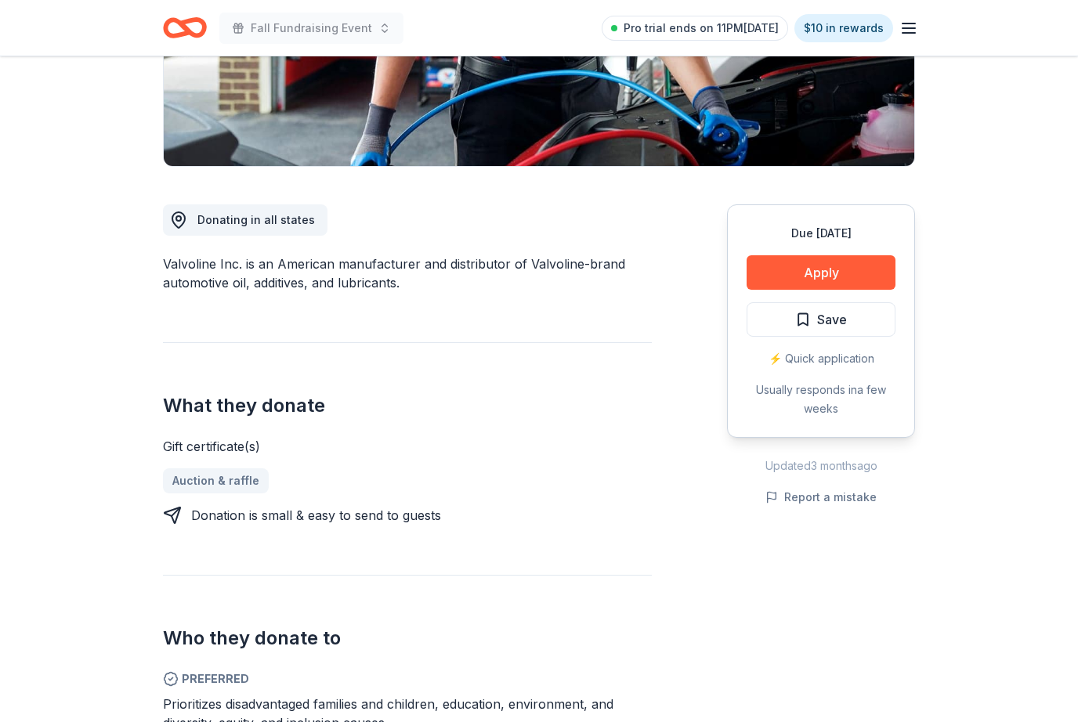
scroll to position [346, 0]
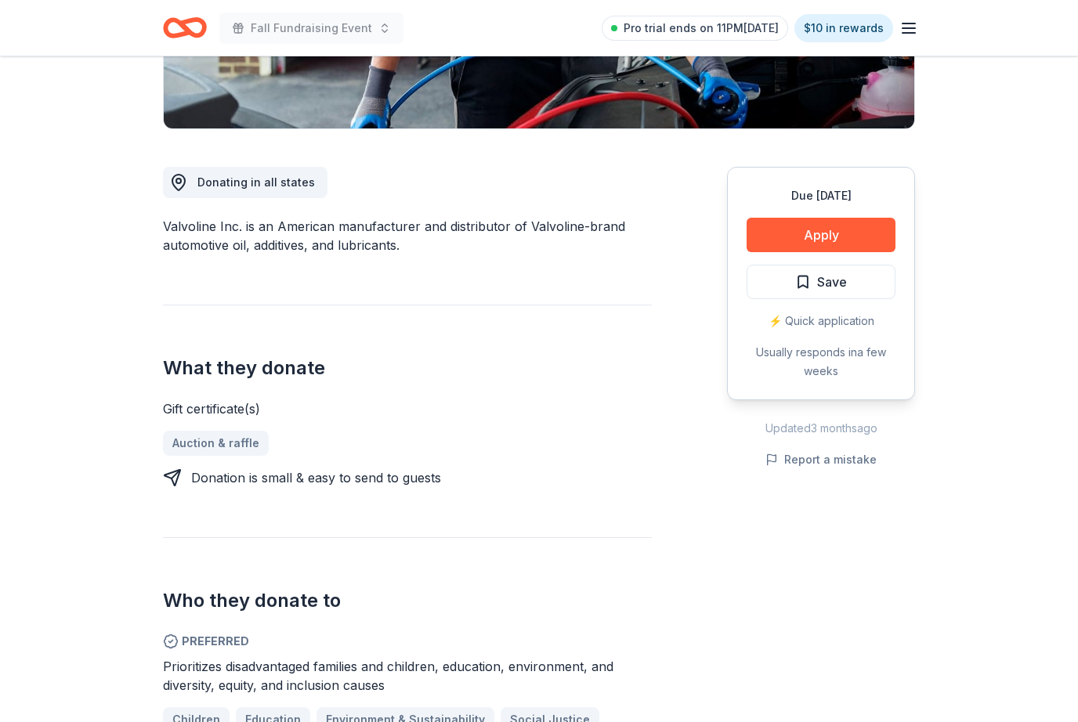
click at [849, 222] on button "Apply" at bounding box center [820, 235] width 149 height 34
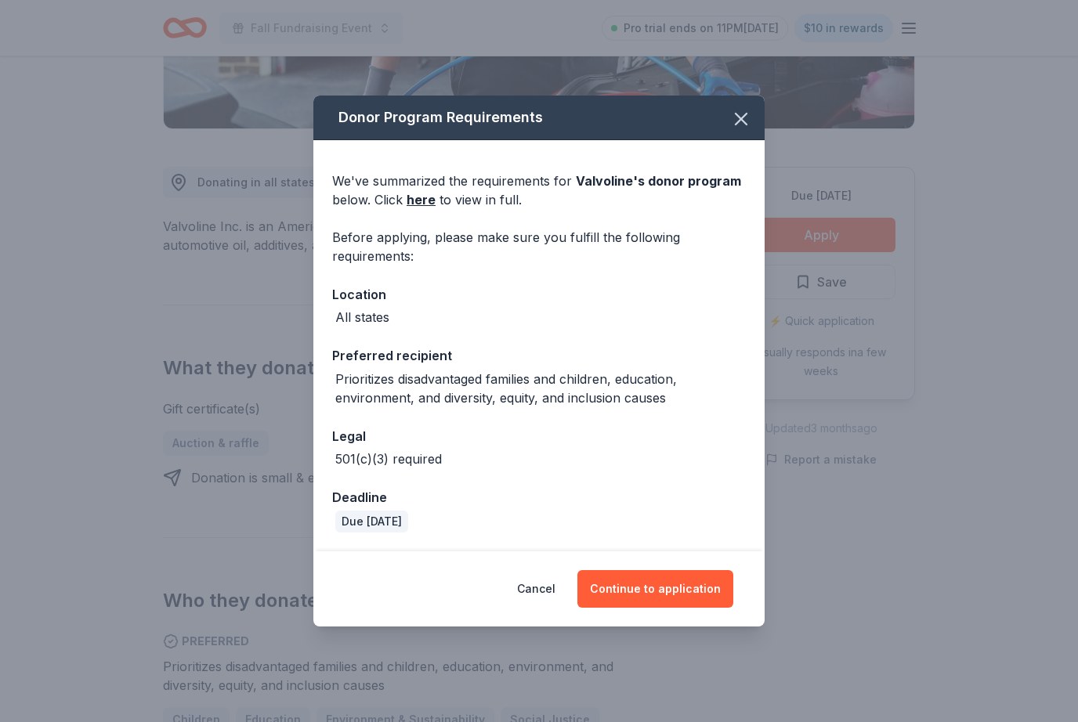
click at [668, 585] on div "Cancel Continue to application" at bounding box center [538, 588] width 451 height 75
click at [652, 608] on button "Continue to application" at bounding box center [655, 589] width 156 height 38
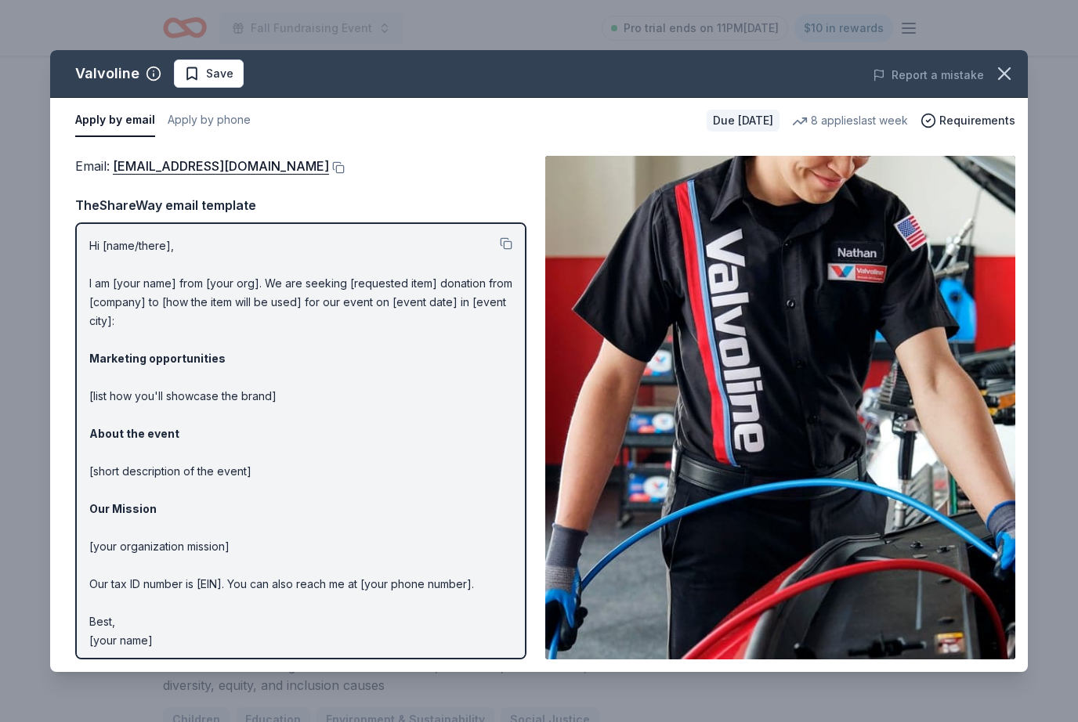
click at [508, 244] on button at bounding box center [506, 243] width 13 height 13
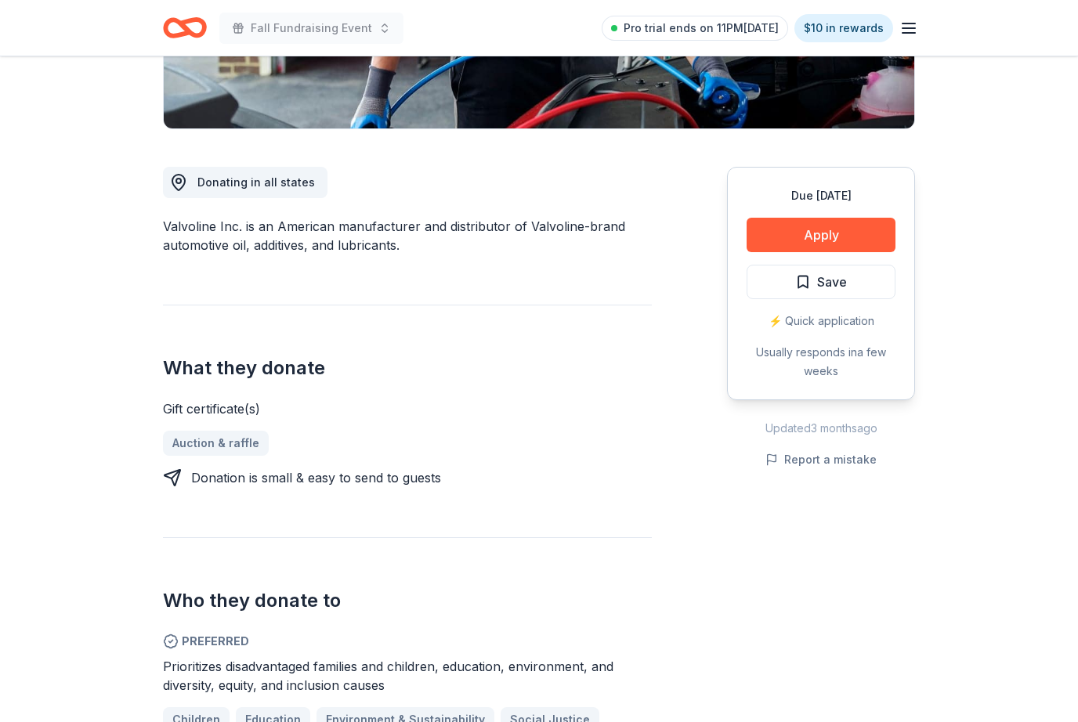
click at [846, 233] on button "Apply" at bounding box center [820, 235] width 149 height 34
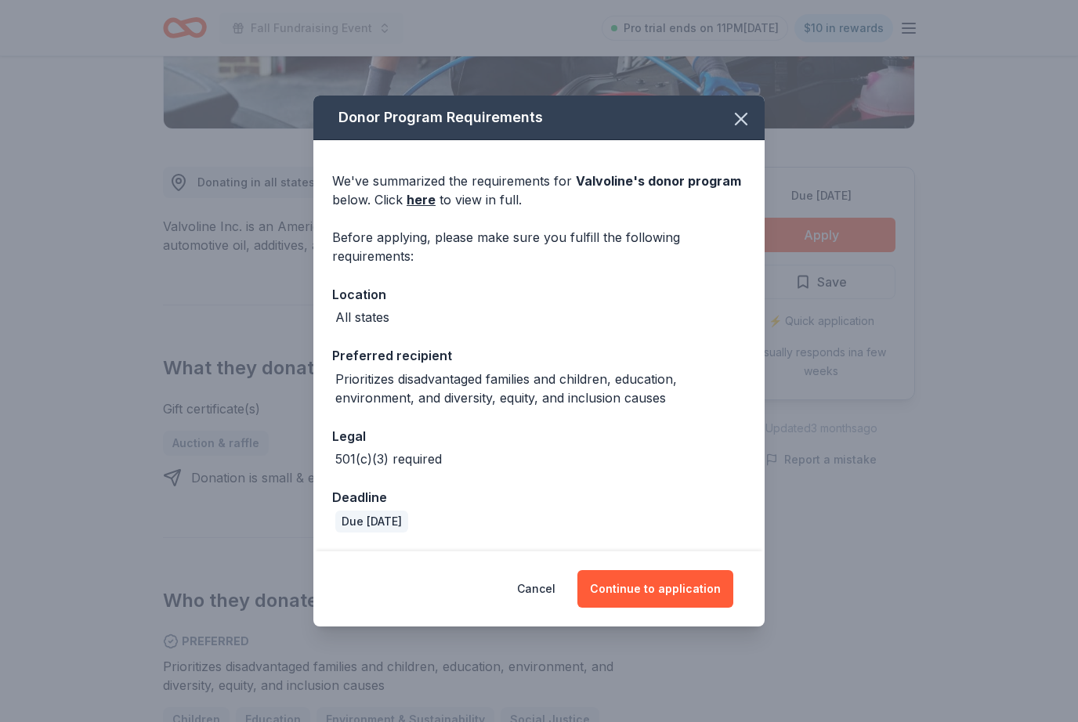
click at [681, 589] on button "Continue to application" at bounding box center [655, 589] width 156 height 38
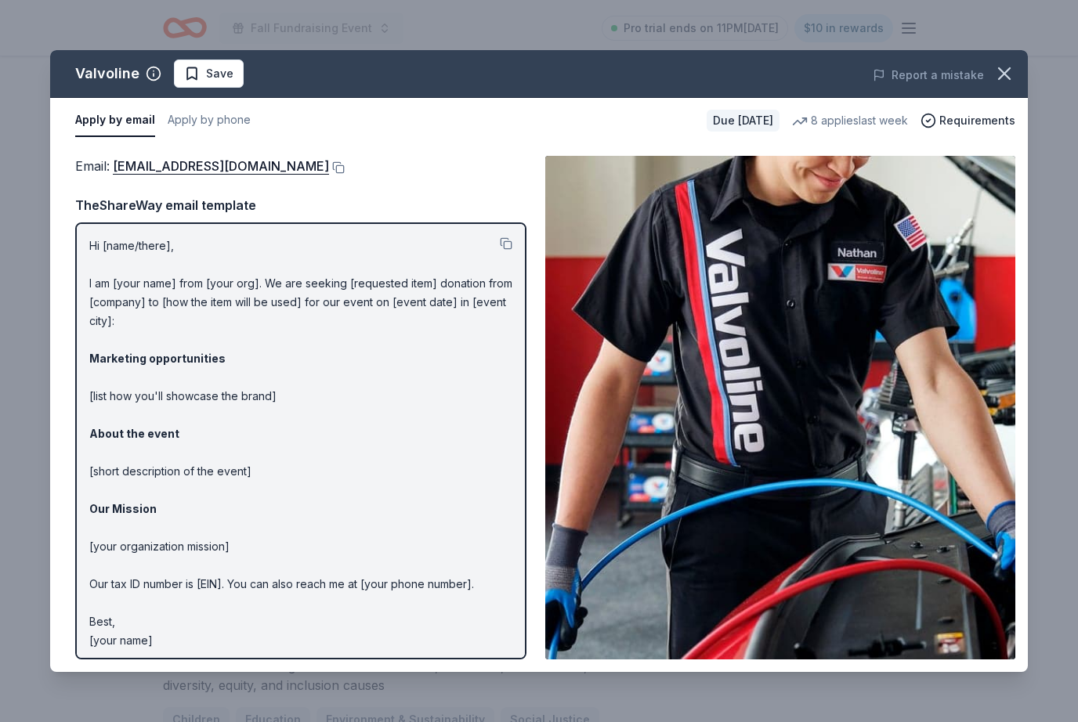
click at [329, 167] on button at bounding box center [337, 167] width 16 height 13
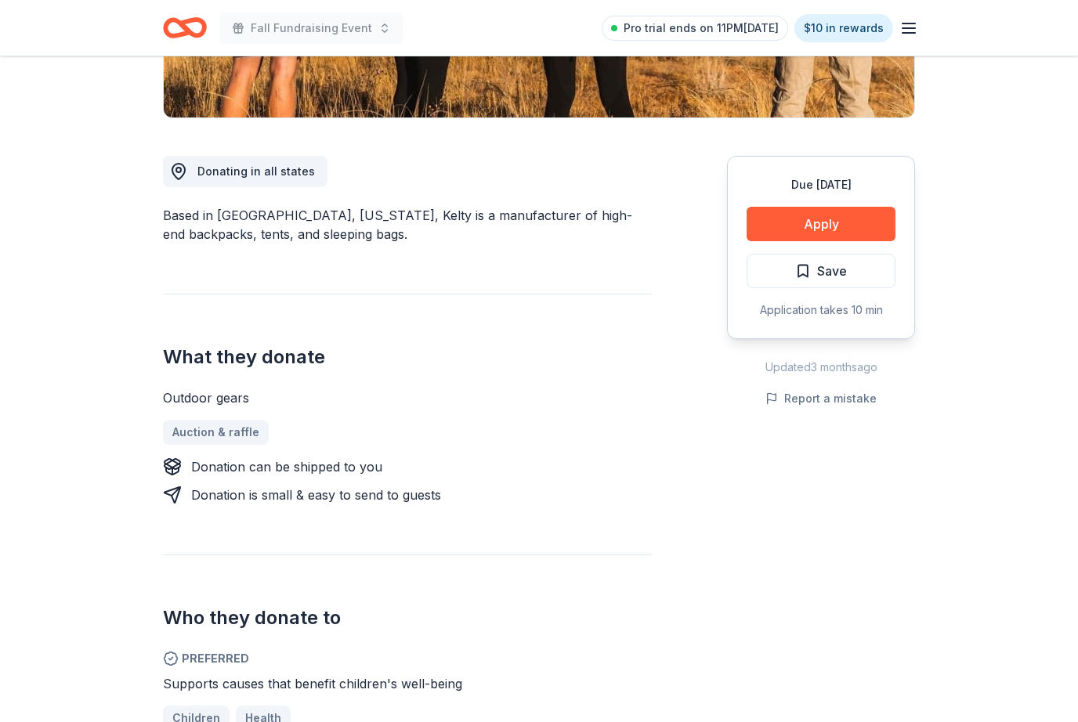
scroll to position [394, 0]
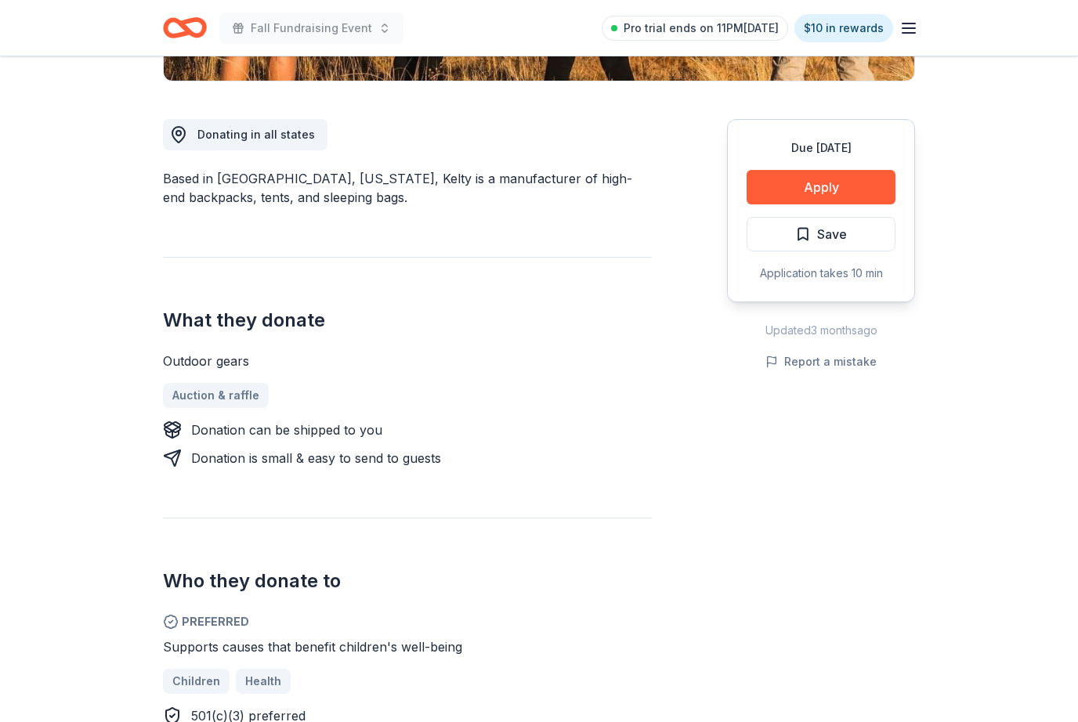
click at [843, 189] on button "Apply" at bounding box center [820, 188] width 149 height 34
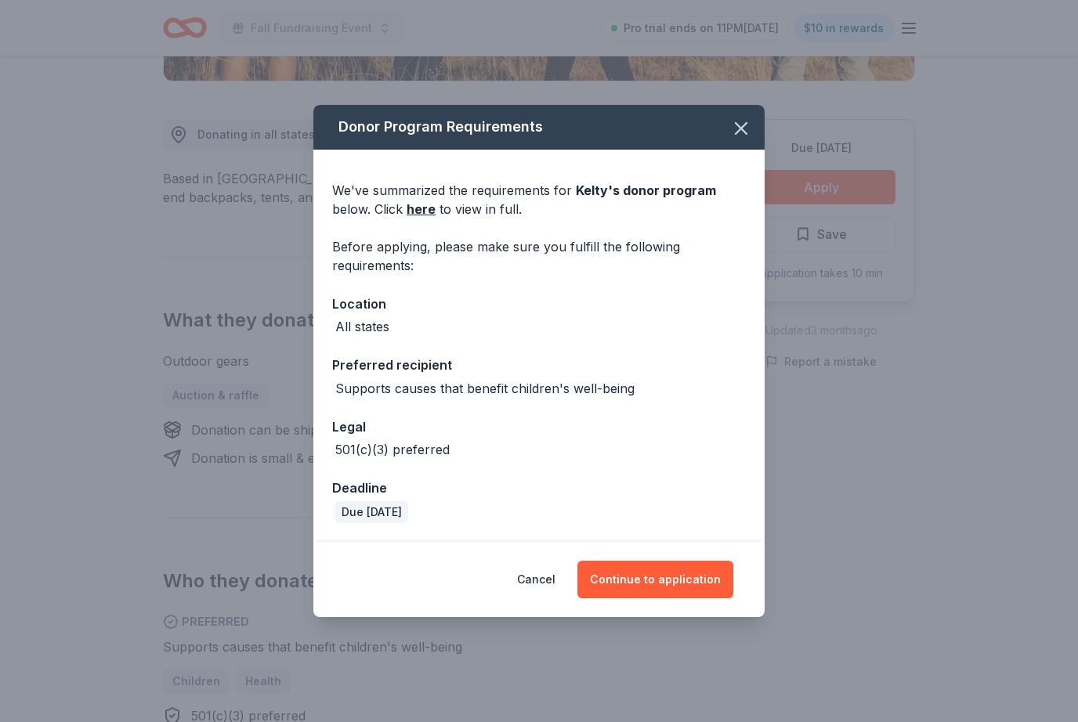
click at [663, 595] on button "Continue to application" at bounding box center [655, 580] width 156 height 38
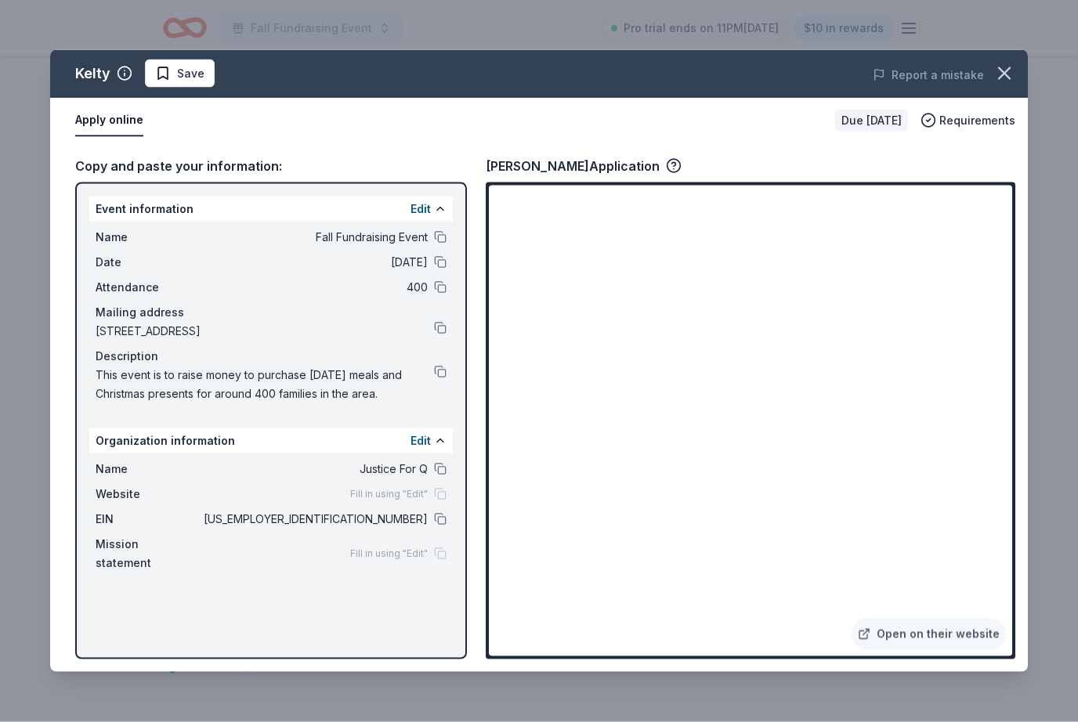
scroll to position [446, 0]
click at [1002, 62] on button "button" at bounding box center [1004, 73] width 34 height 34
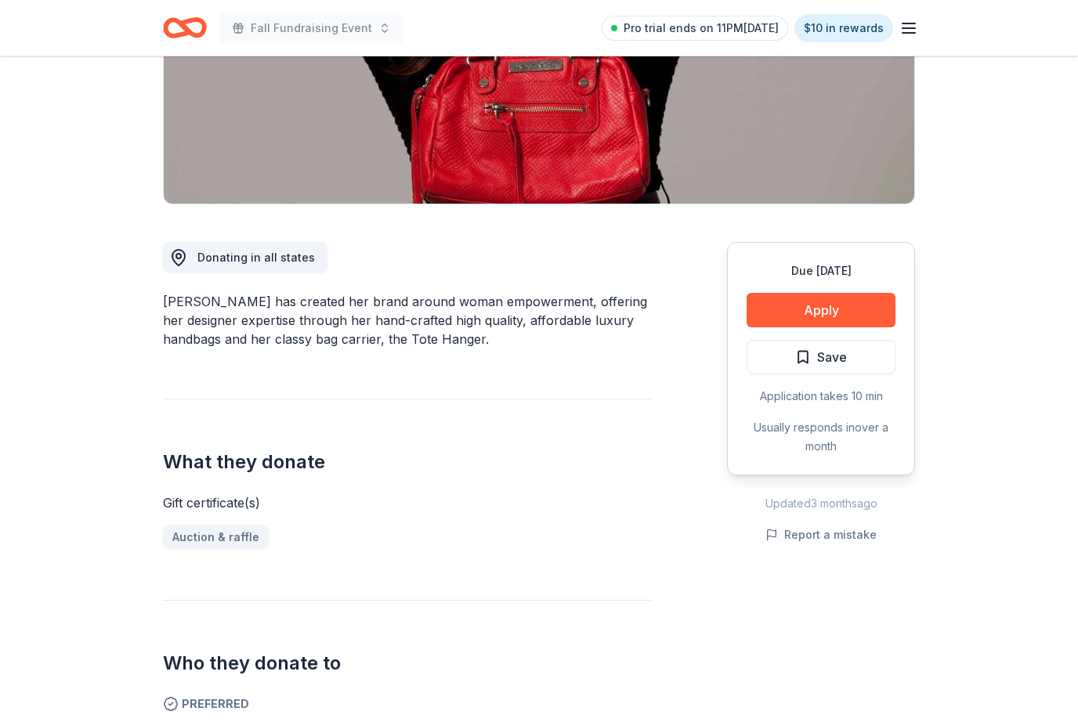
scroll to position [272, 0]
click at [854, 307] on button "Apply" at bounding box center [820, 310] width 149 height 34
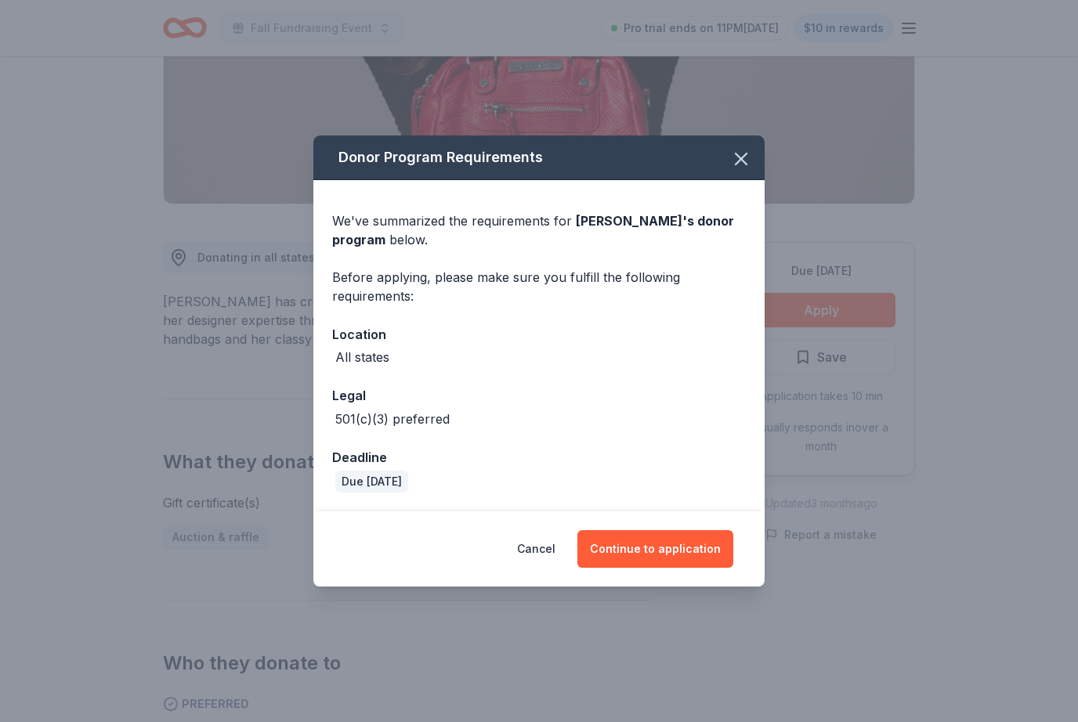
click at [671, 568] on button "Continue to application" at bounding box center [655, 549] width 156 height 38
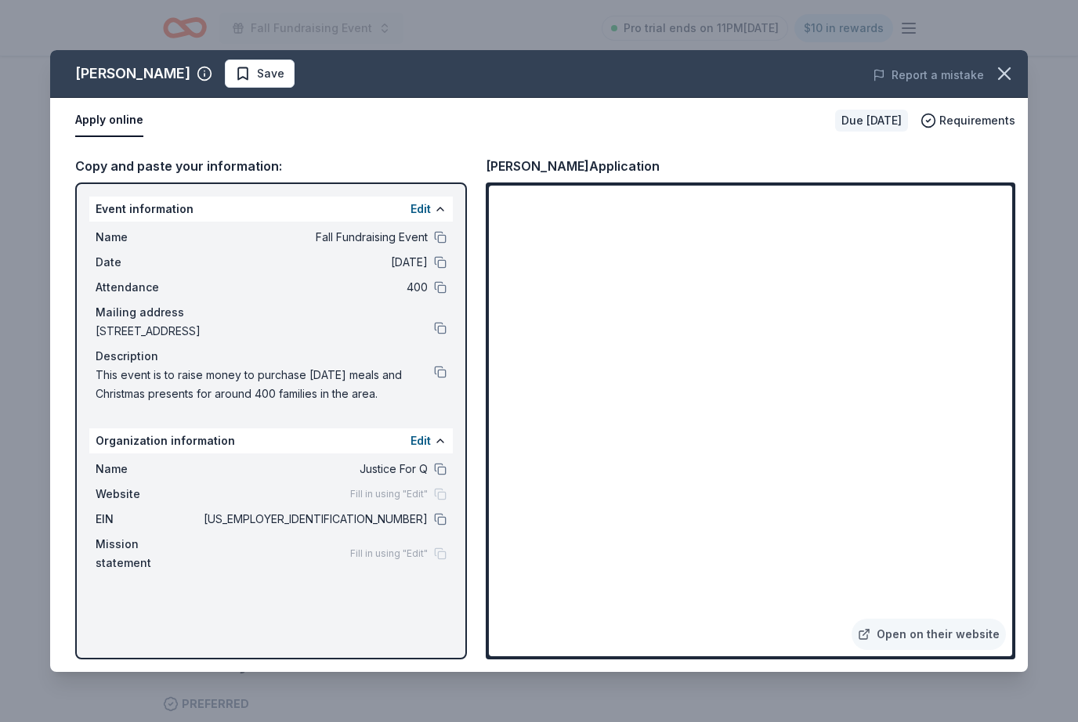
click at [435, 520] on button at bounding box center [440, 519] width 13 height 13
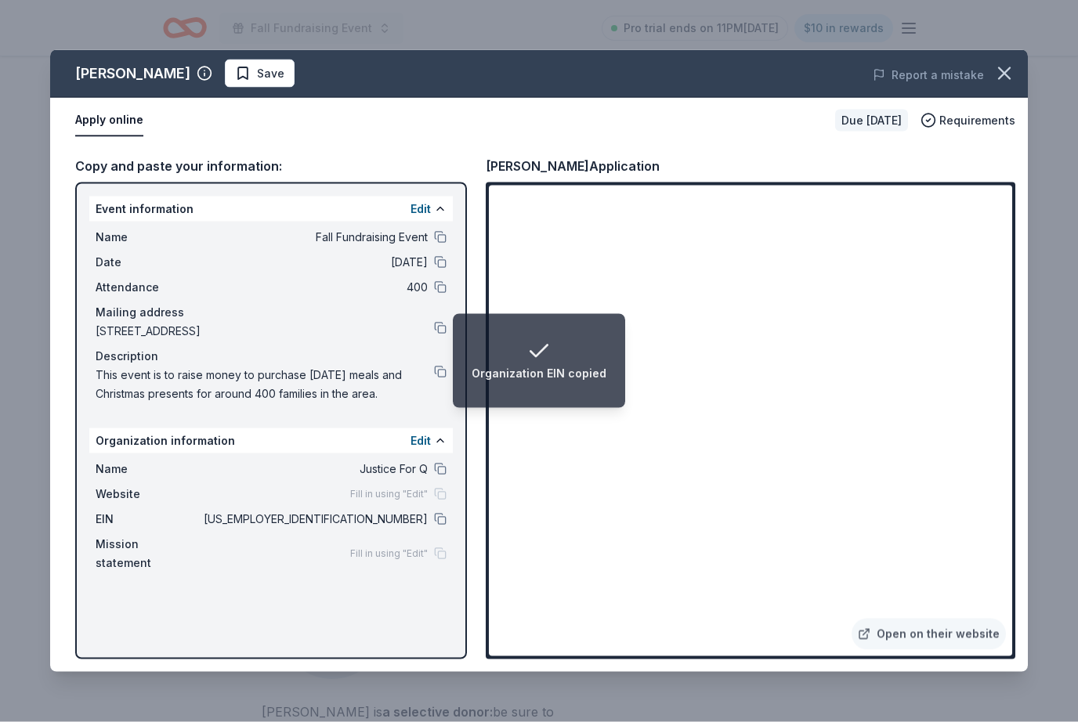
scroll to position [608, 0]
click at [1000, 73] on icon "button" at bounding box center [1004, 74] width 22 height 22
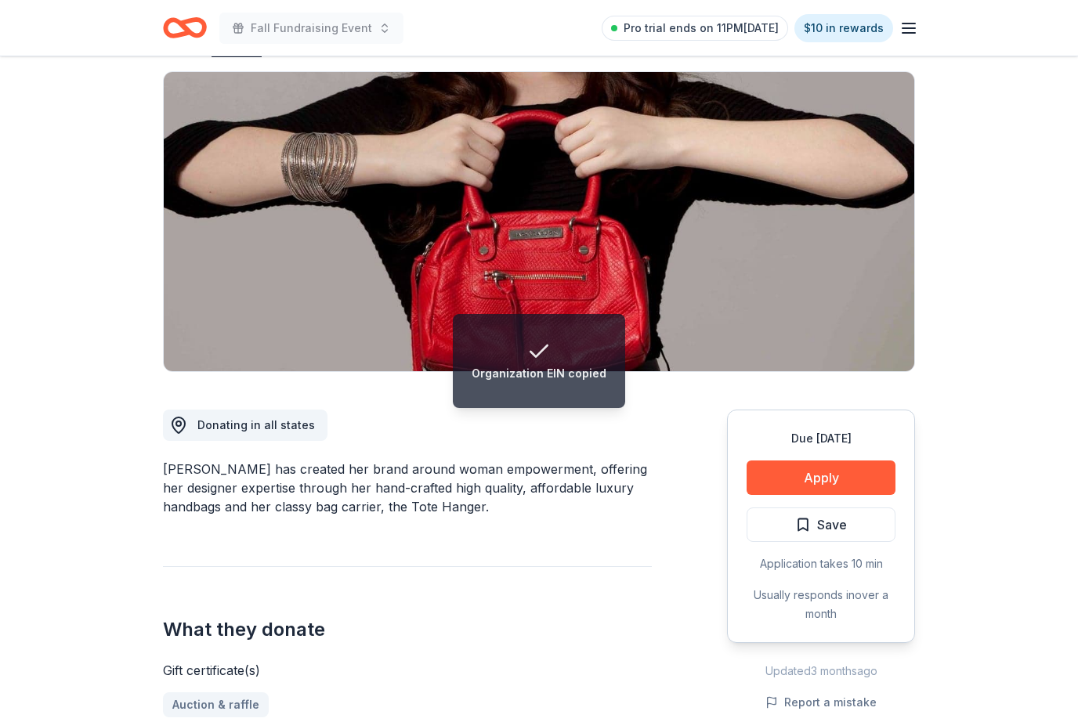
scroll to position [0, 0]
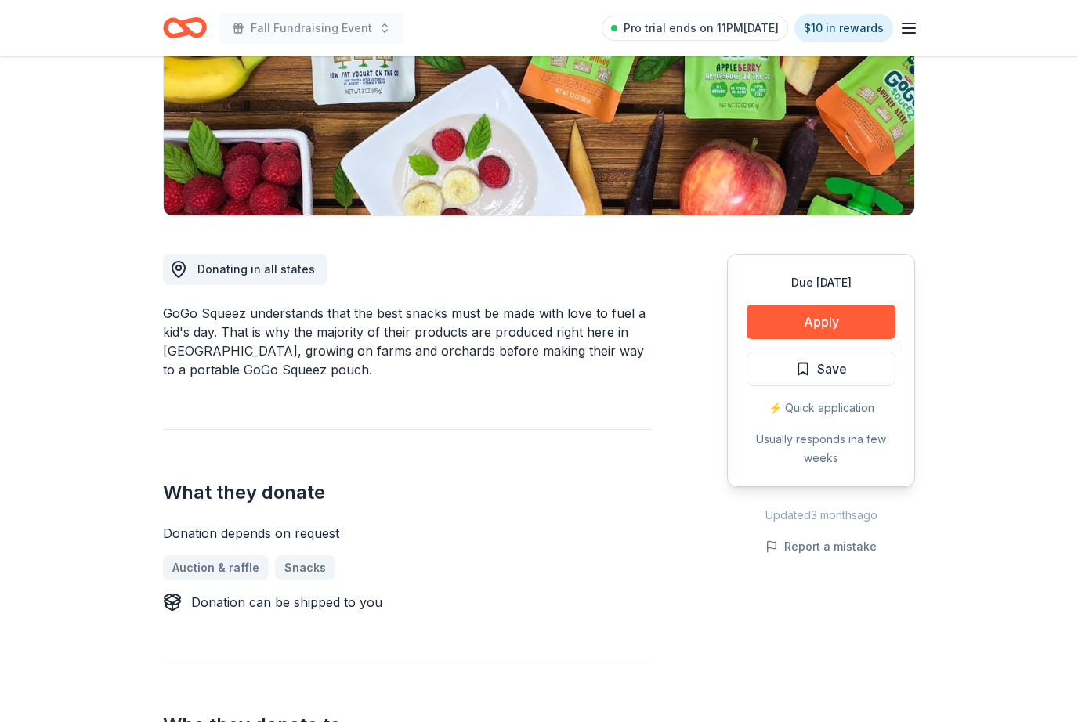
scroll to position [268, 0]
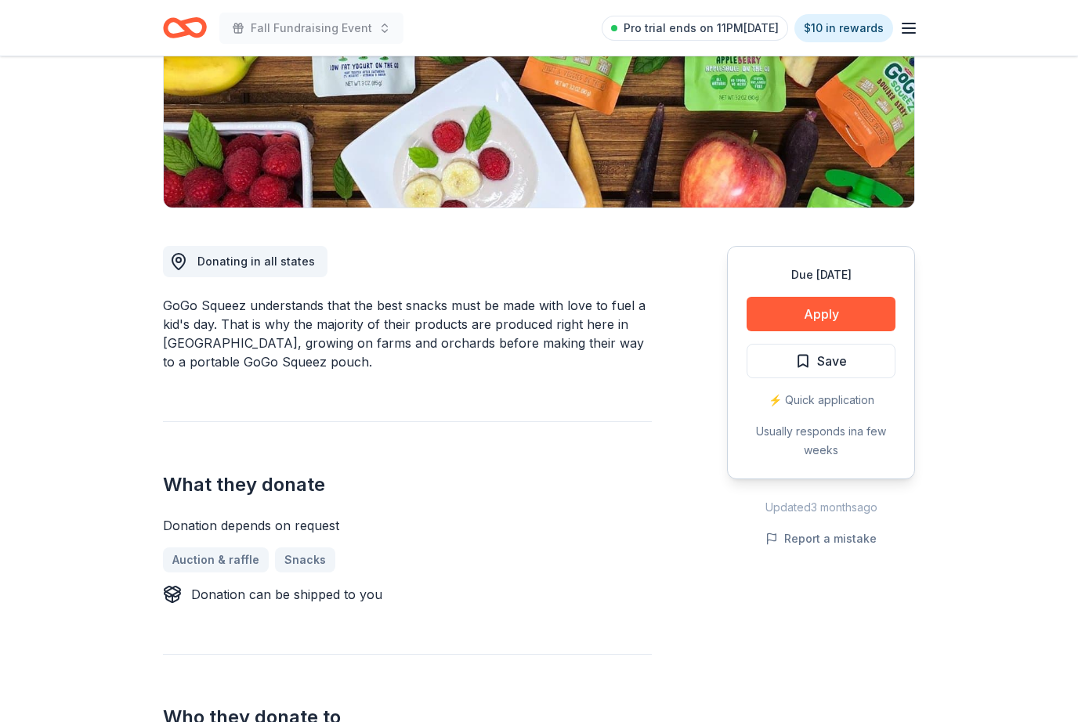
click at [831, 305] on button "Apply" at bounding box center [820, 314] width 149 height 34
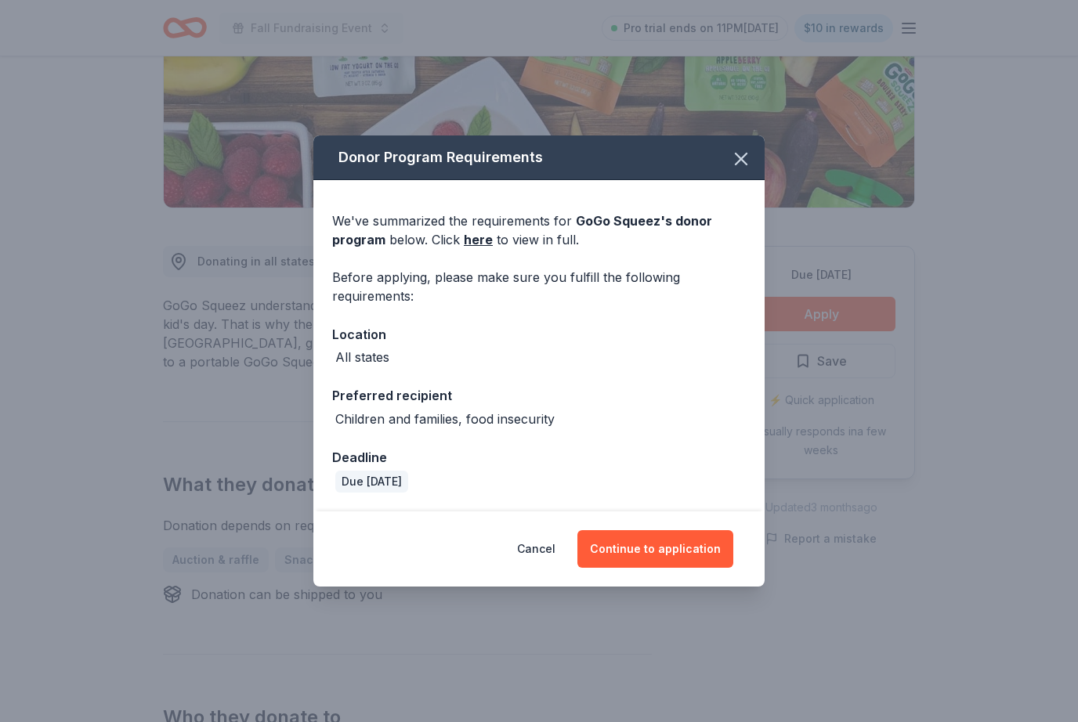
click at [663, 568] on button "Continue to application" at bounding box center [655, 549] width 156 height 38
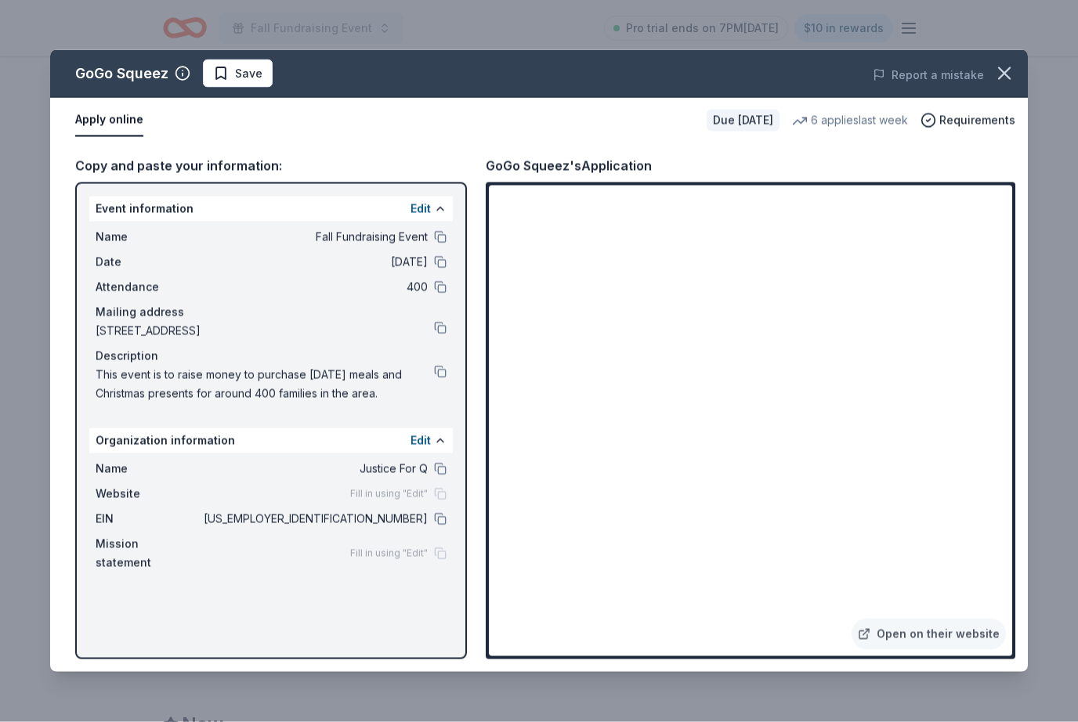
scroll to position [894, 0]
click at [1006, 81] on icon "button" at bounding box center [1004, 74] width 22 height 22
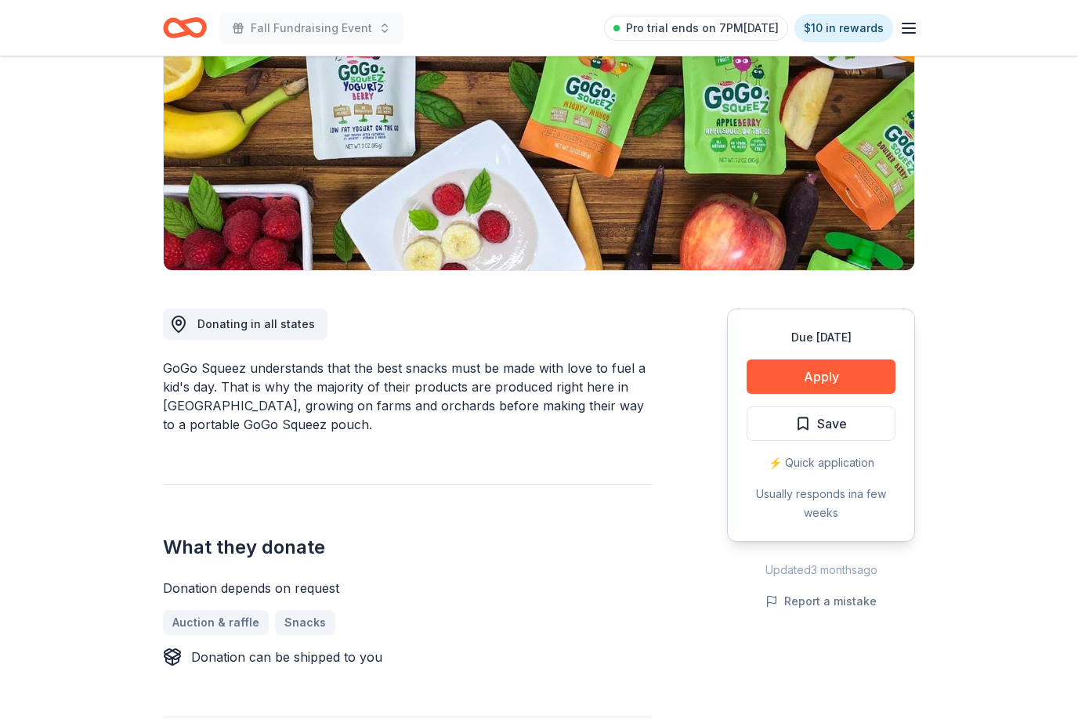
scroll to position [0, 0]
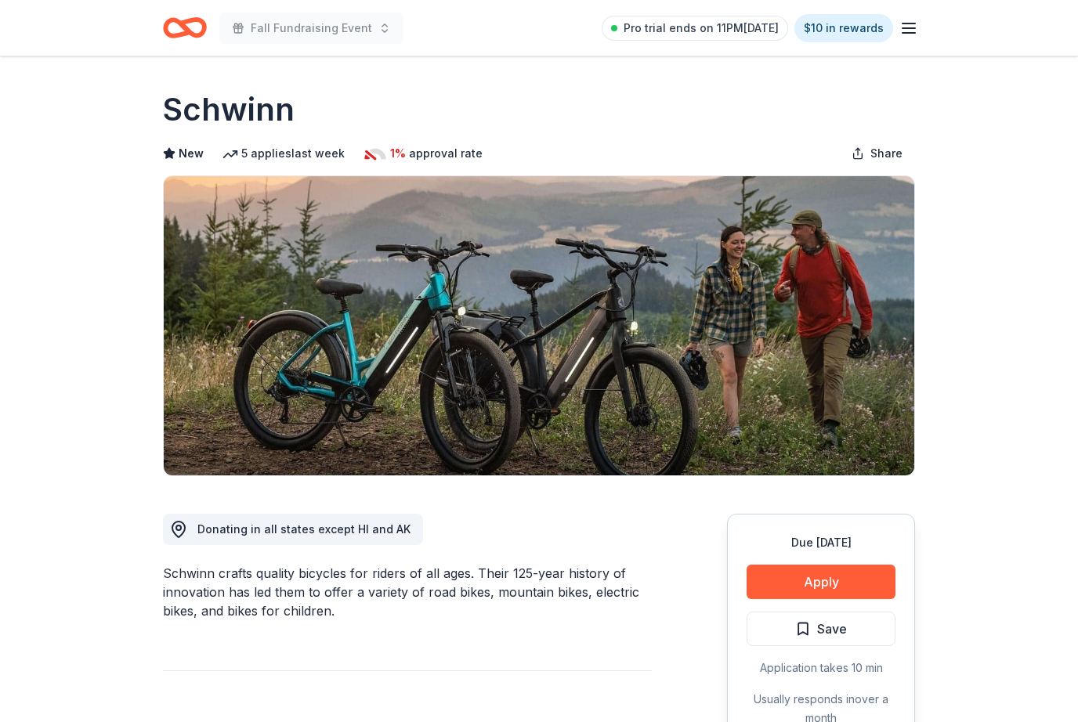
click at [865, 583] on button "Apply" at bounding box center [820, 582] width 149 height 34
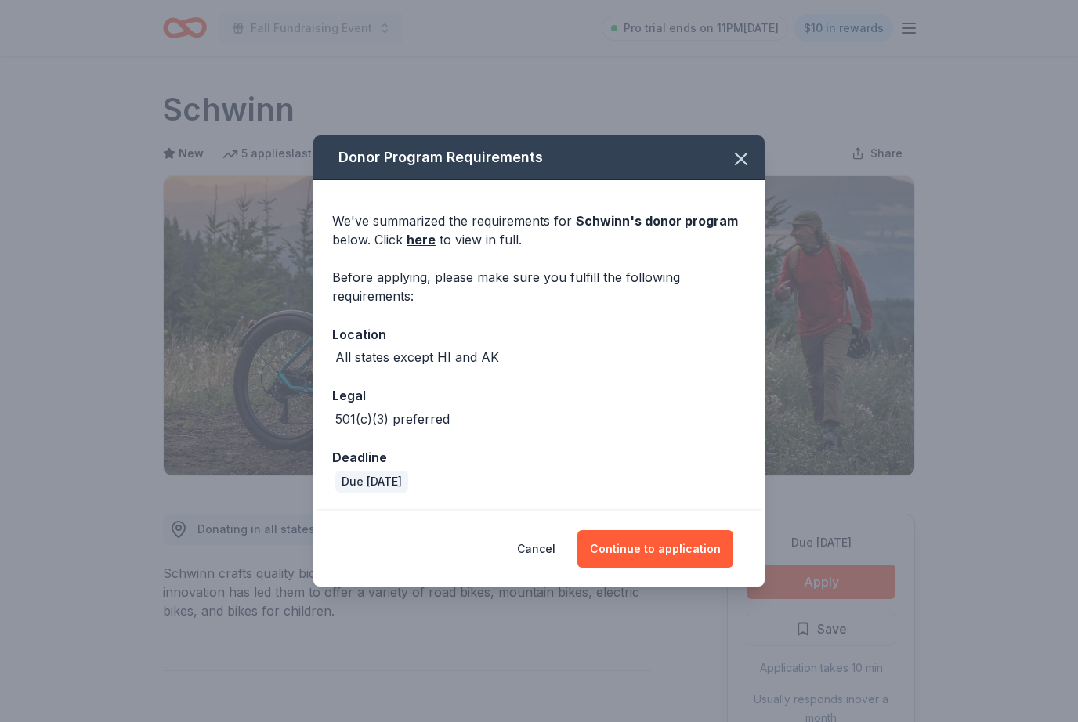
click at [670, 547] on button "Continue to application" at bounding box center [655, 549] width 156 height 38
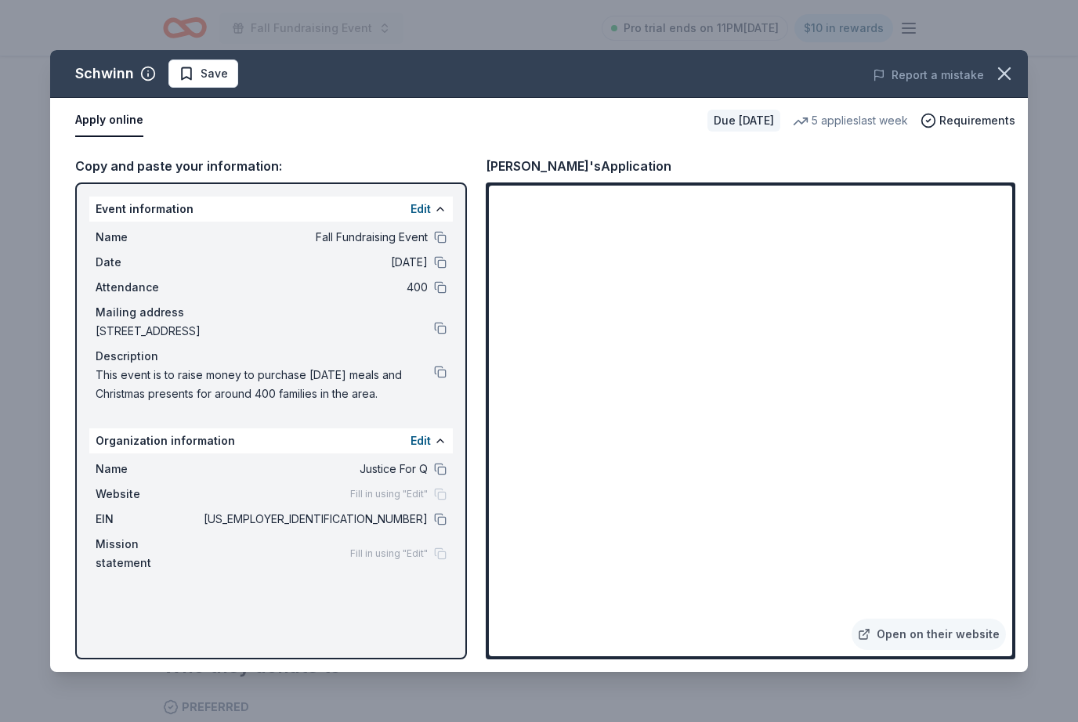
scroll to position [327, 0]
click at [442, 524] on button at bounding box center [440, 519] width 13 height 13
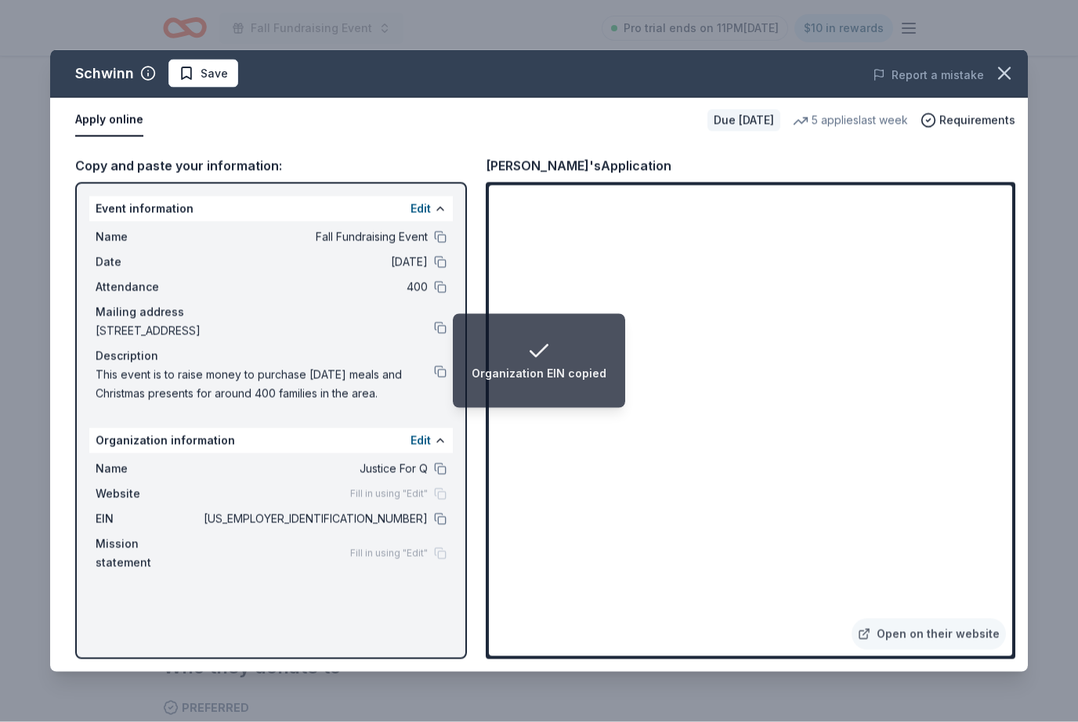
click at [1008, 72] on icon "button" at bounding box center [1004, 74] width 22 height 22
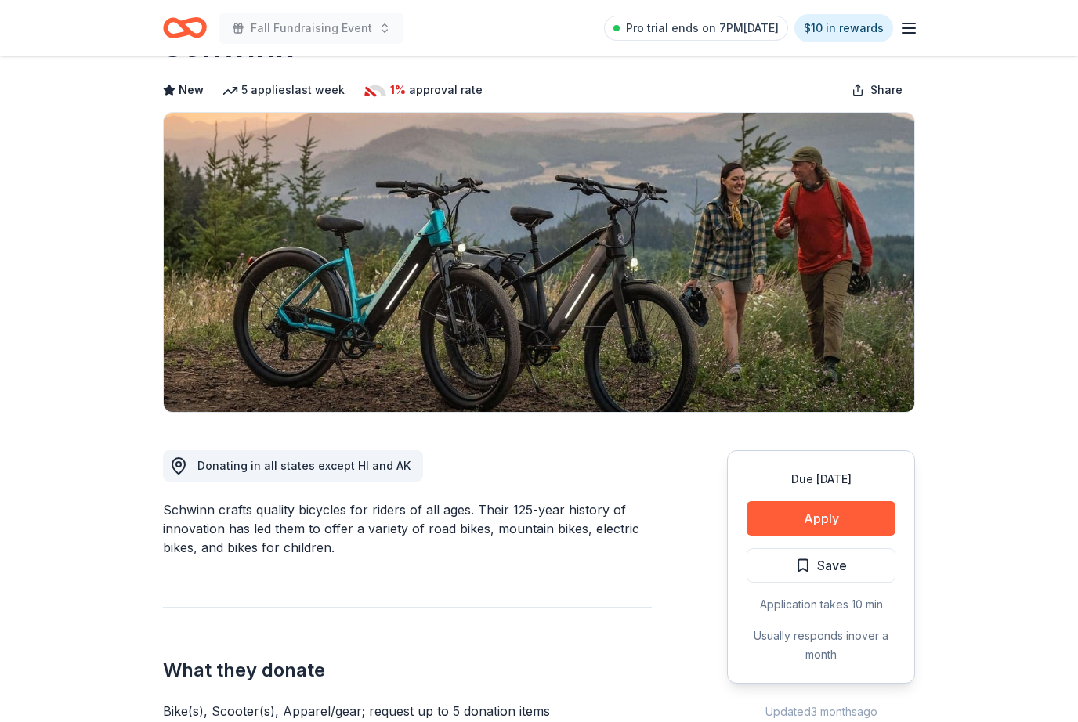
scroll to position [0, 0]
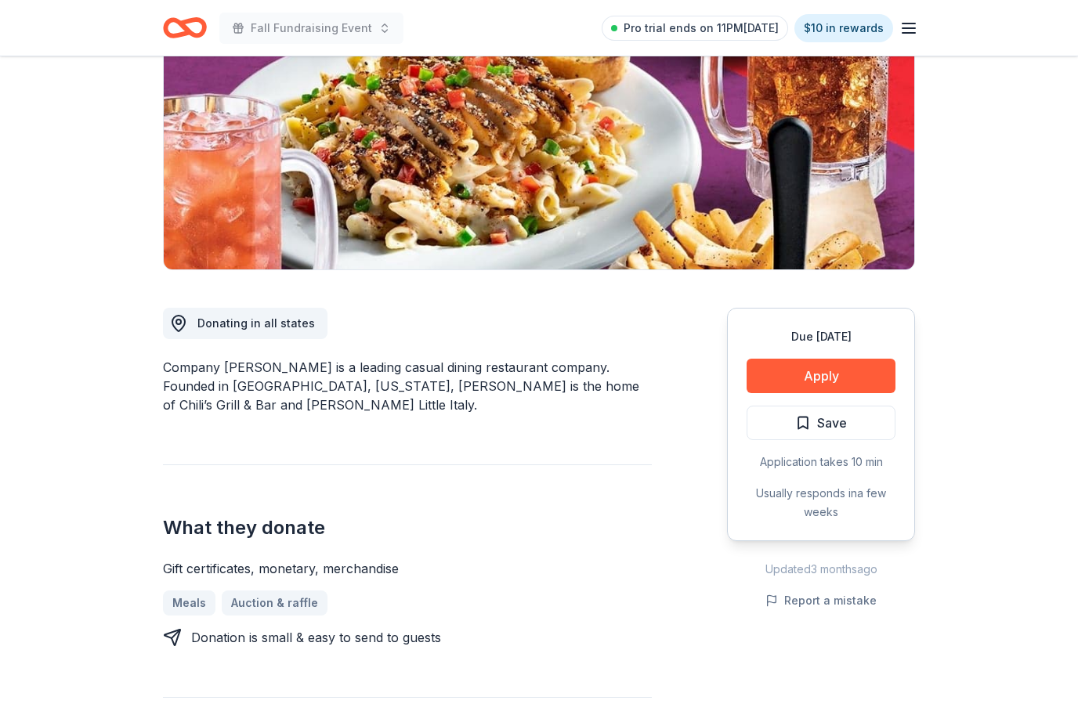
scroll to position [207, 0]
click at [852, 377] on button "Apply" at bounding box center [820, 375] width 149 height 34
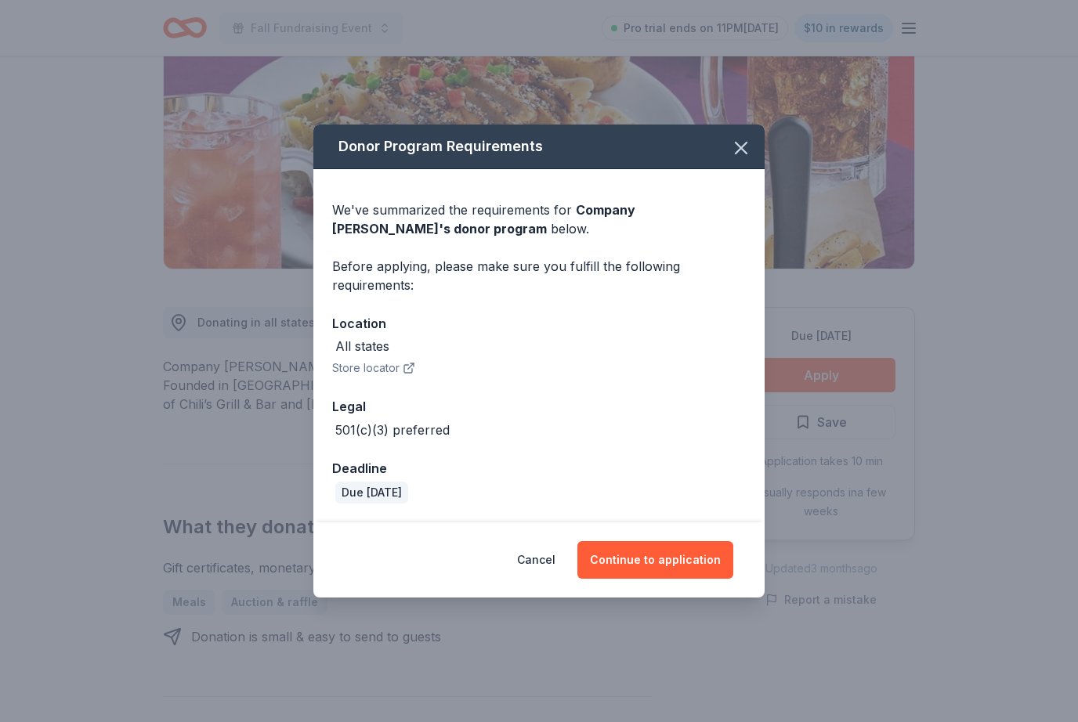
click at [692, 579] on button "Continue to application" at bounding box center [655, 560] width 156 height 38
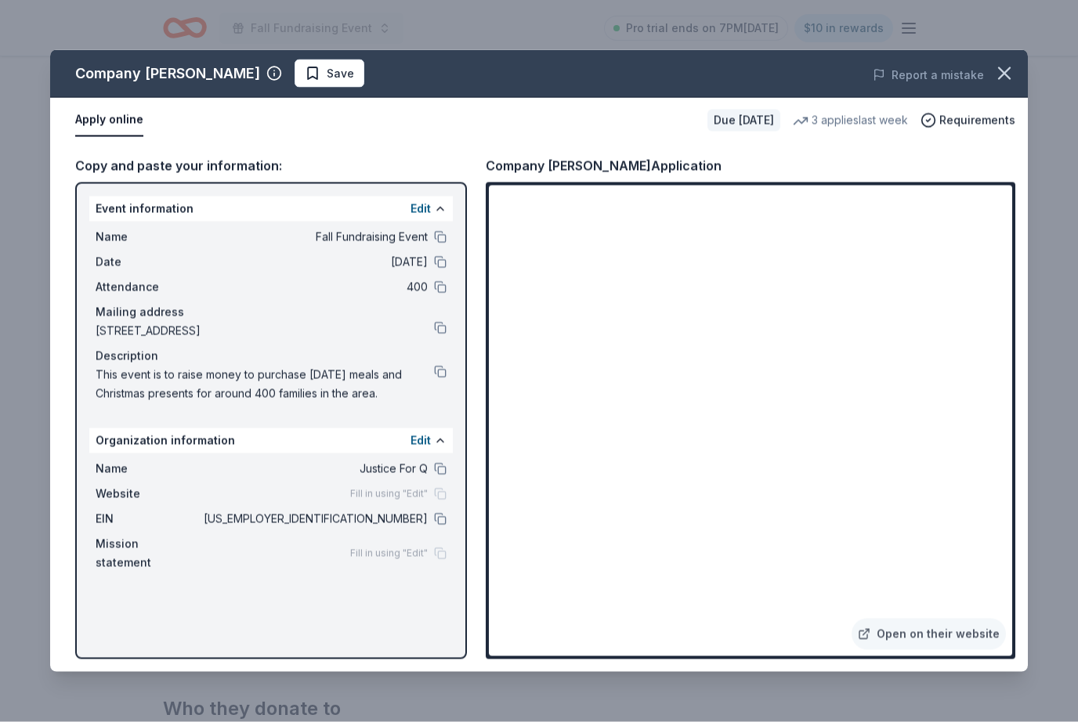
scroll to position [258, 0]
click at [1002, 66] on icon "button" at bounding box center [1004, 74] width 22 height 22
